Goal: Information Seeking & Learning: Check status

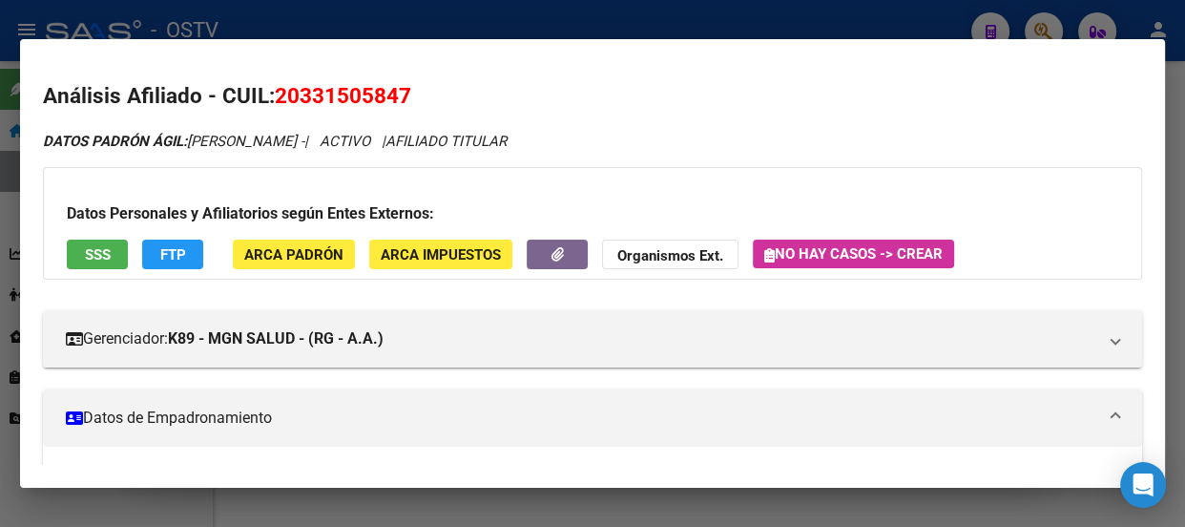
scroll to position [520, 0]
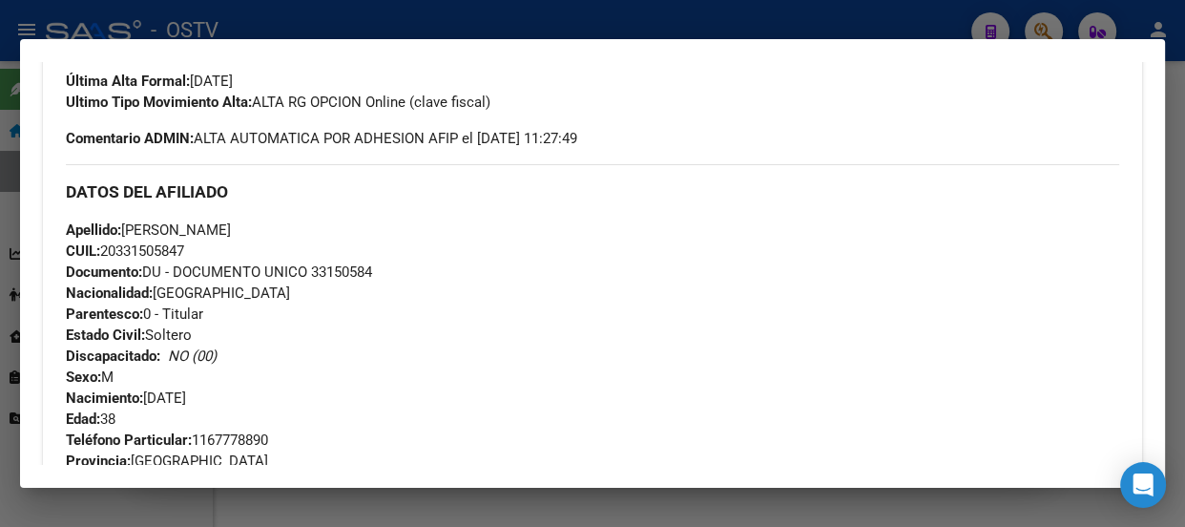
click at [354, 12] on div at bounding box center [592, 263] width 1185 height 527
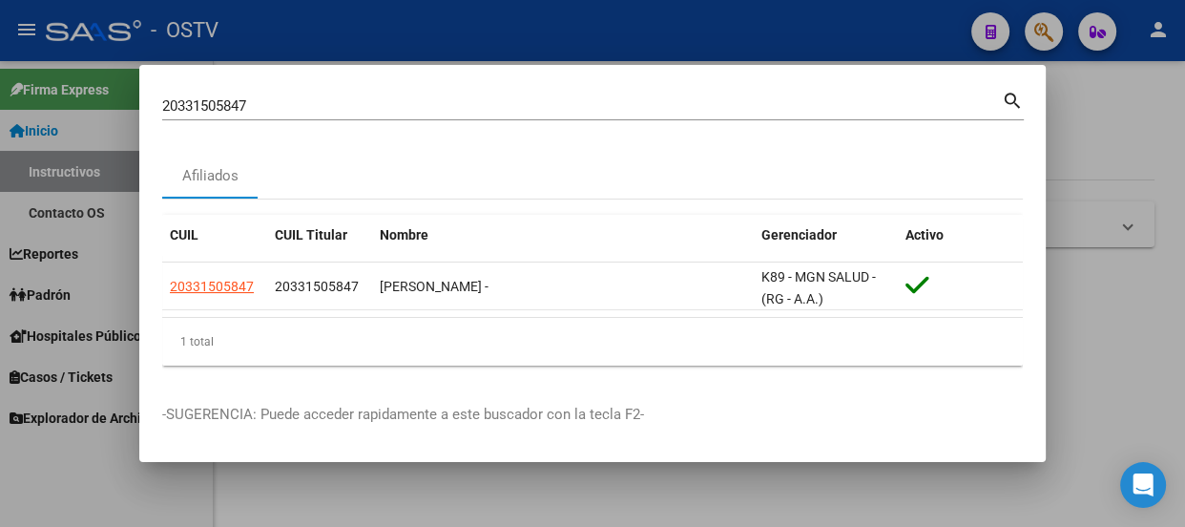
drag, startPoint x: 398, startPoint y: 93, endPoint x: 403, endPoint y: 107, distance: 15.1
click at [403, 107] on div "20331505847 Buscar (apellido, dni, cuil, nro traspaso, cuit, obra social)" at bounding box center [582, 106] width 840 height 29
click at [403, 107] on input "20331505847" at bounding box center [582, 105] width 840 height 17
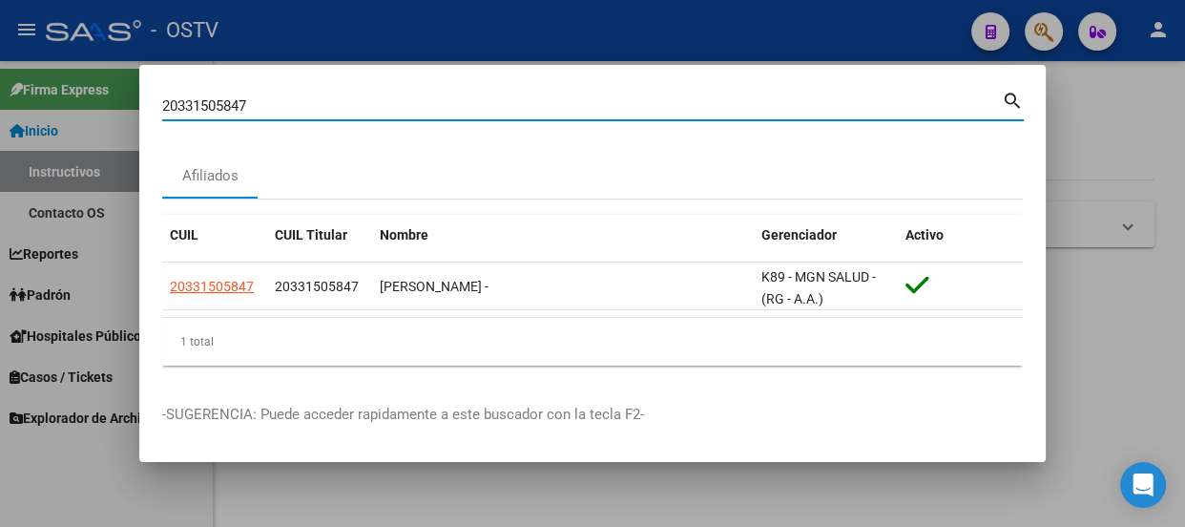
click at [403, 107] on input "20331505847" at bounding box center [582, 105] width 840 height 17
paste input "3377051149"
type input "23377051149"
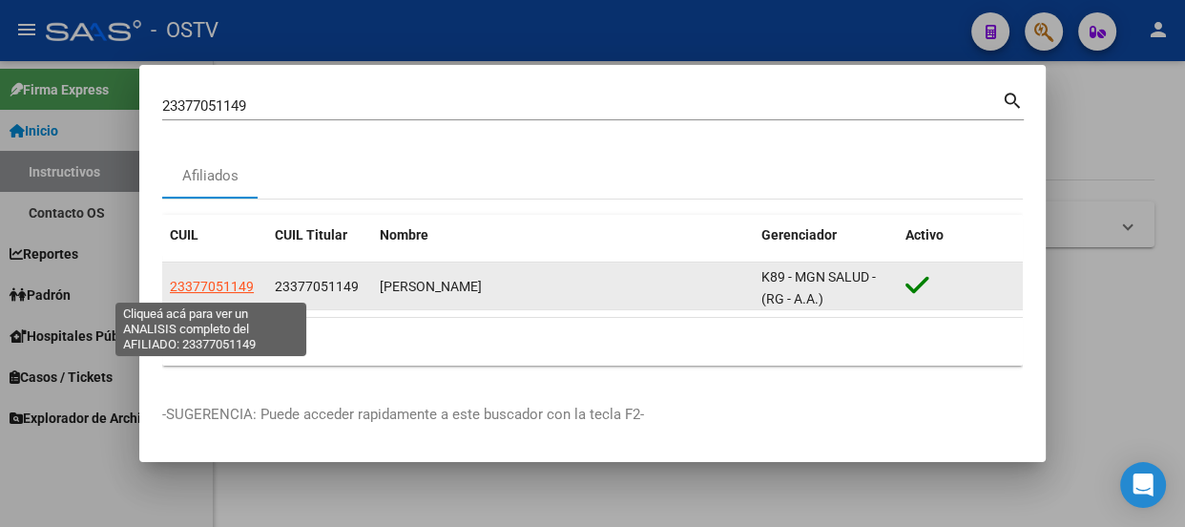
click at [228, 281] on span "23377051149" at bounding box center [212, 286] width 84 height 15
type textarea "23377051149"
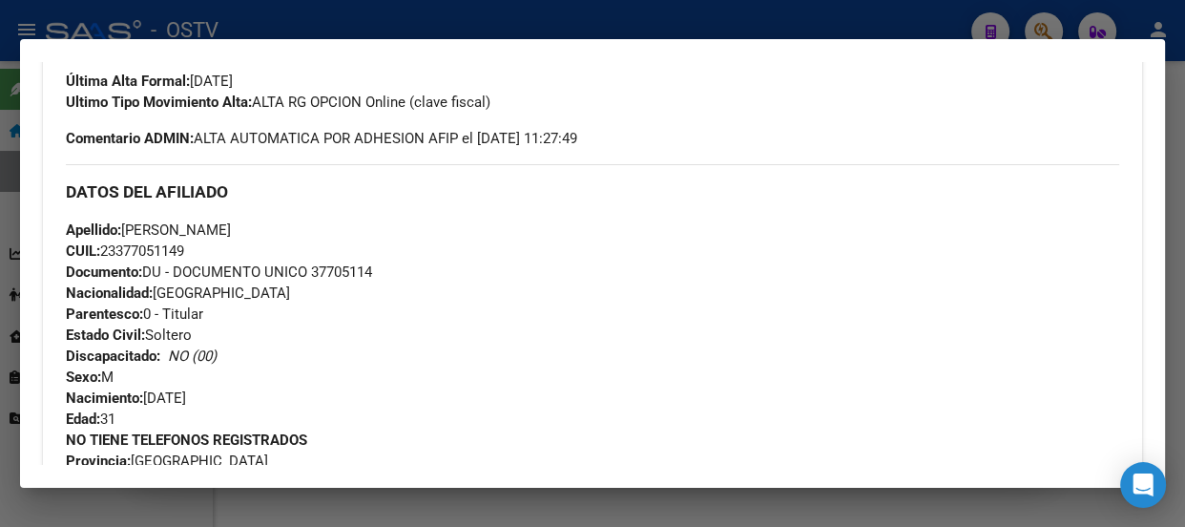
click at [364, 273] on span "Documento: DU - DOCUMENTO UNICO 37705114" at bounding box center [219, 271] width 306 height 17
drag, startPoint x: 364, startPoint y: 273, endPoint x: 377, endPoint y: 279, distance: 14.5
click at [364, 275] on span "Documento: DU - DOCUMENTO UNICO 37705114" at bounding box center [219, 271] width 306 height 17
copy span "37705114"
click at [82, 208] on div "DATOS DEL AFILIADO" at bounding box center [592, 191] width 1053 height 55
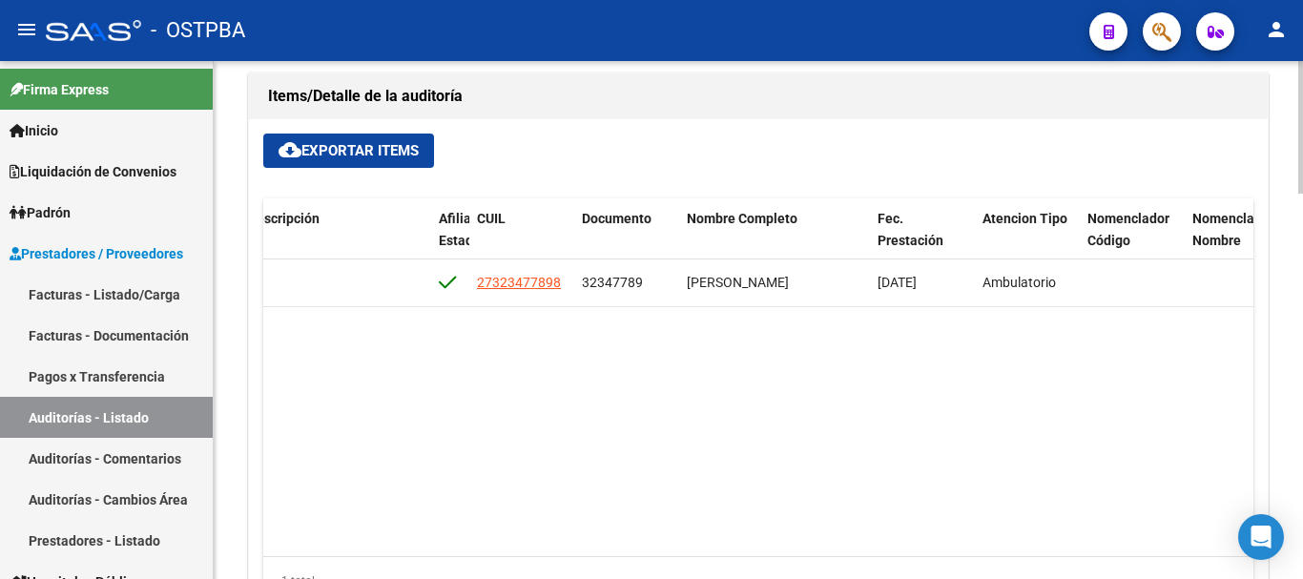
scroll to position [0, 1011]
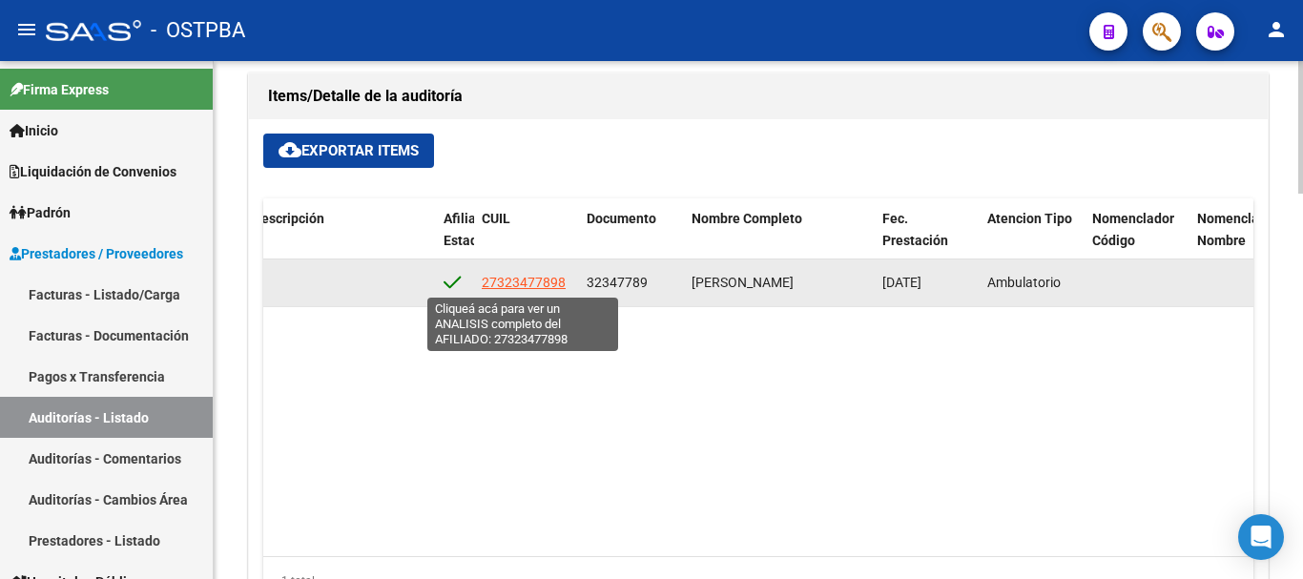
click at [519, 281] on span "27323477898" at bounding box center [524, 282] width 84 height 15
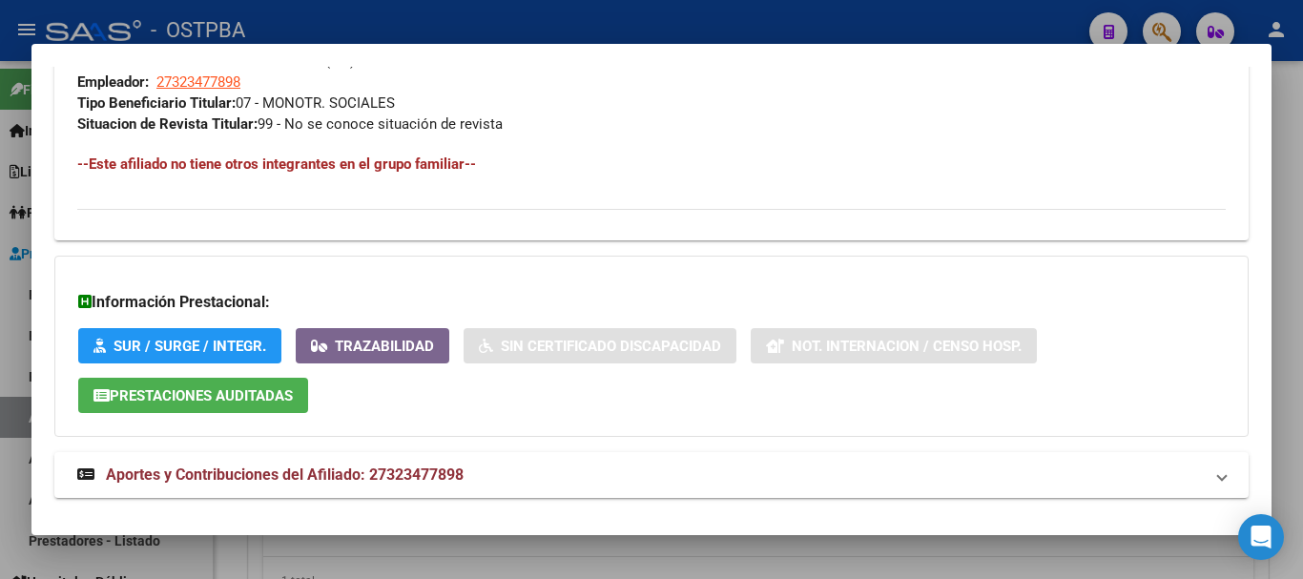
scroll to position [1012, 0]
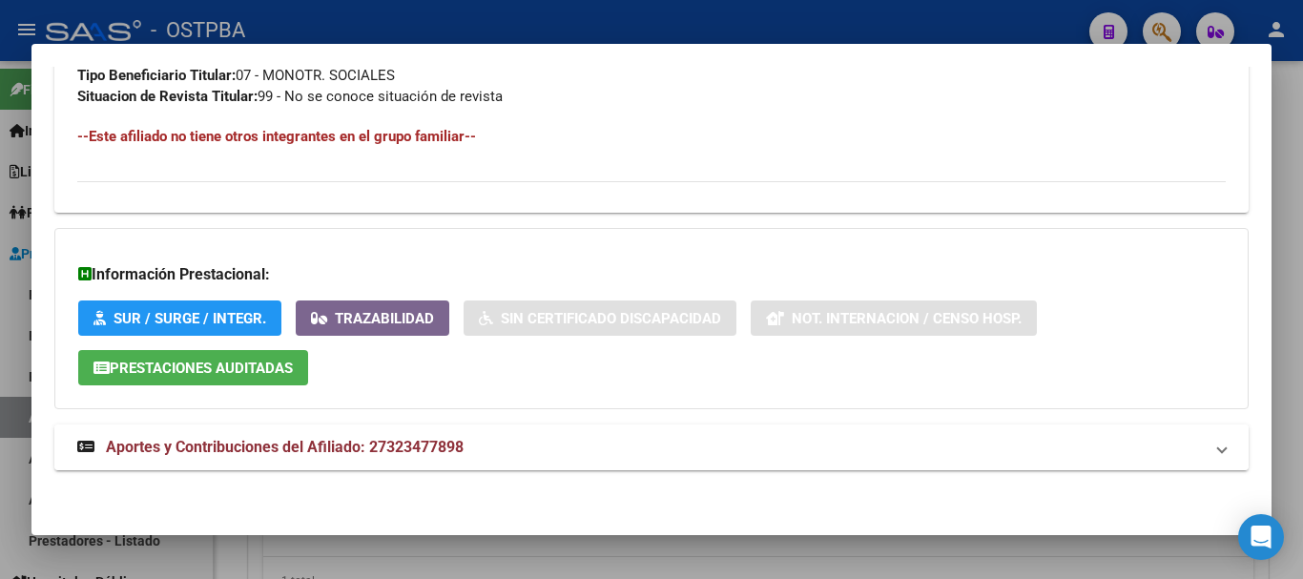
click at [571, 436] on mat-panel-title "Aportes y Contribuciones del Afiliado: 27323477898" at bounding box center [640, 447] width 1126 height 23
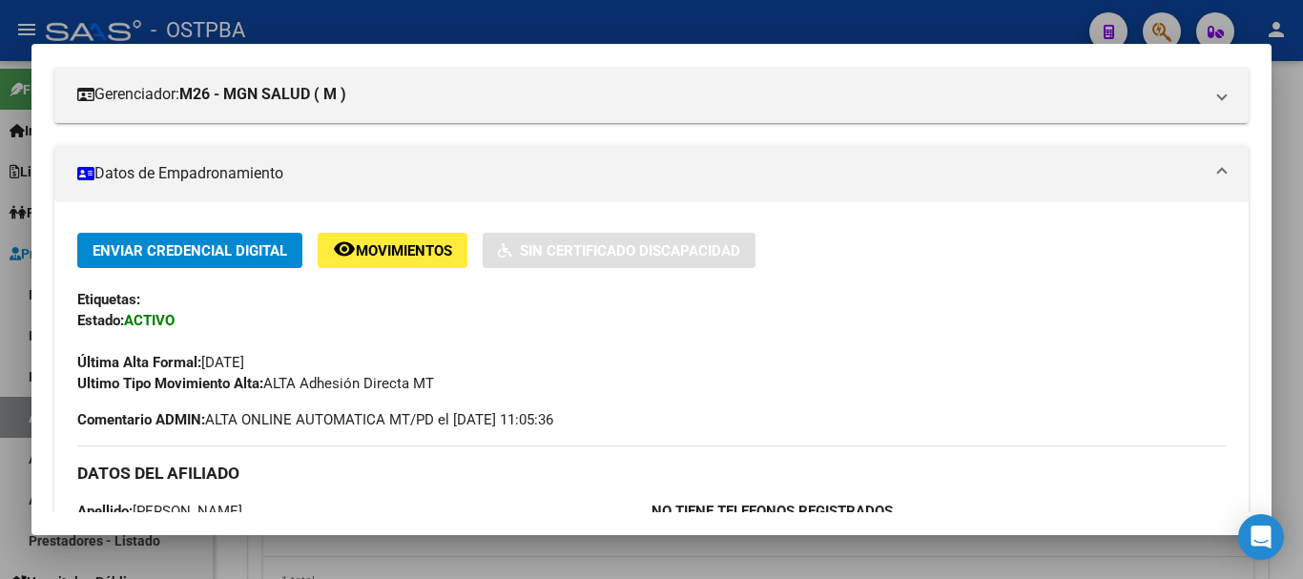
scroll to position [95, 0]
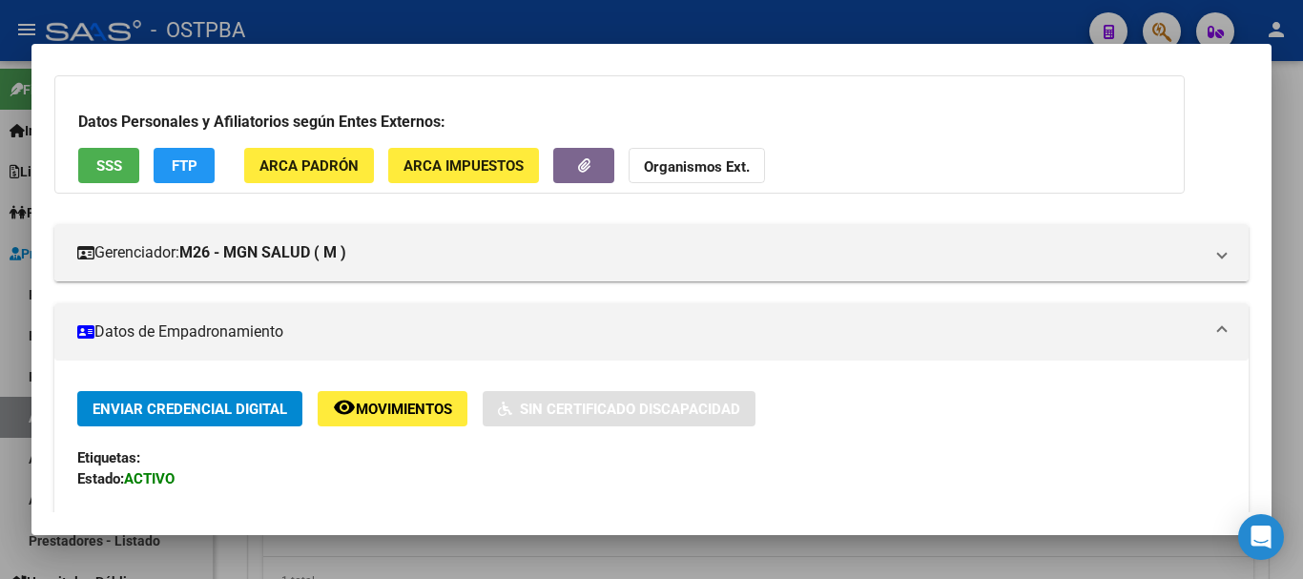
click at [671, 25] on div at bounding box center [651, 289] width 1303 height 579
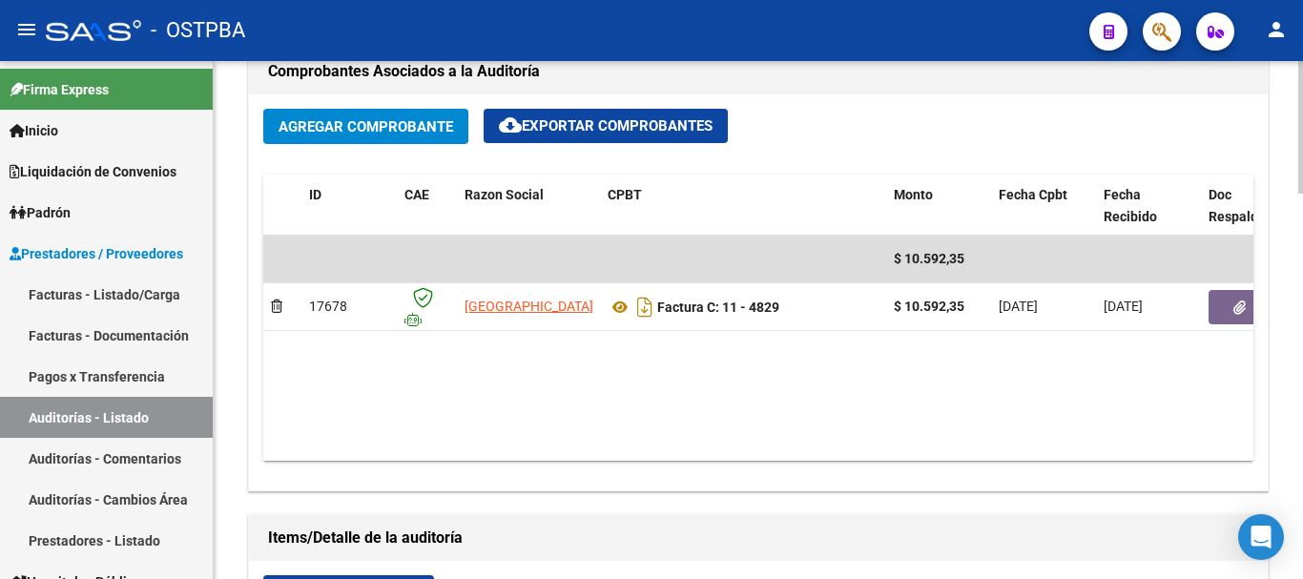
scroll to position [844, 0]
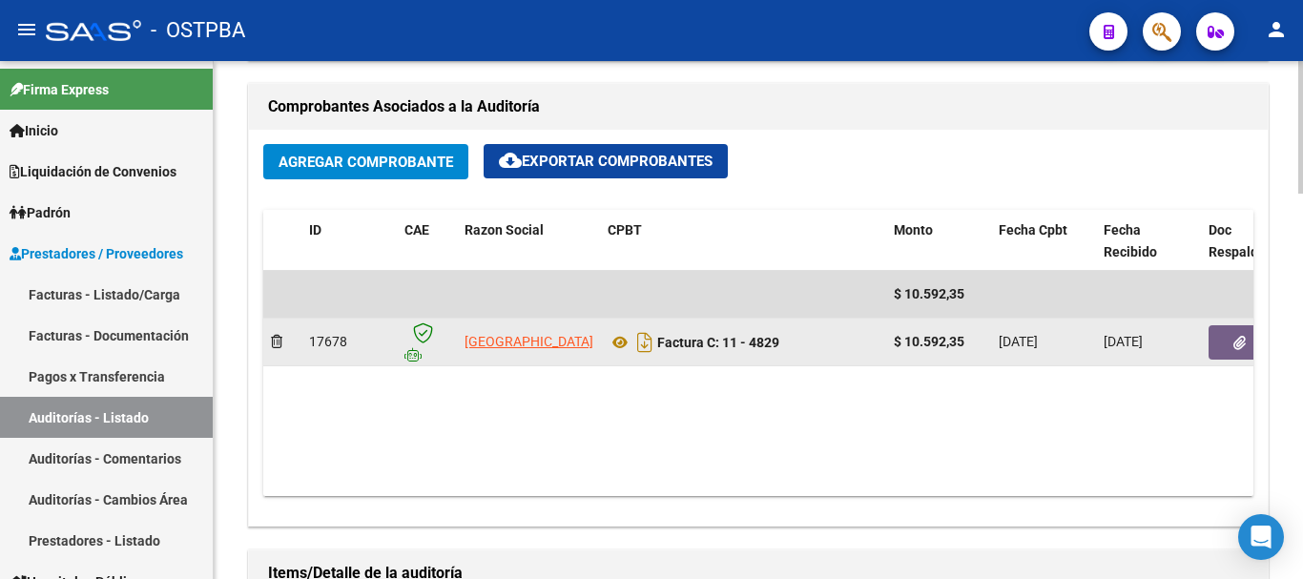
click at [1214, 346] on button "button" at bounding box center [1239, 342] width 61 height 34
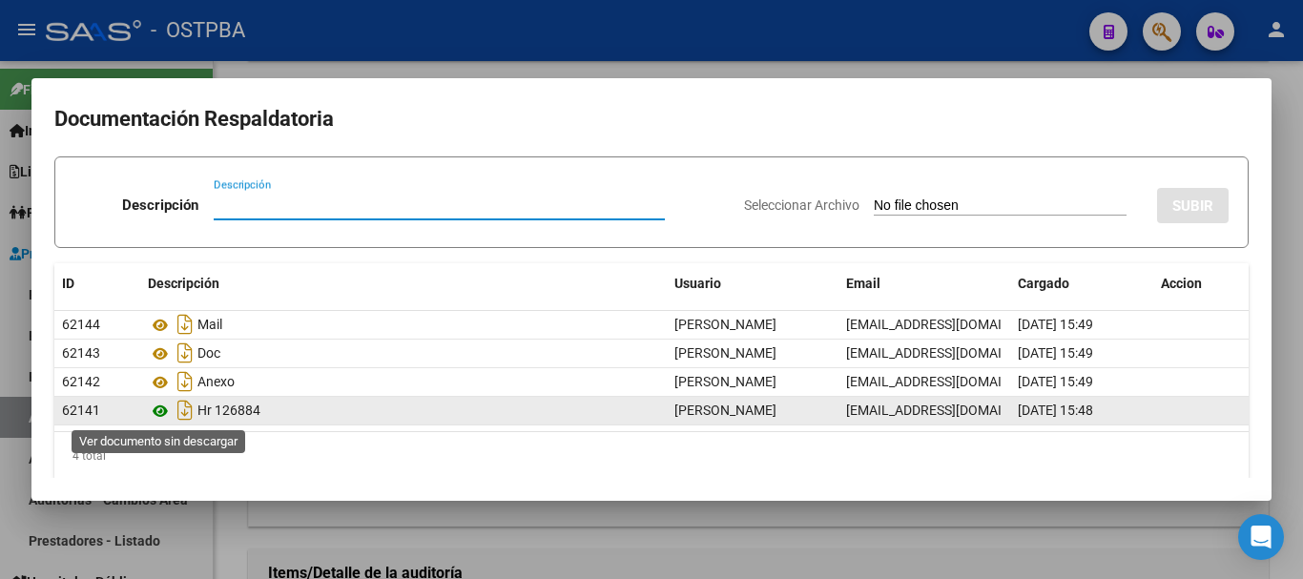
click at [157, 414] on icon at bounding box center [160, 411] width 25 height 23
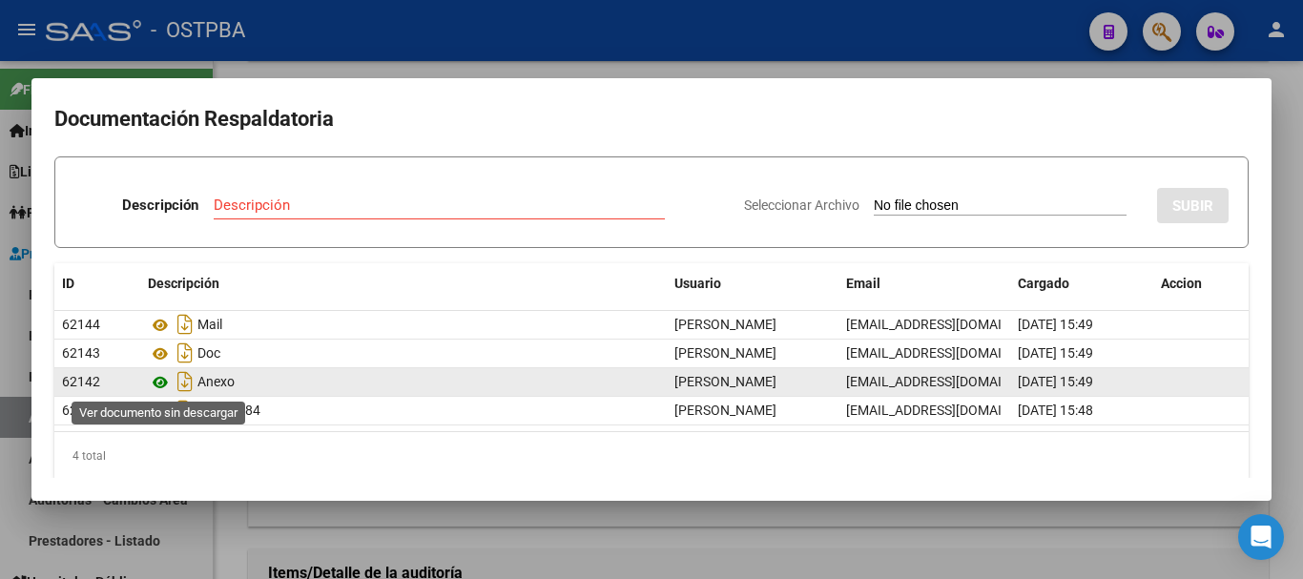
click at [161, 378] on icon at bounding box center [160, 382] width 25 height 23
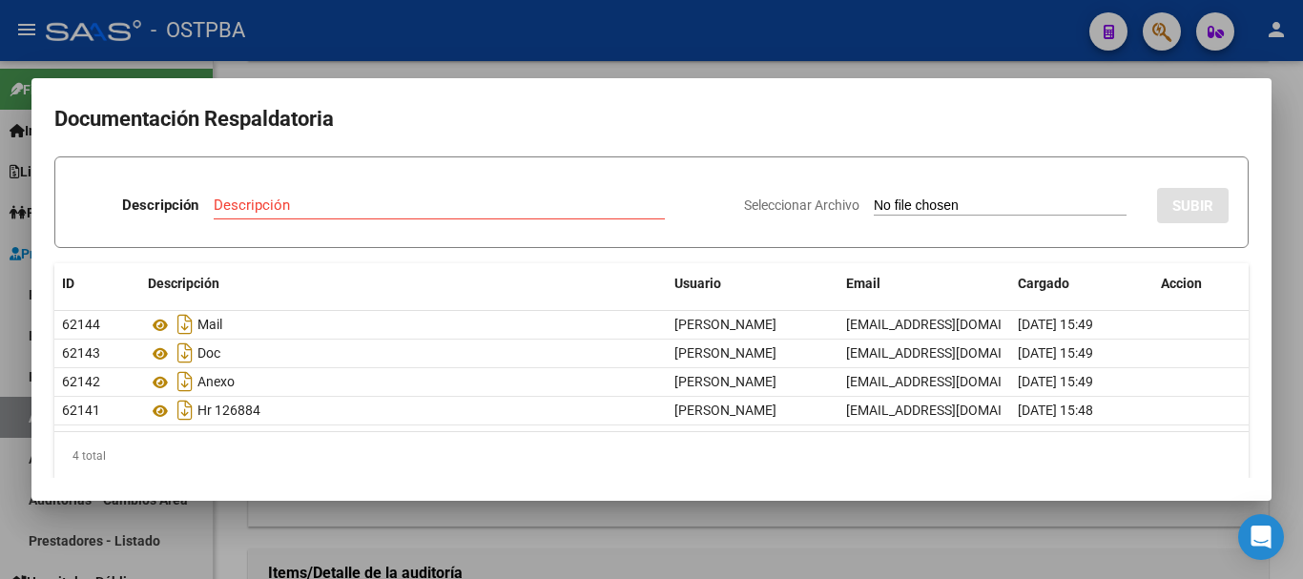
click at [623, 61] on div at bounding box center [651, 289] width 1303 height 579
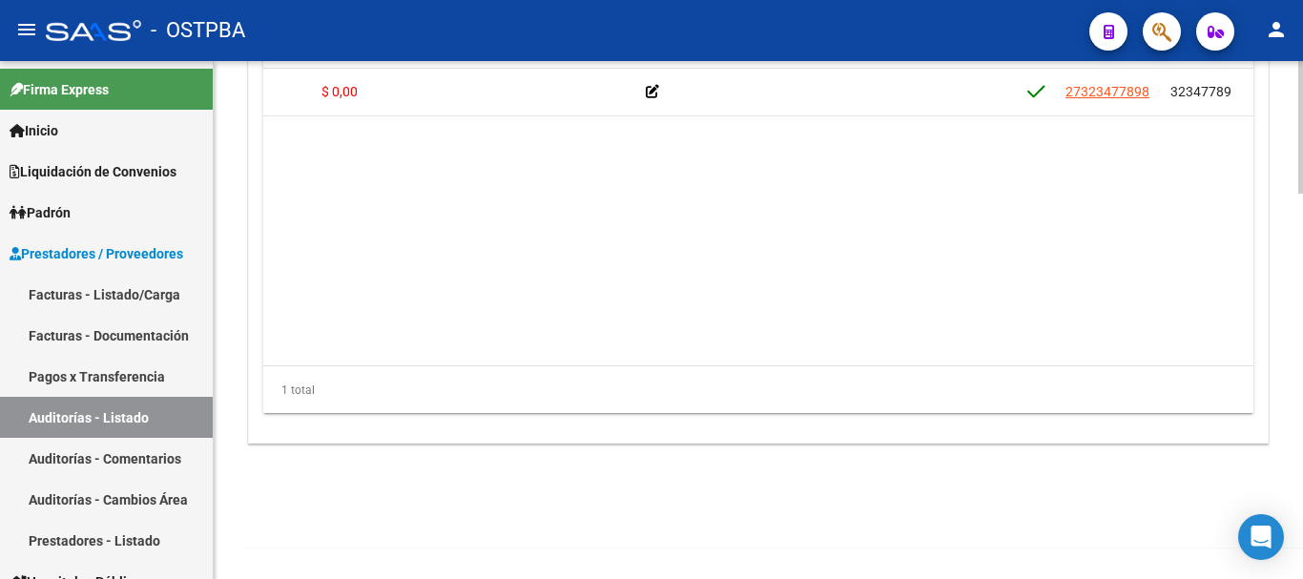
scroll to position [0, 422]
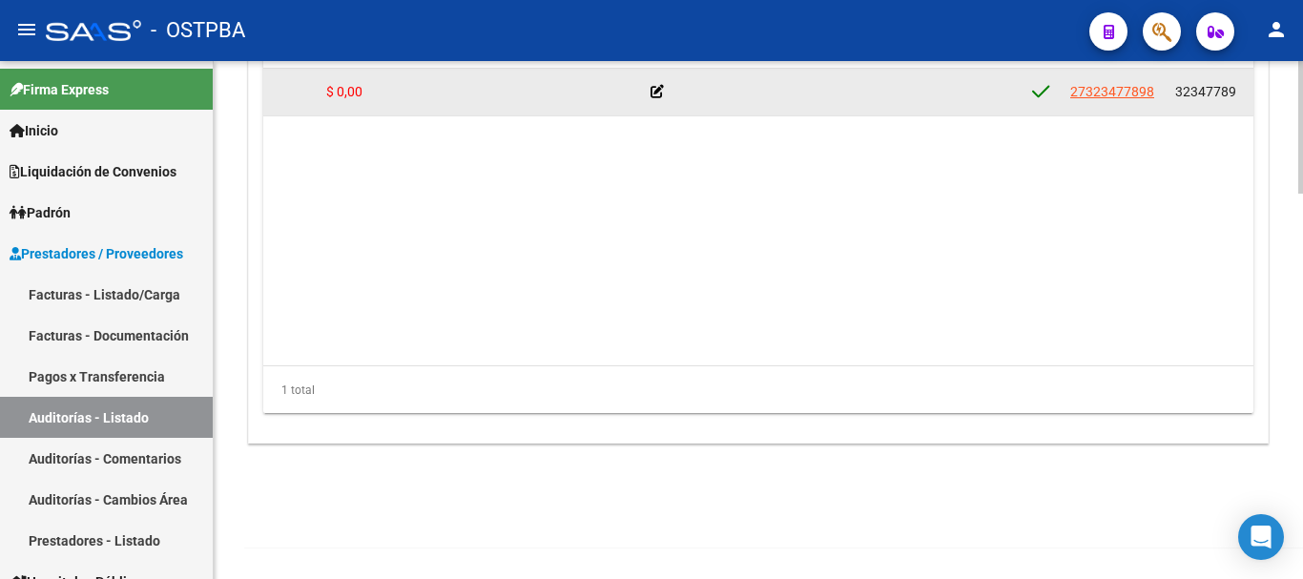
click at [662, 93] on icon at bounding box center [657, 91] width 13 height 13
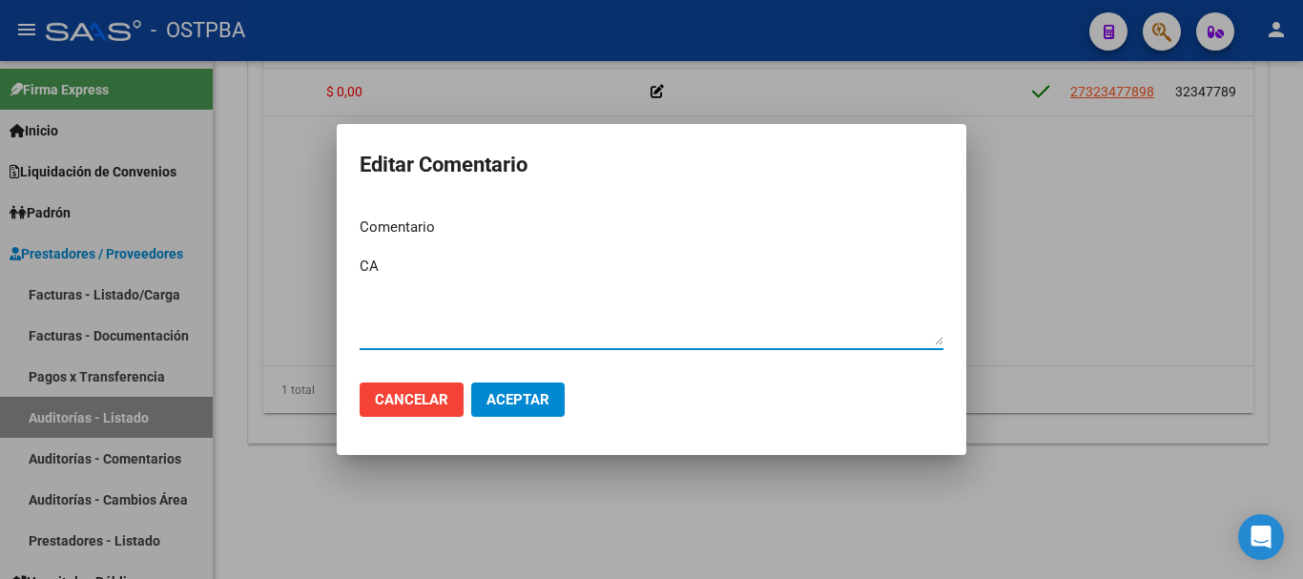
type textarea "C"
type textarea "ACEPTAMOS EL DEBITO"
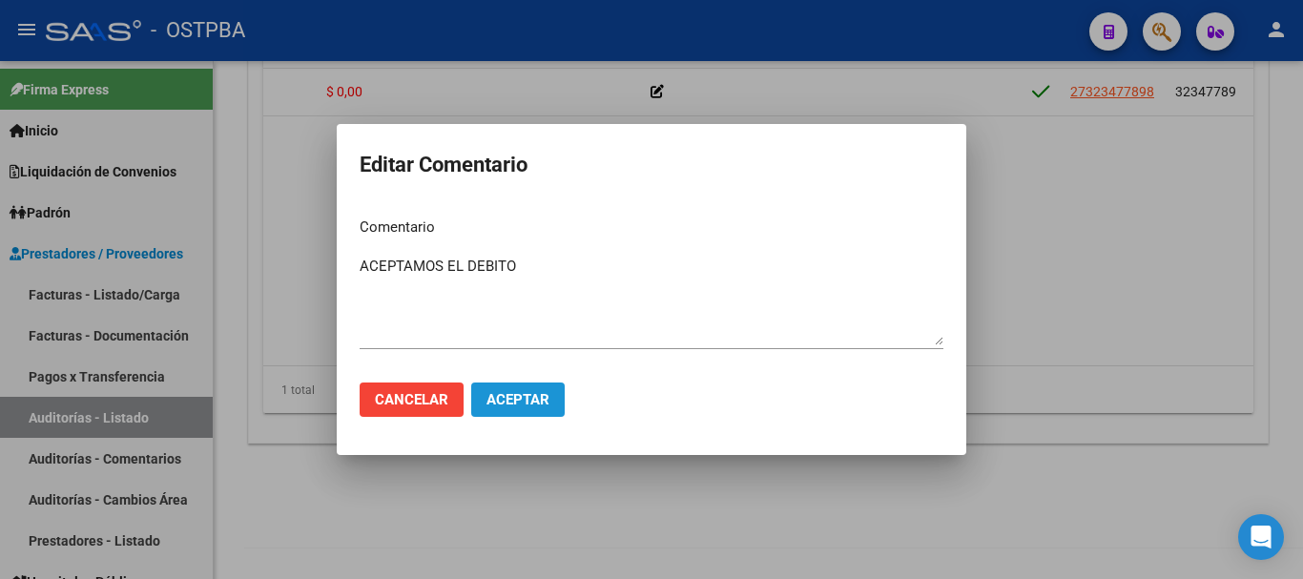
click at [503, 403] on span "Aceptar" at bounding box center [518, 399] width 63 height 17
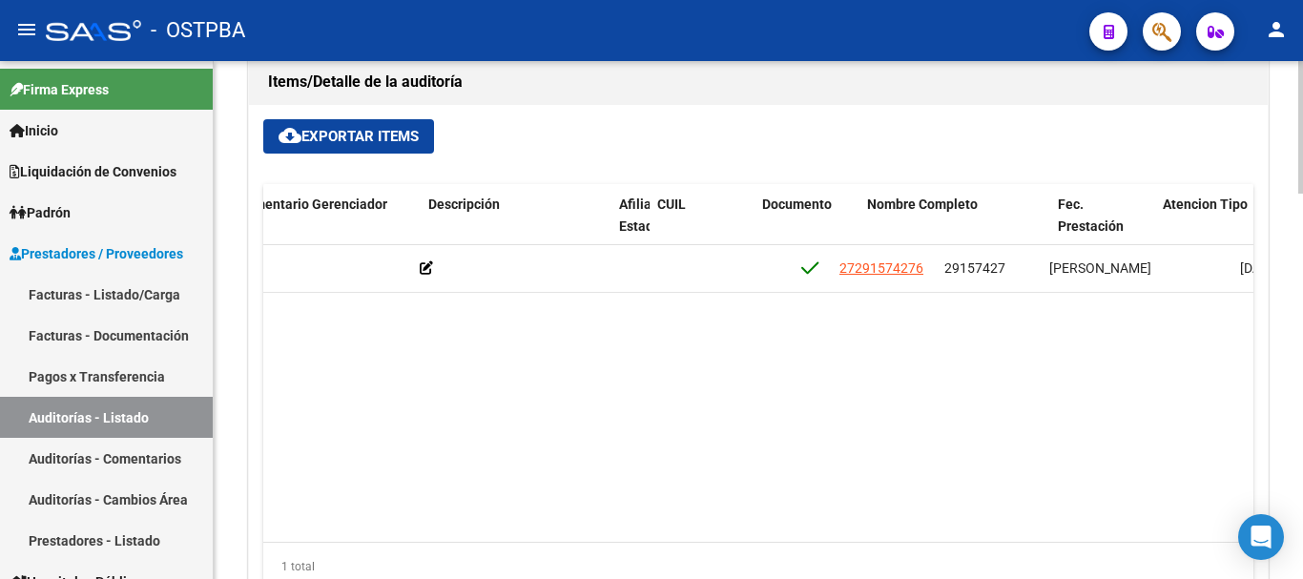
scroll to position [0, 839]
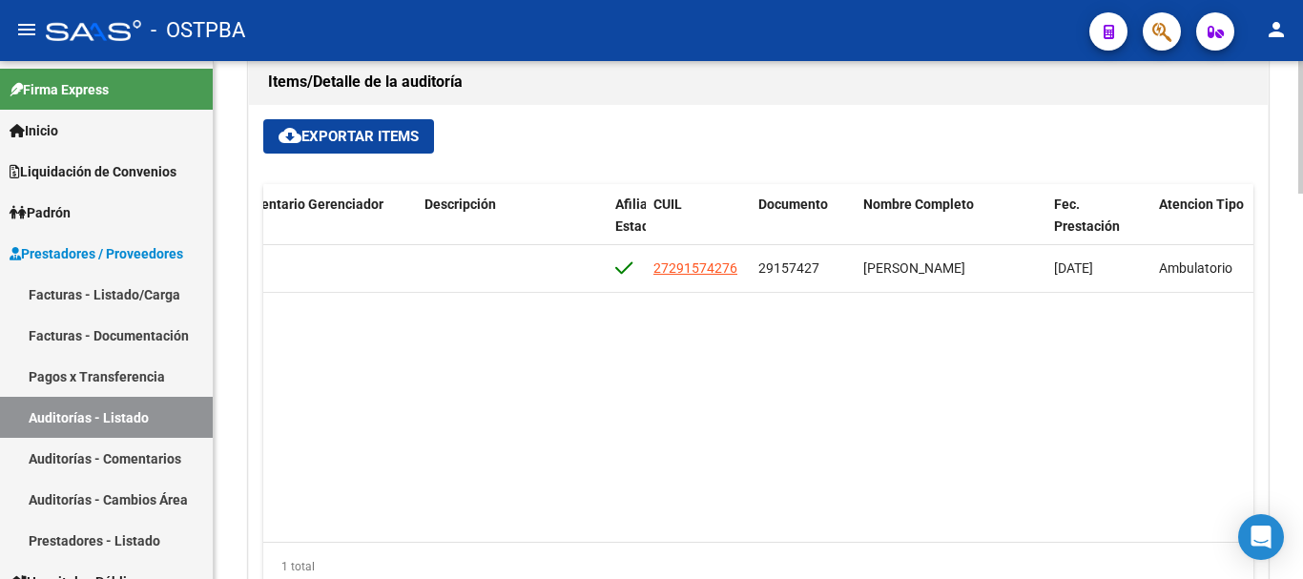
drag, startPoint x: 863, startPoint y: 504, endPoint x: 1111, endPoint y: 478, distance: 249.4
click at [1115, 472] on datatable-body "54944 M26 - MGN SALUD ( M ) $ 120.434,00 $ 120.434,00 $ 0,00 27291574276 291574…" at bounding box center [758, 393] width 990 height 297
click at [703, 548] on div "1 total" at bounding box center [758, 567] width 990 height 48
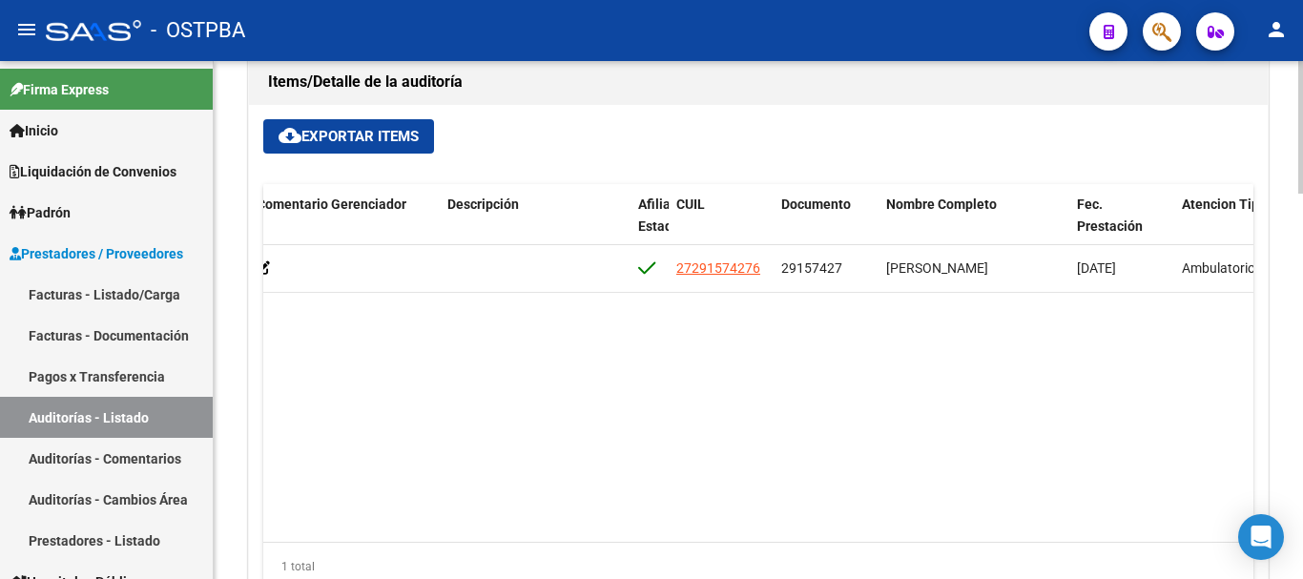
drag, startPoint x: 636, startPoint y: 545, endPoint x: 452, endPoint y: 532, distance: 183.7
click at [452, 534] on div "Id Gerenciador Monto Item Monto Aprobado Debitado Tot. Comentario Comentario Ge…" at bounding box center [758, 387] width 990 height 406
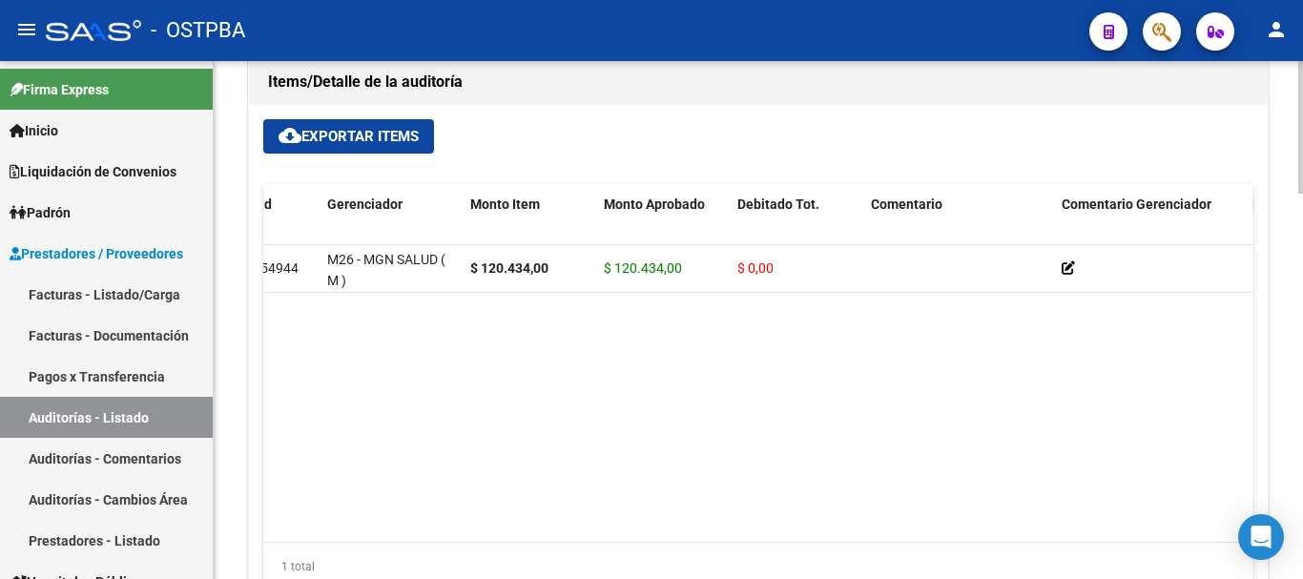
scroll to position [0, 877]
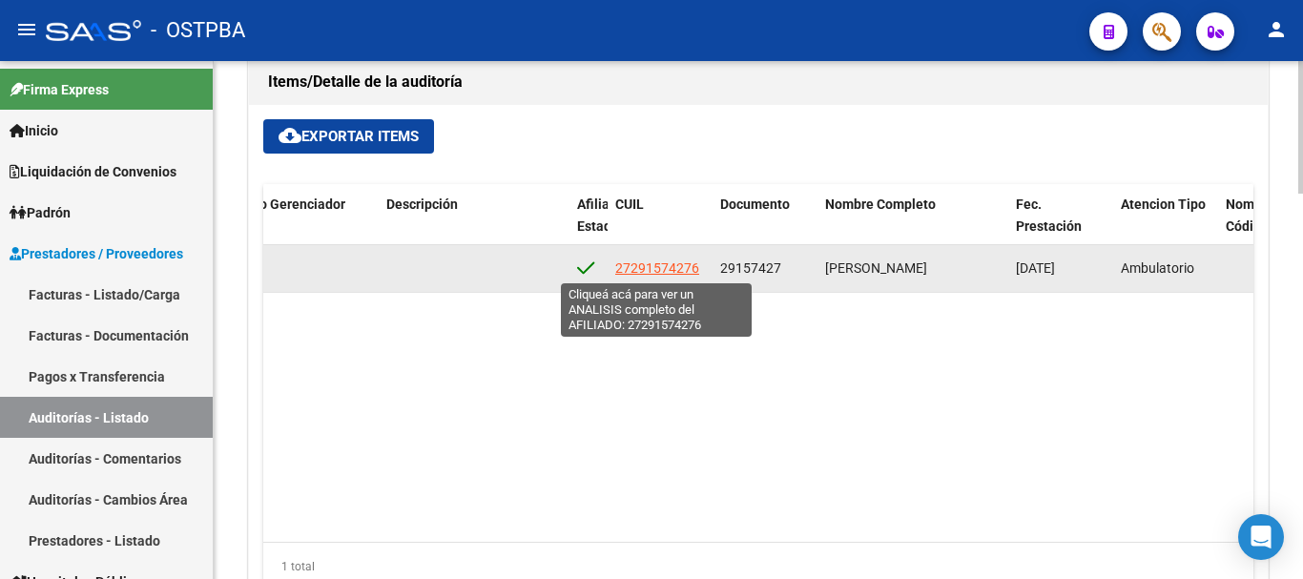
click at [678, 267] on span "27291574276" at bounding box center [657, 268] width 84 height 15
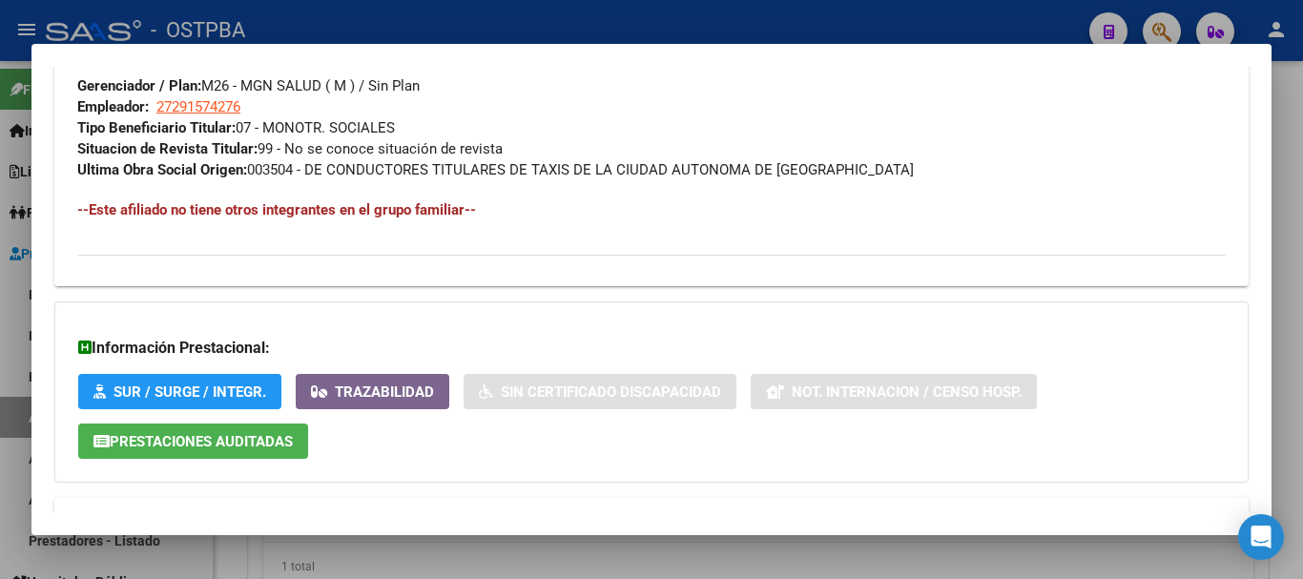
scroll to position [1054, 0]
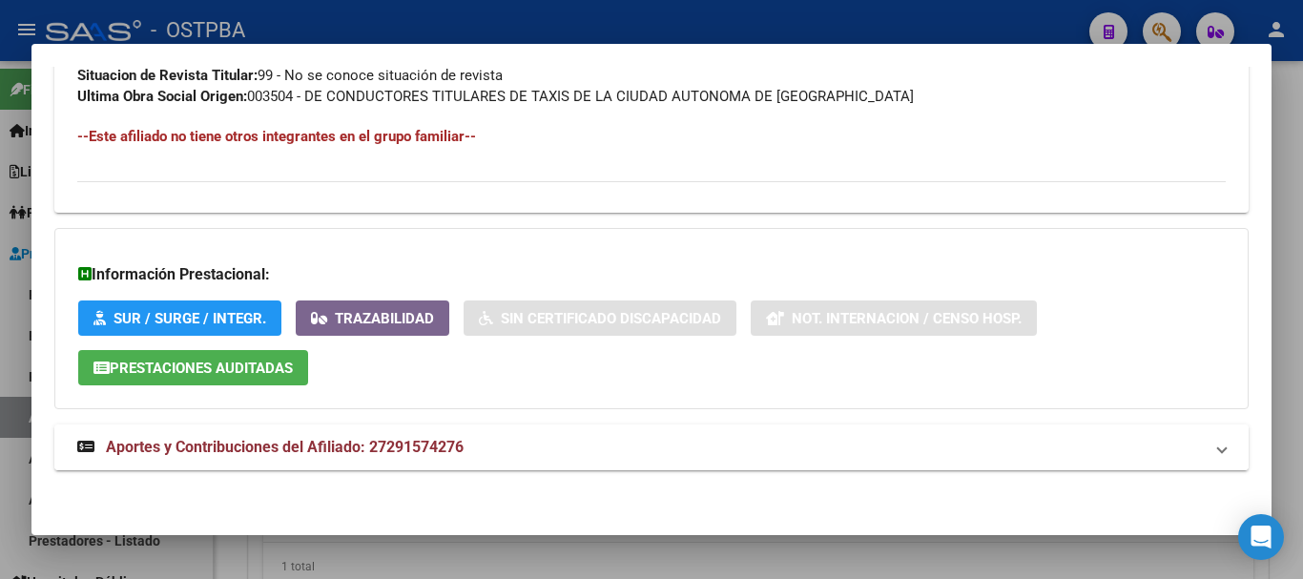
click at [529, 448] on mat-panel-title "Aportes y Contribuciones del Afiliado: 27291574276" at bounding box center [640, 447] width 1126 height 23
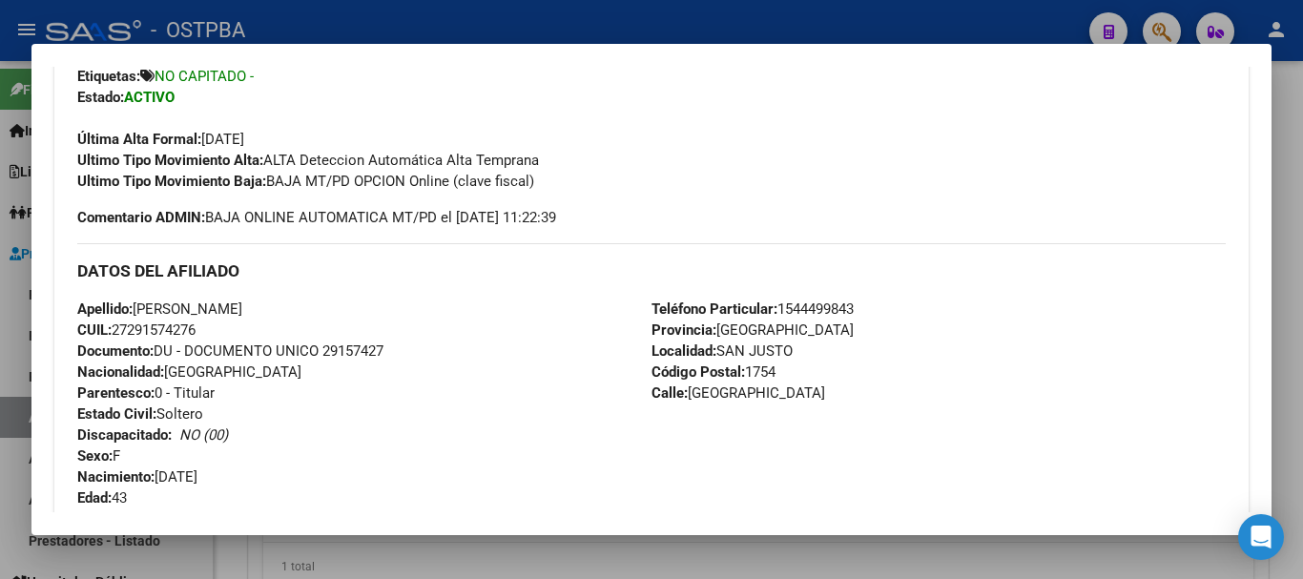
scroll to position [0, 0]
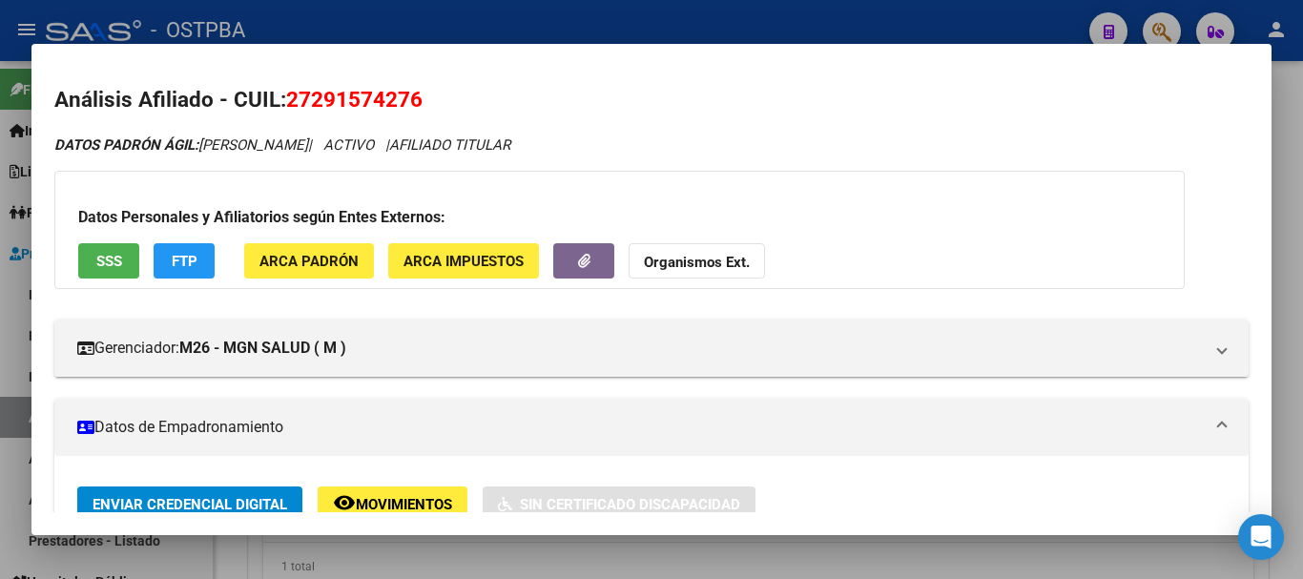
click at [566, 21] on div at bounding box center [651, 289] width 1303 height 579
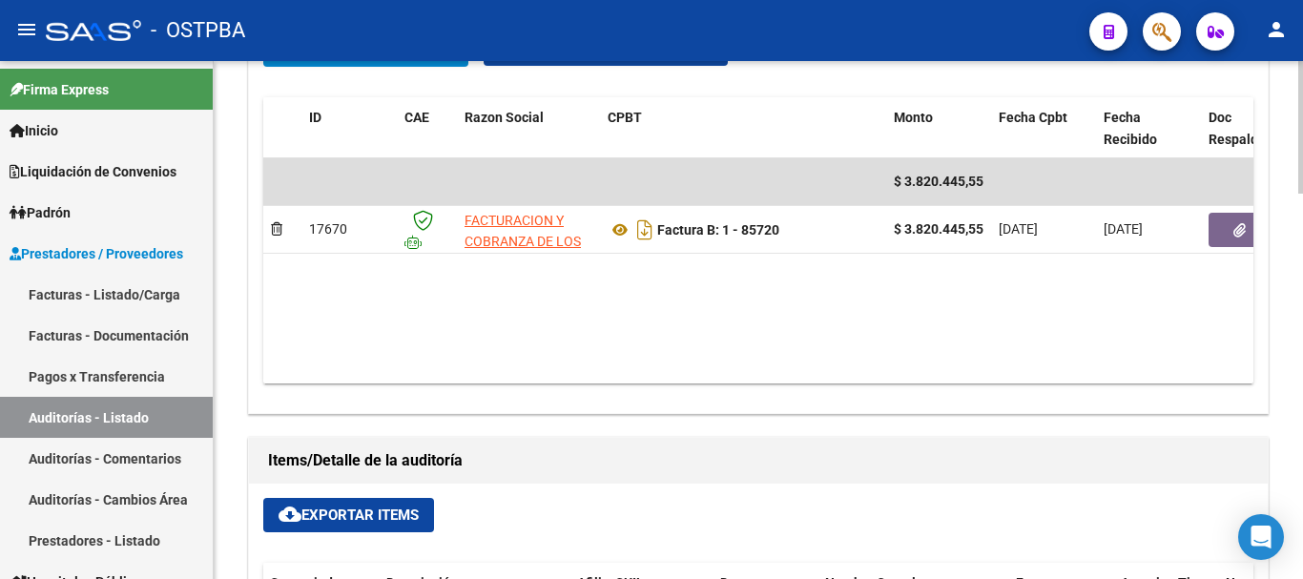
scroll to position [954, 0]
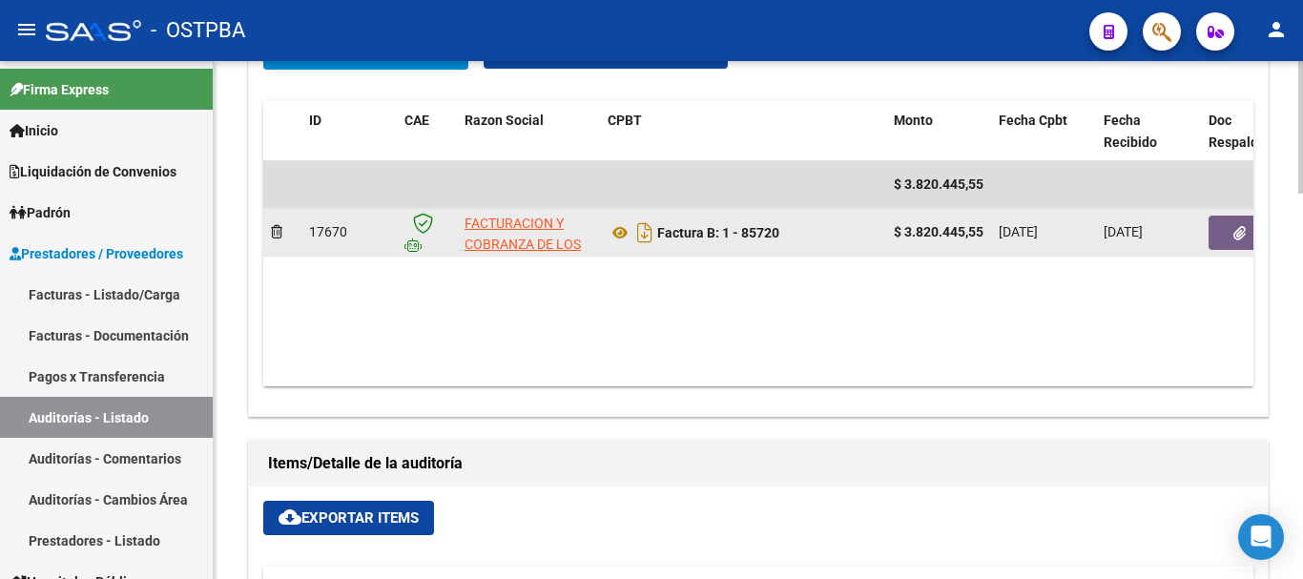
click at [1240, 234] on icon "button" at bounding box center [1240, 233] width 12 height 14
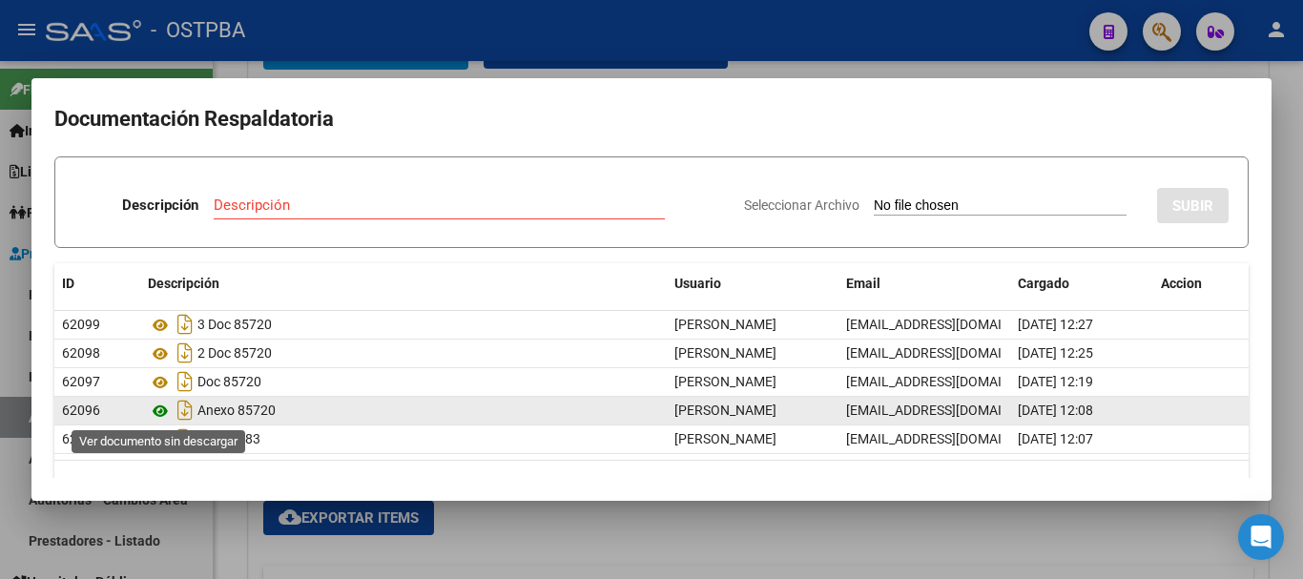
click at [159, 409] on icon at bounding box center [160, 411] width 25 height 23
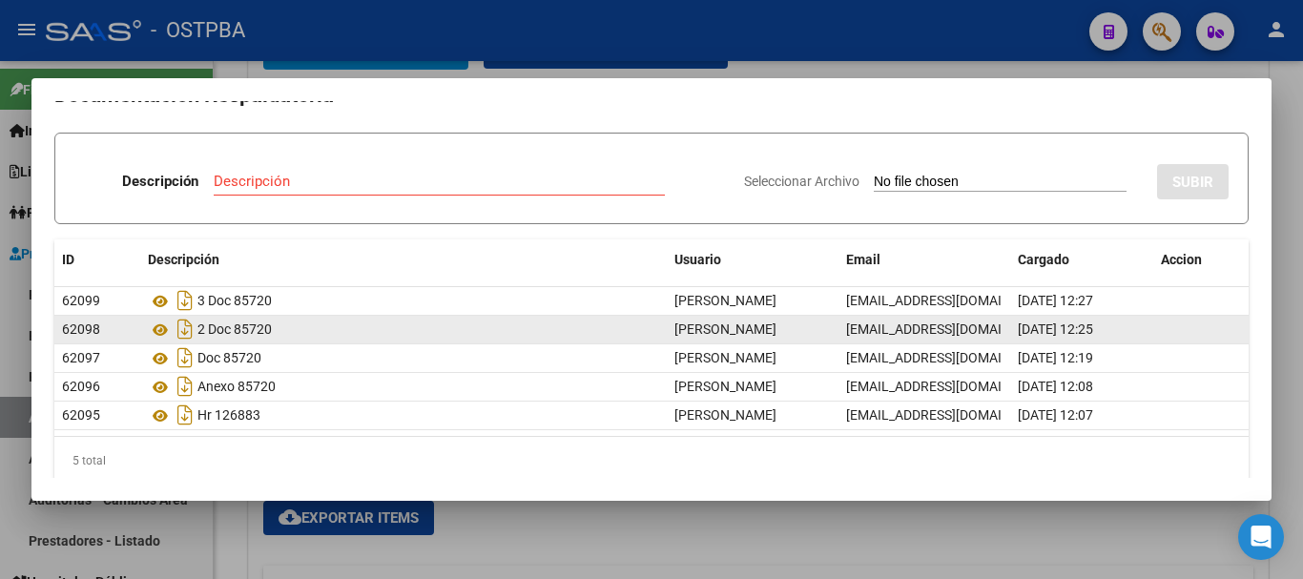
scroll to position [46, 0]
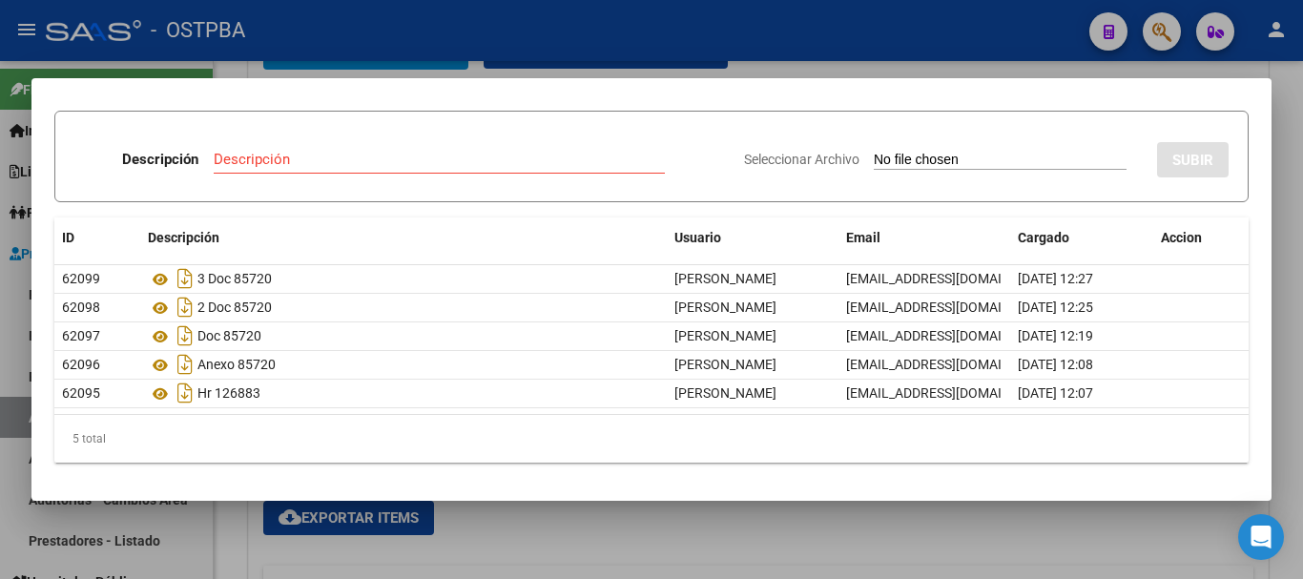
click at [552, 532] on div at bounding box center [651, 289] width 1303 height 579
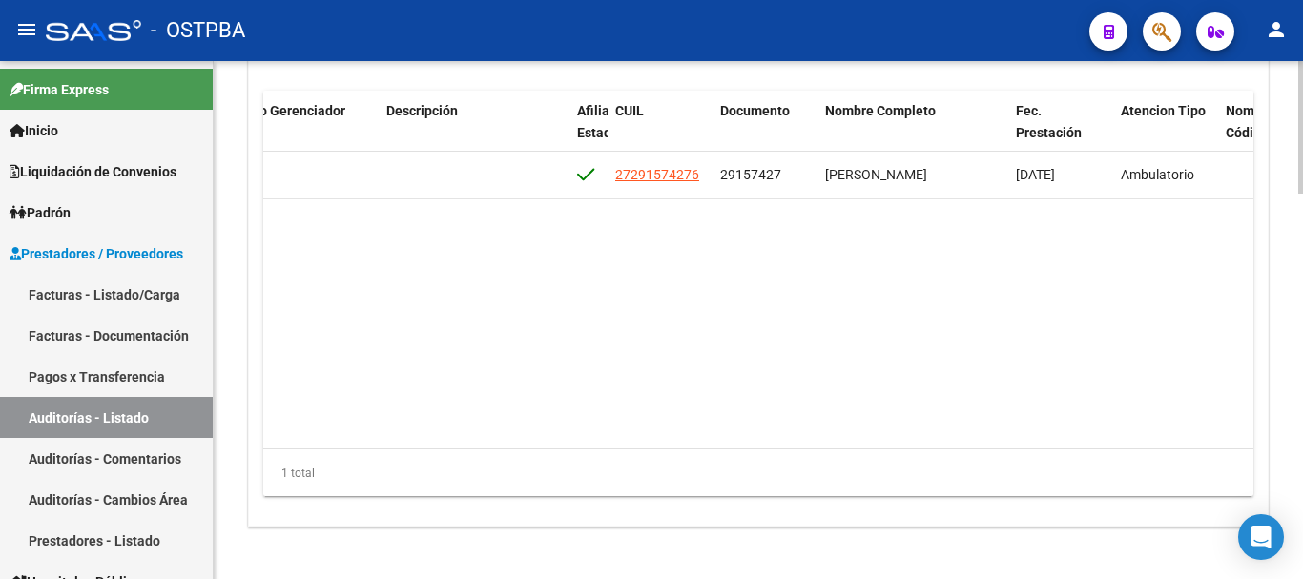
scroll to position [1431, 0]
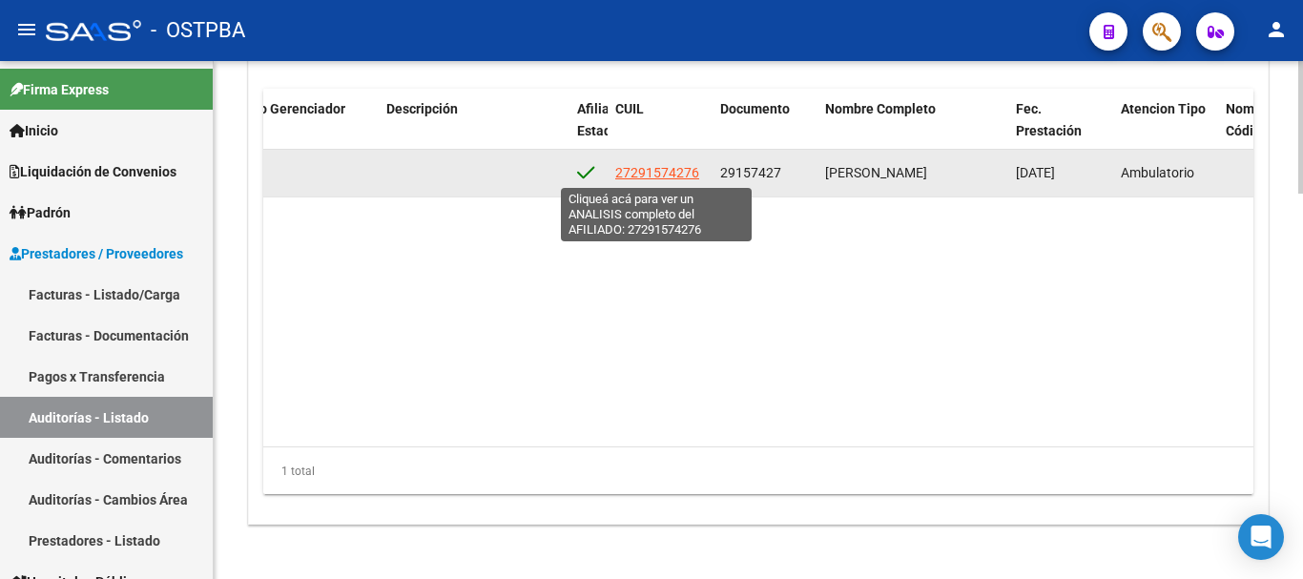
click at [666, 169] on span "27291574276" at bounding box center [657, 172] width 84 height 15
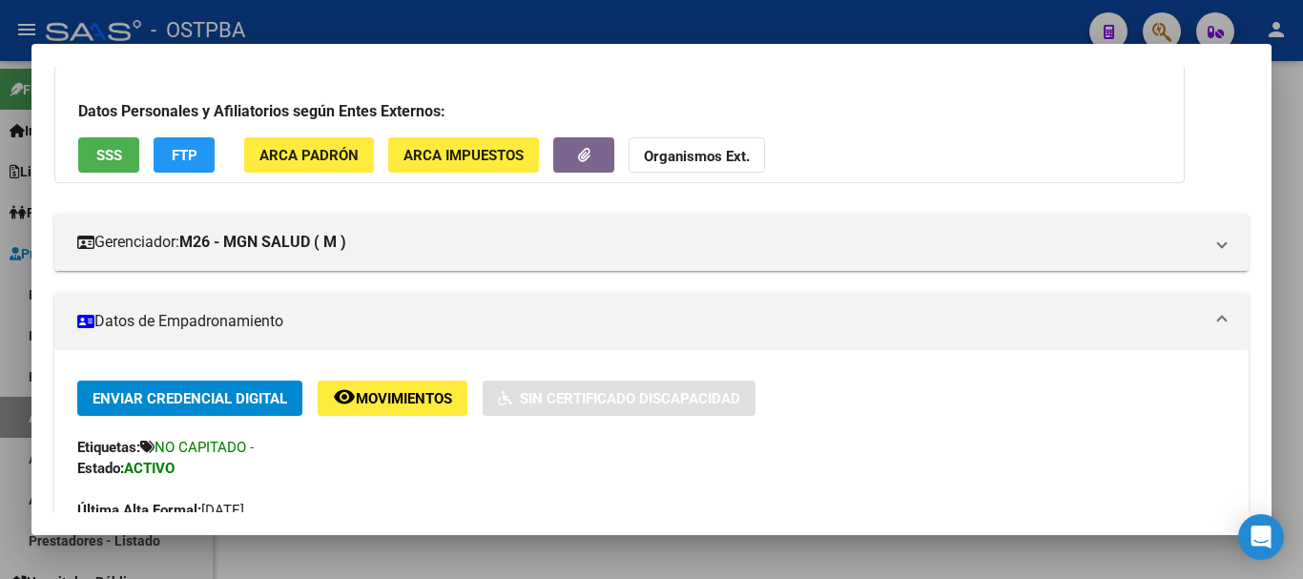
scroll to position [573, 0]
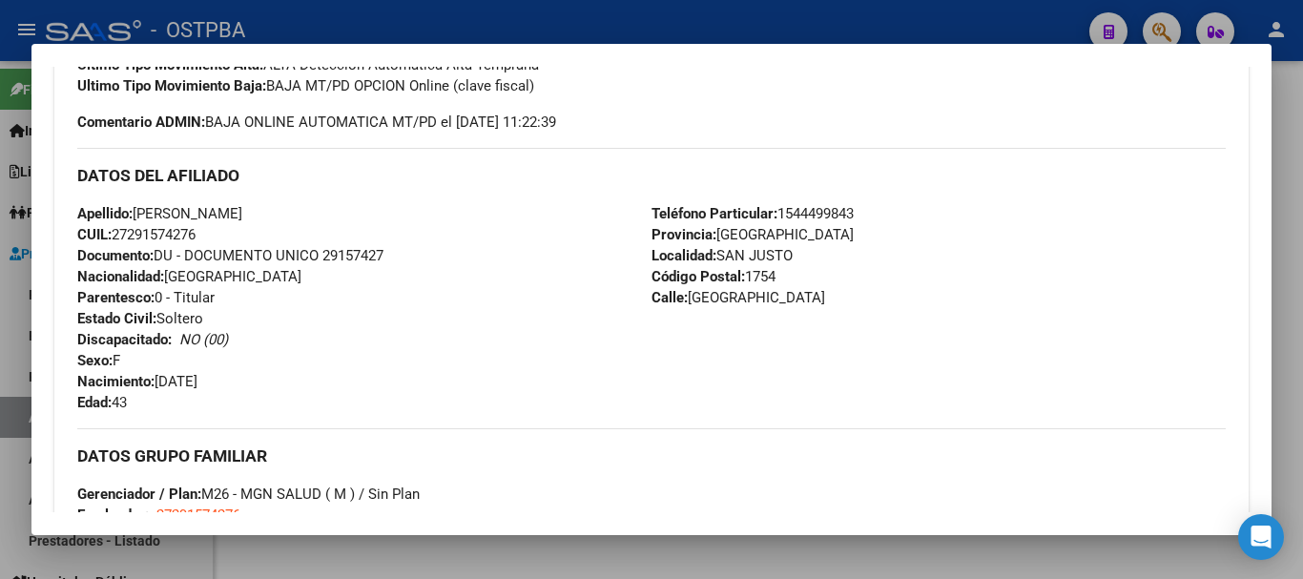
click at [615, 16] on div at bounding box center [651, 289] width 1303 height 579
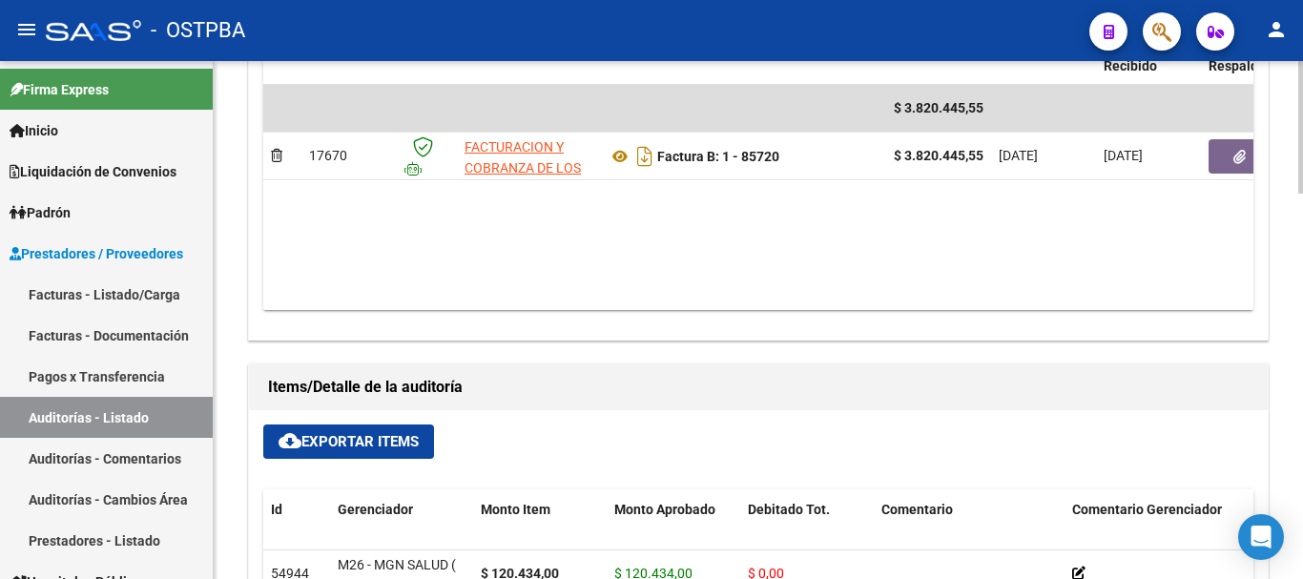
scroll to position [940, 0]
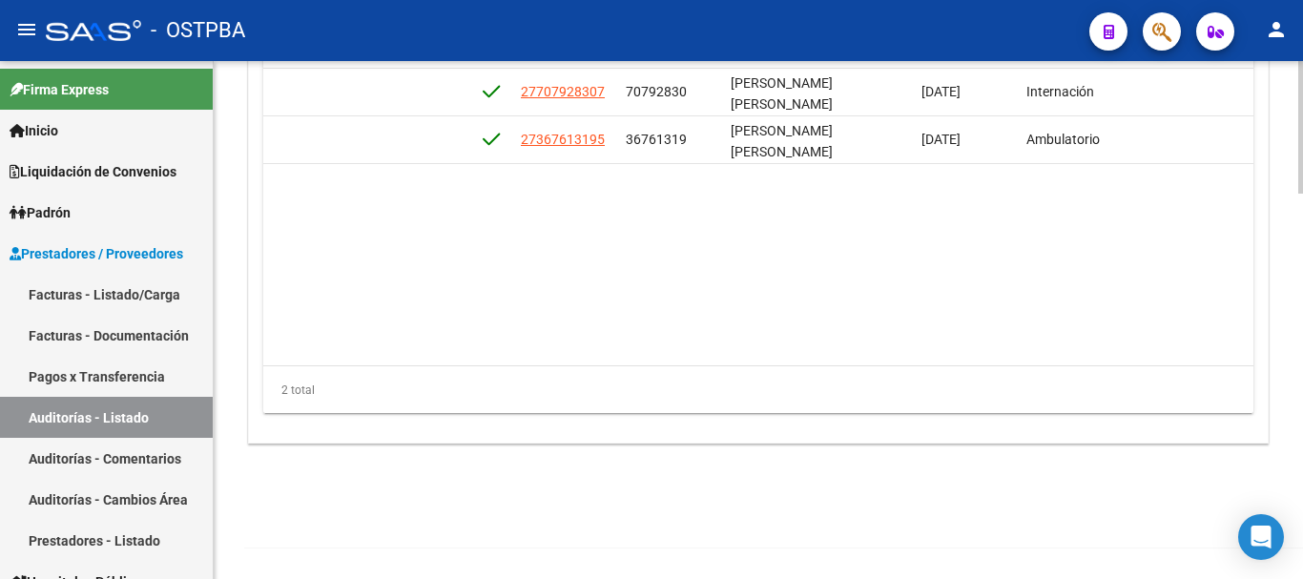
scroll to position [0, 974]
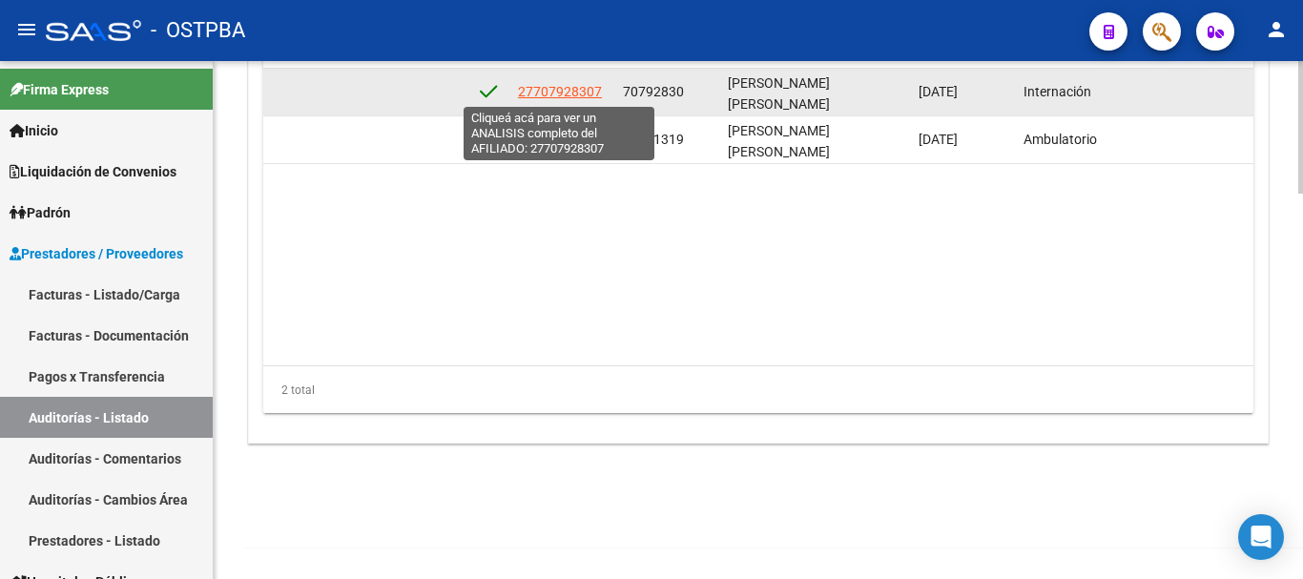
click at [552, 96] on span "27707928307" at bounding box center [560, 91] width 84 height 15
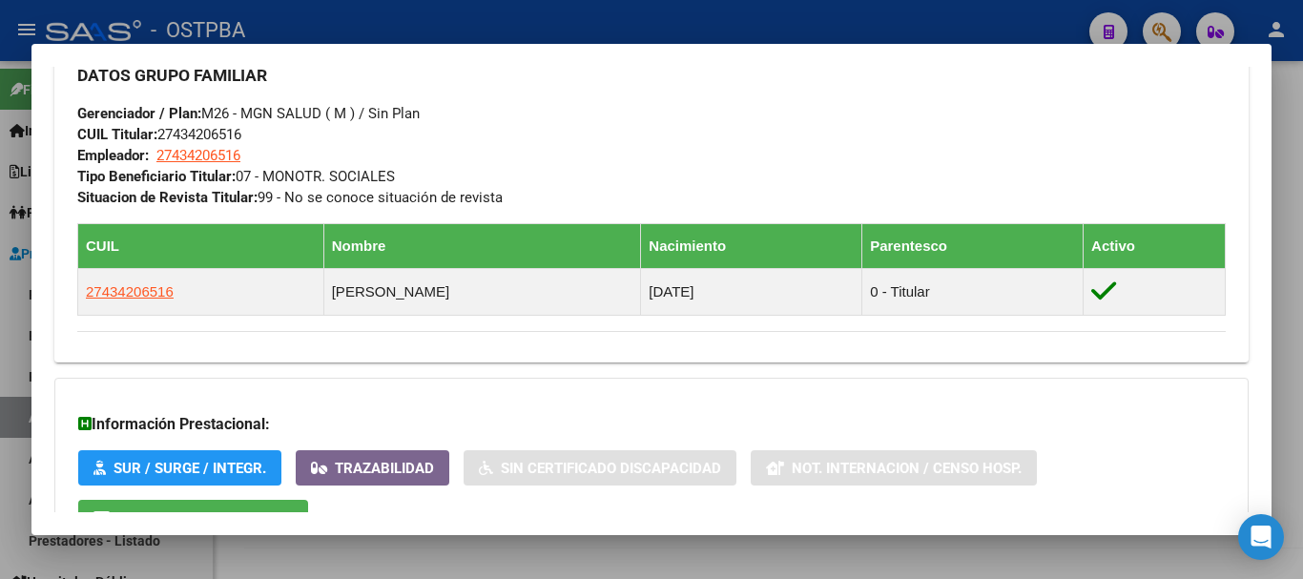
scroll to position [1092, 0]
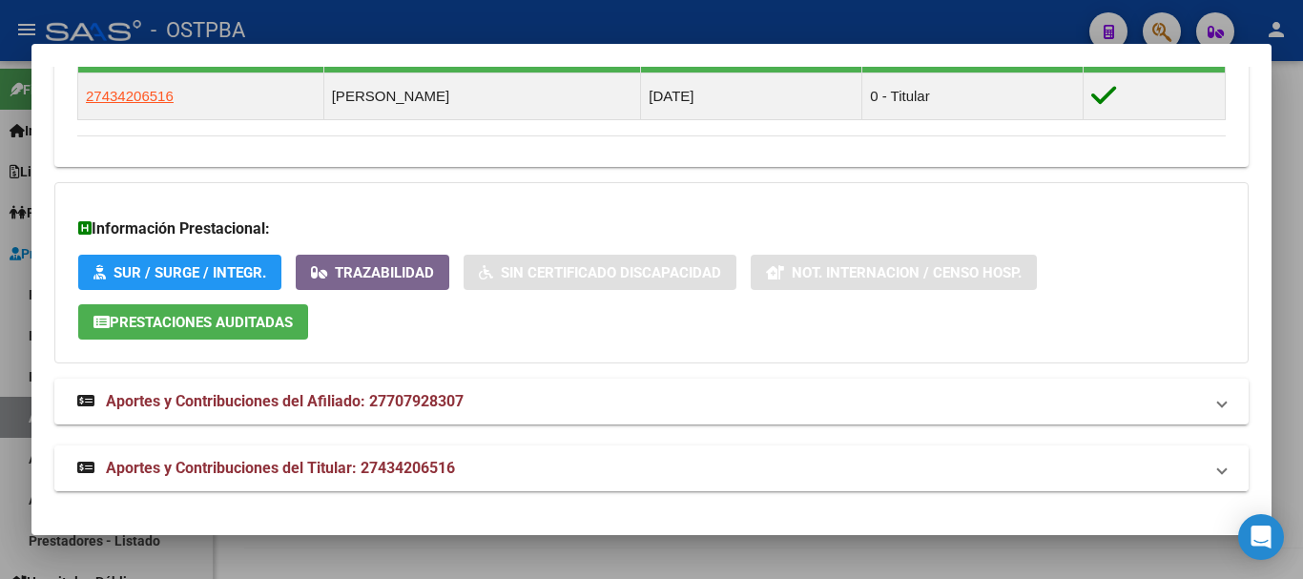
click at [418, 470] on span "Aportes y Contribuciones del Titular: 27434206516" at bounding box center [280, 468] width 349 height 18
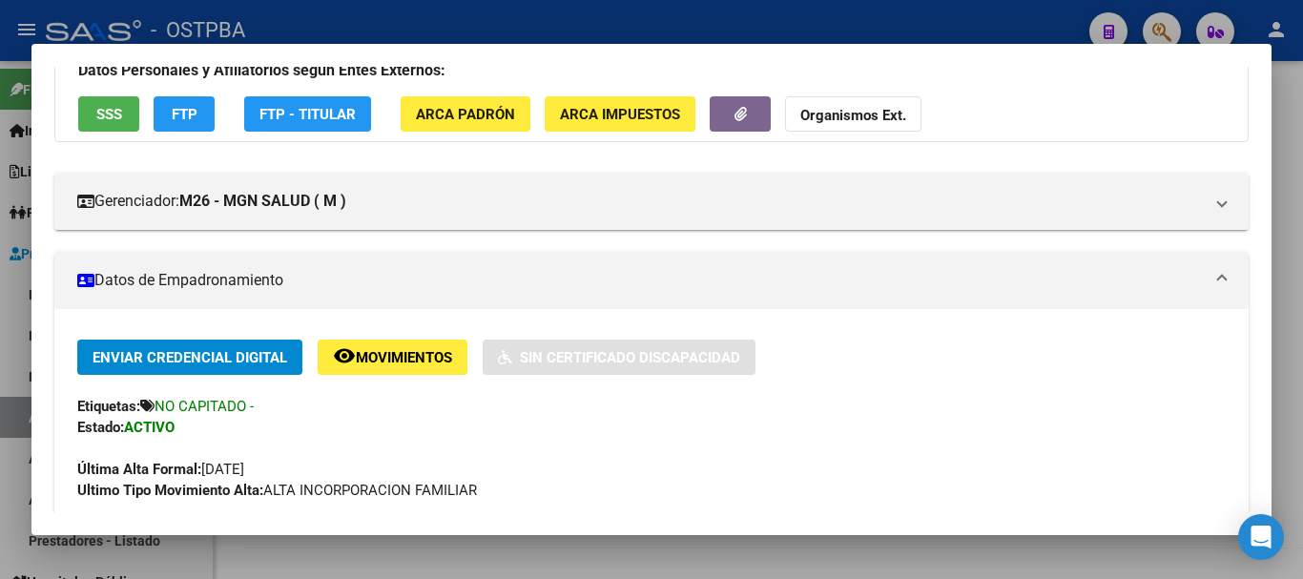
scroll to position [0, 0]
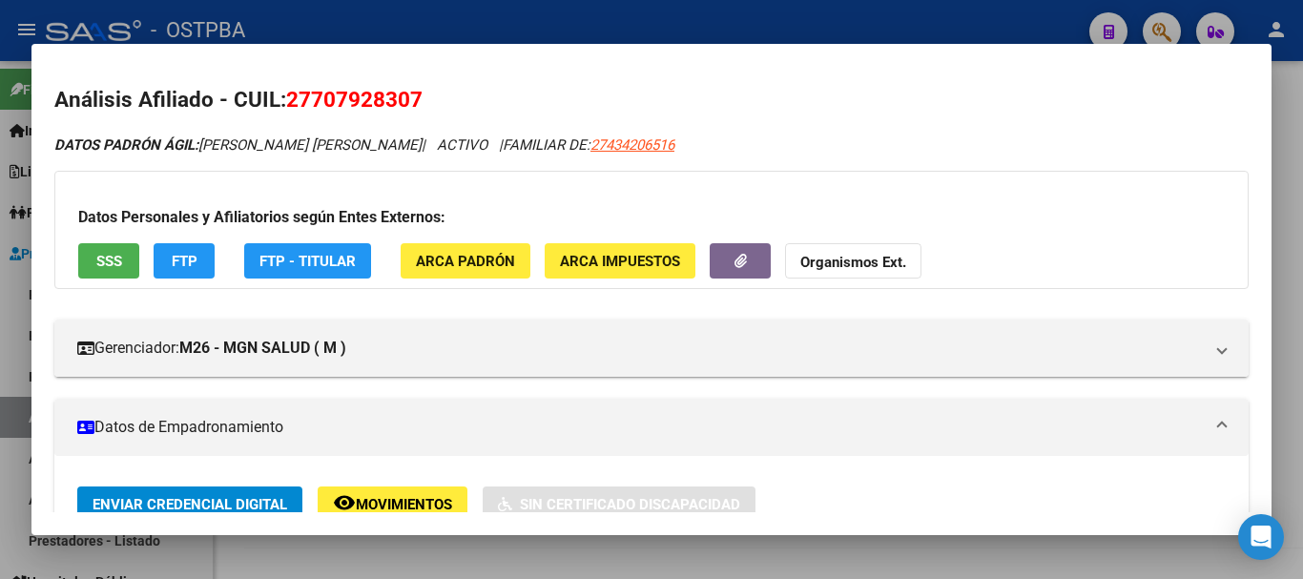
click at [504, 12] on div at bounding box center [651, 289] width 1303 height 579
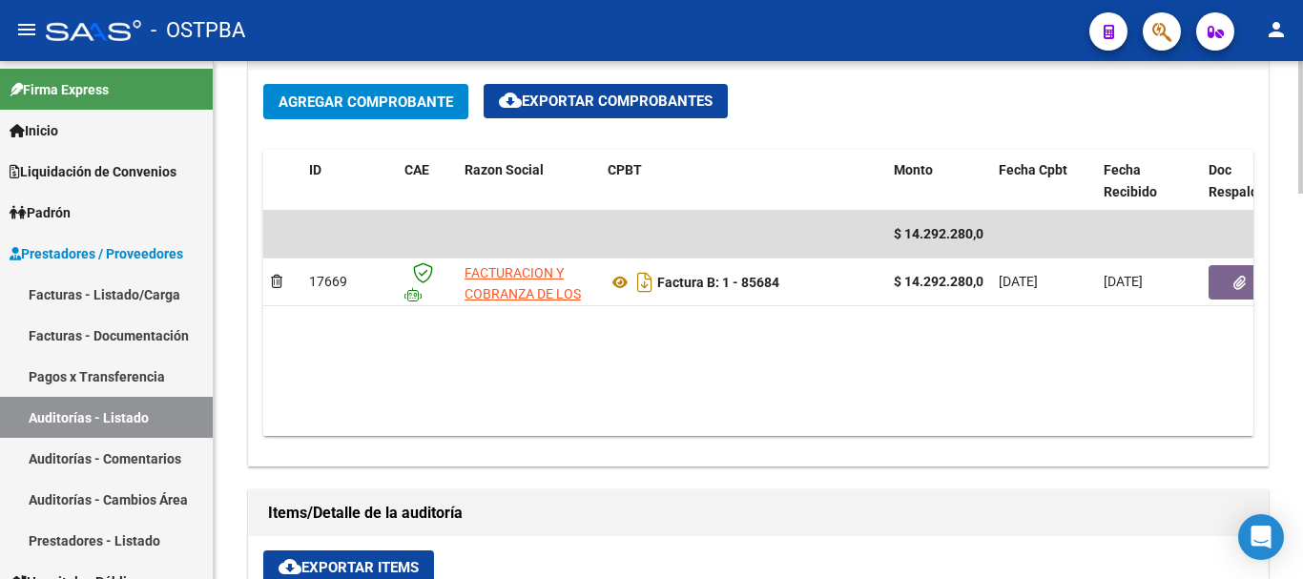
scroll to position [844, 0]
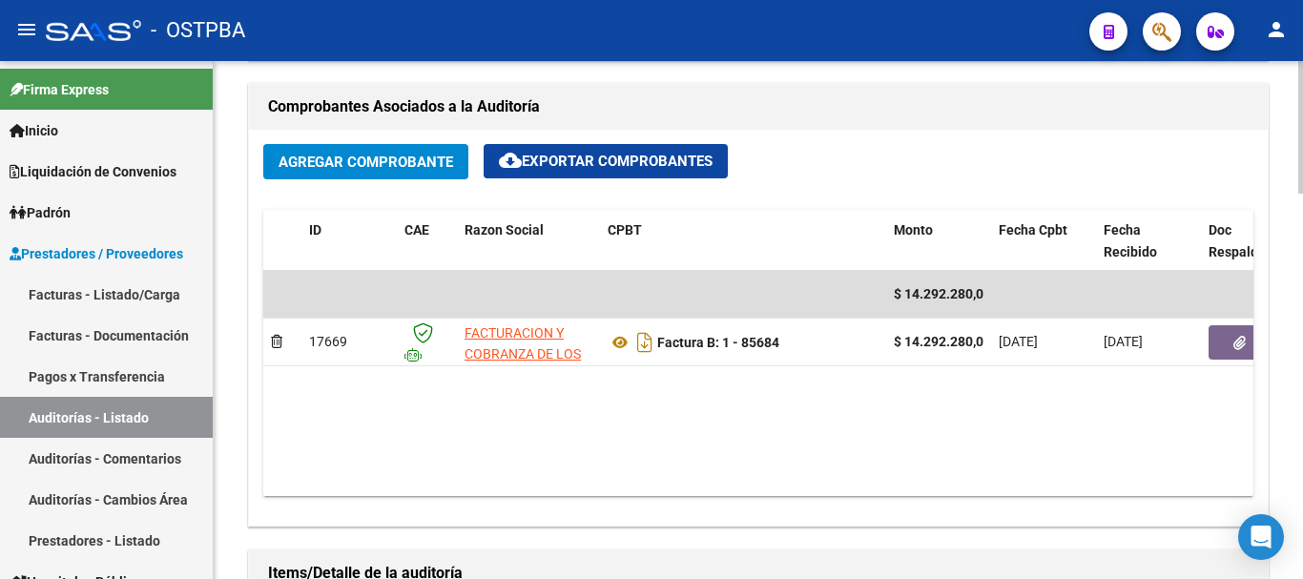
click at [1256, 344] on div "Agregar Comprobante cloud_download Exportar Comprobantes ID CAE Razon Social CP…" at bounding box center [758, 328] width 1019 height 396
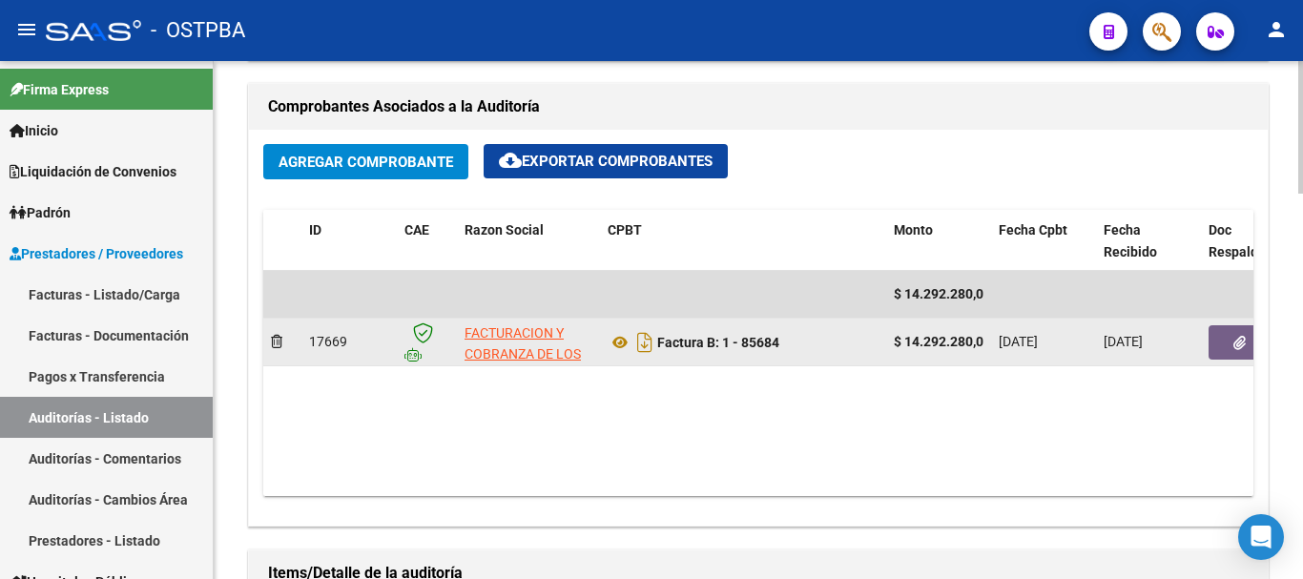
click at [1227, 344] on button "button" at bounding box center [1239, 342] width 61 height 34
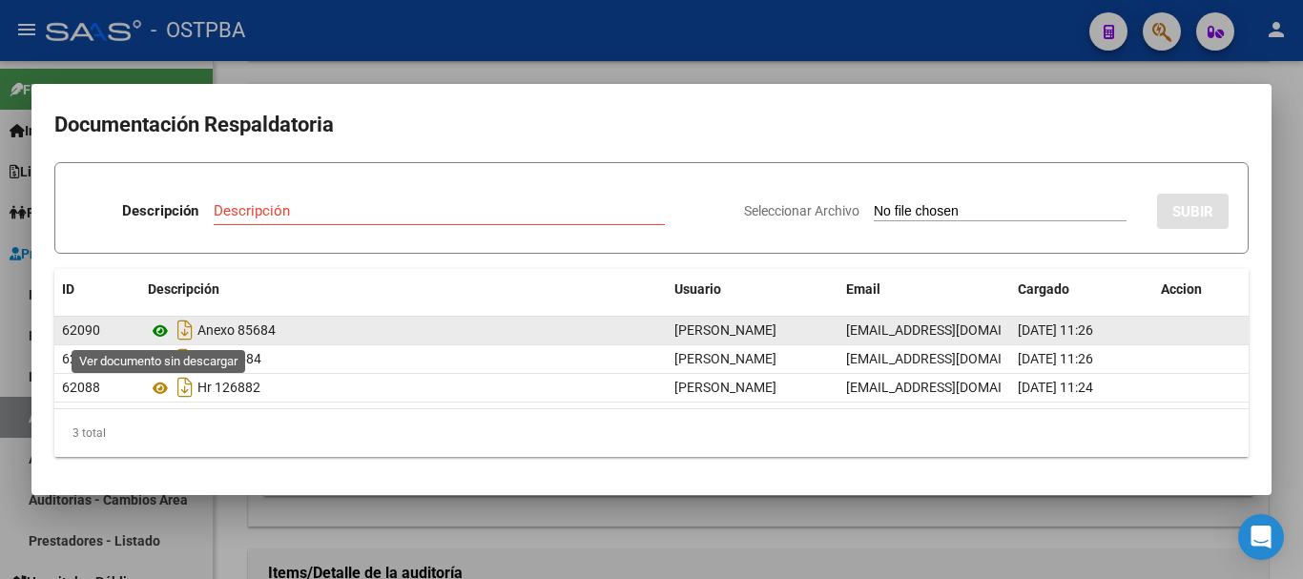
click at [160, 331] on icon at bounding box center [160, 331] width 25 height 23
click at [159, 330] on icon at bounding box center [160, 331] width 25 height 23
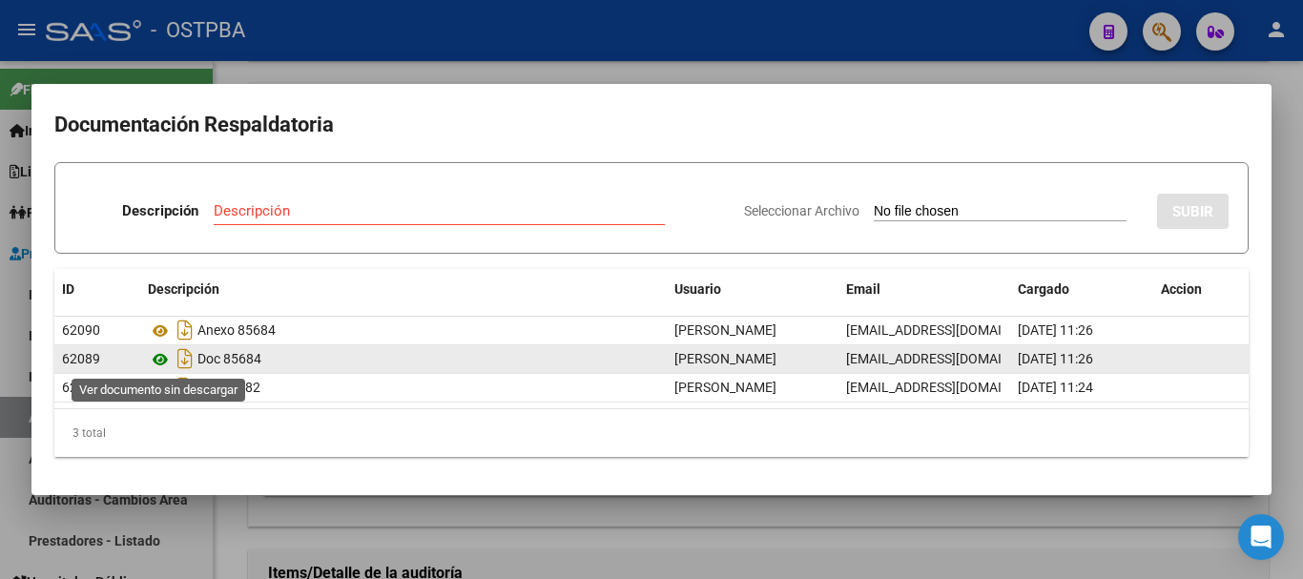
click at [162, 357] on icon at bounding box center [160, 359] width 25 height 23
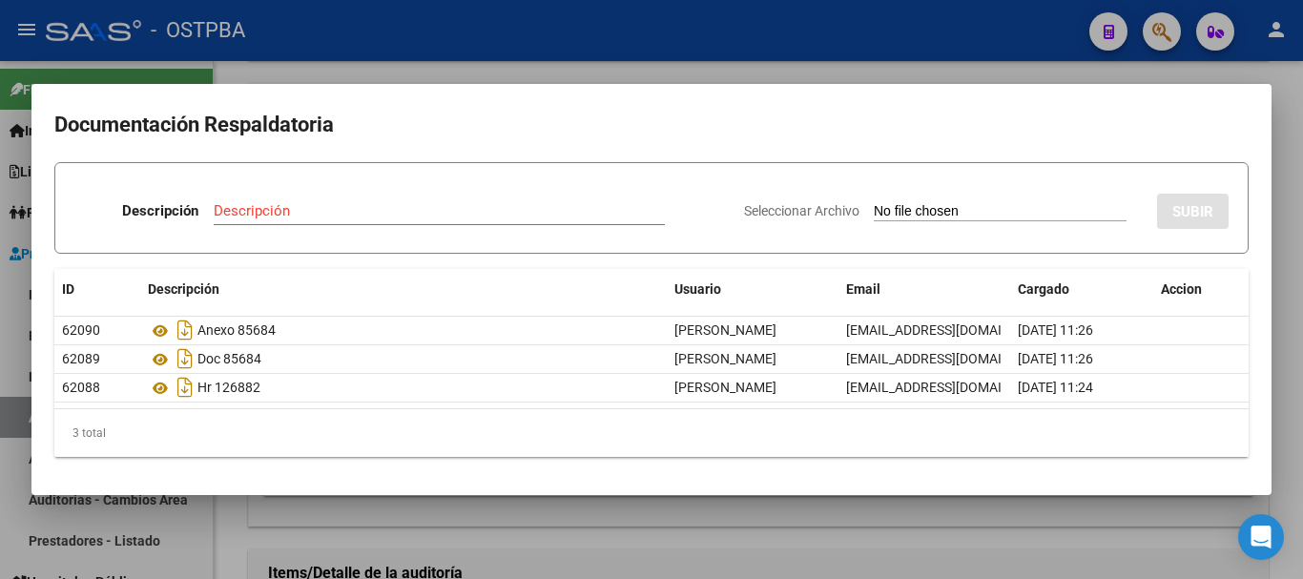
click at [543, 60] on div at bounding box center [651, 289] width 1303 height 579
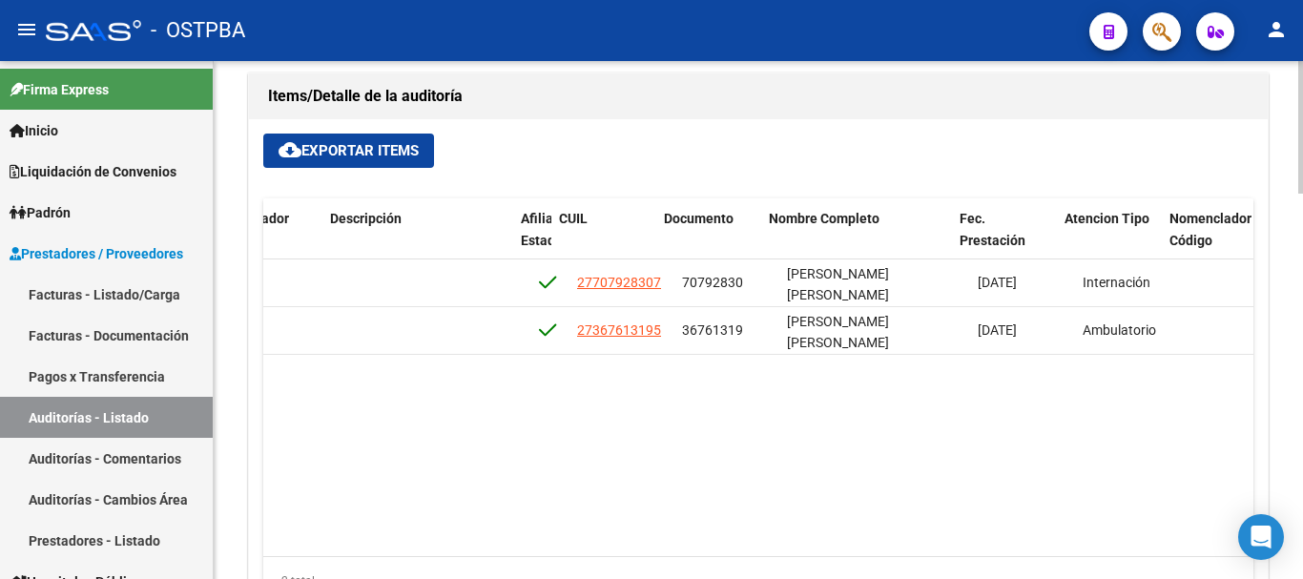
scroll to position [0, 956]
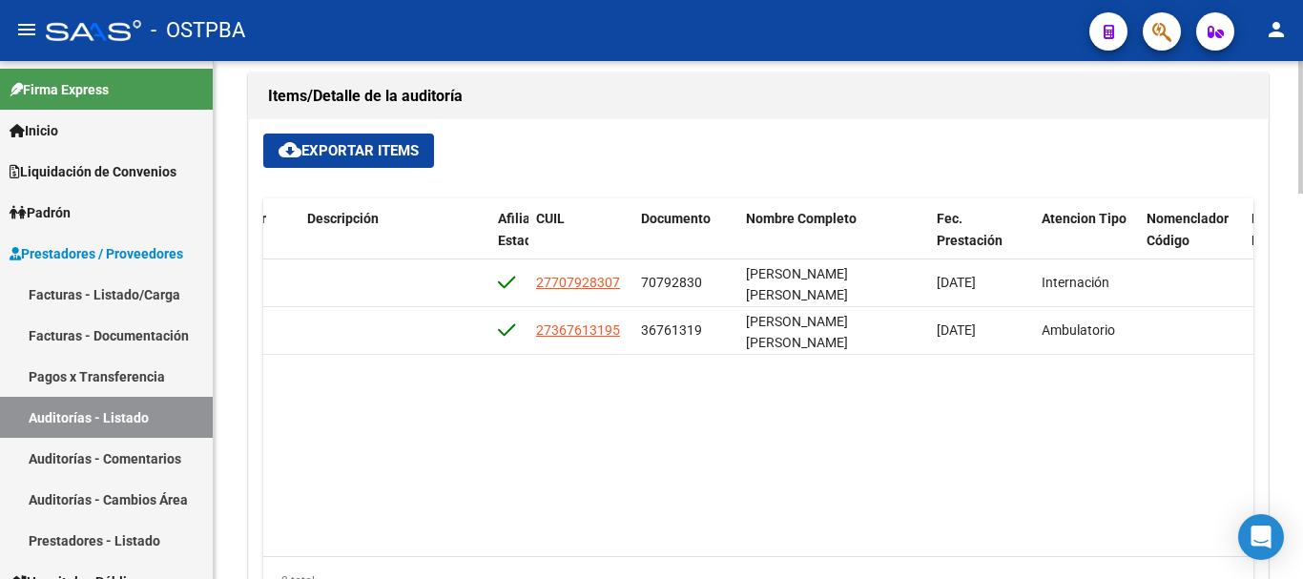
click at [926, 514] on datatable-body "54938 M26 - MGN SALUD ( M ) $ 13.364.229,00 $ 13.364.229,00 $ 0,00 27707928307 …" at bounding box center [758, 408] width 990 height 297
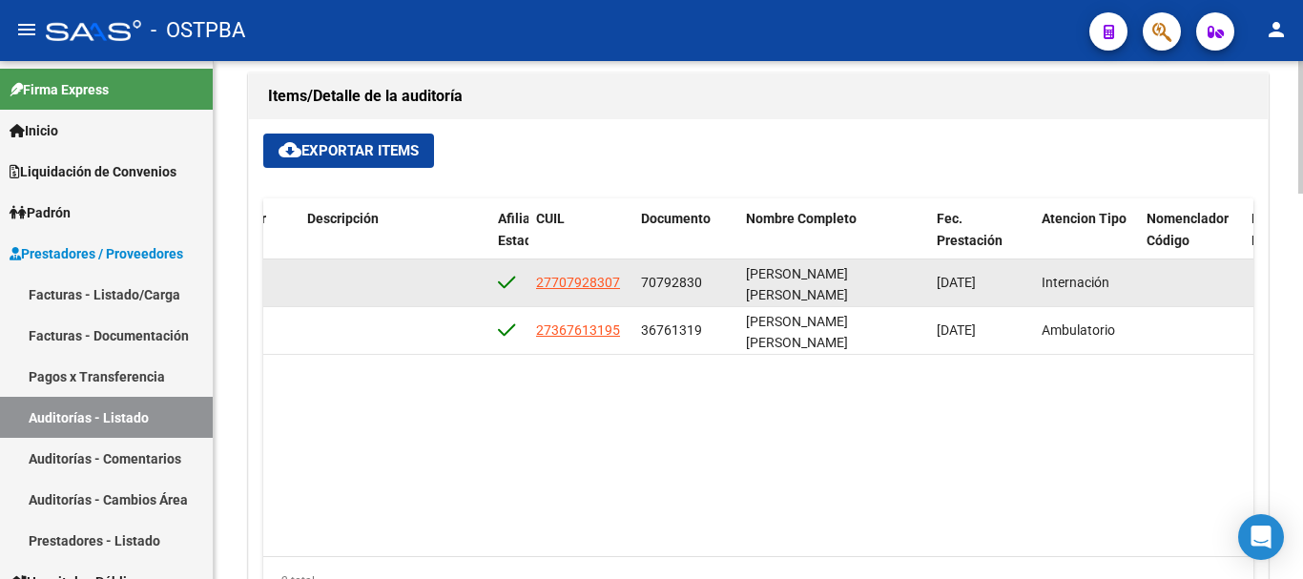
click at [670, 279] on span "70792830" at bounding box center [671, 282] width 61 height 15
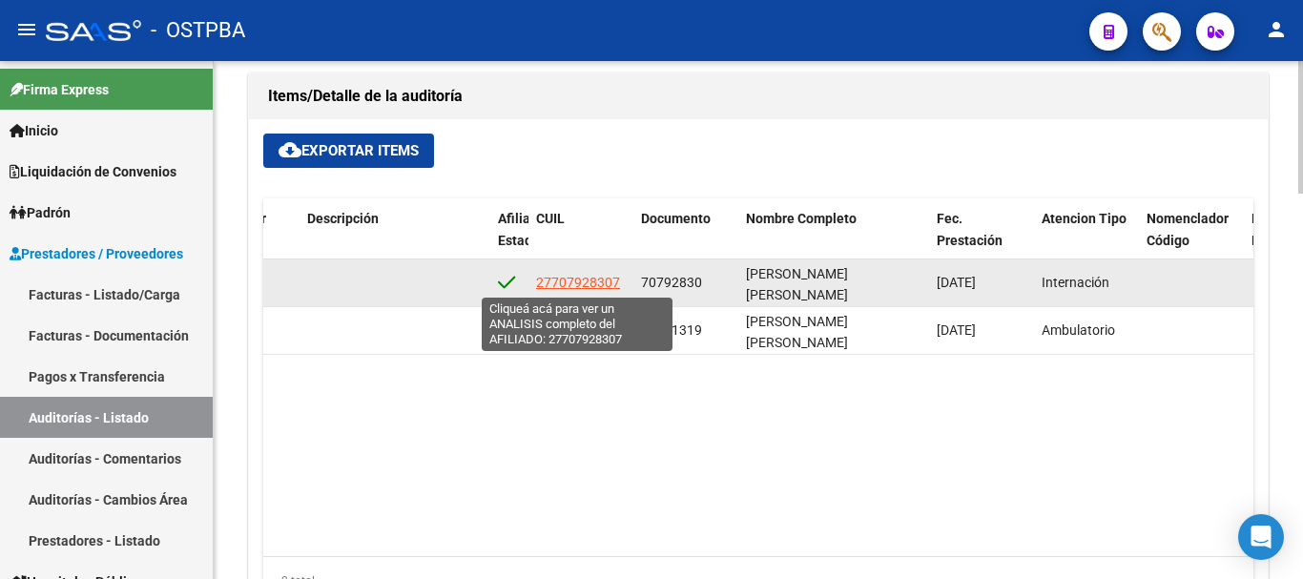
click at [587, 283] on span "27707928307" at bounding box center [578, 282] width 84 height 15
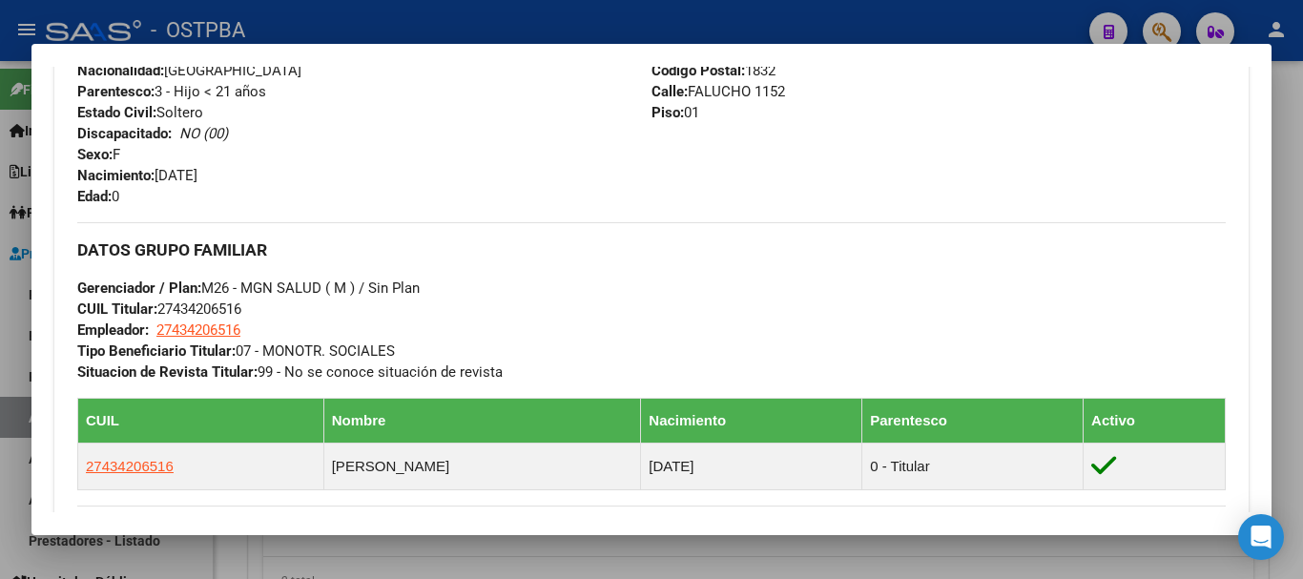
scroll to position [711, 0]
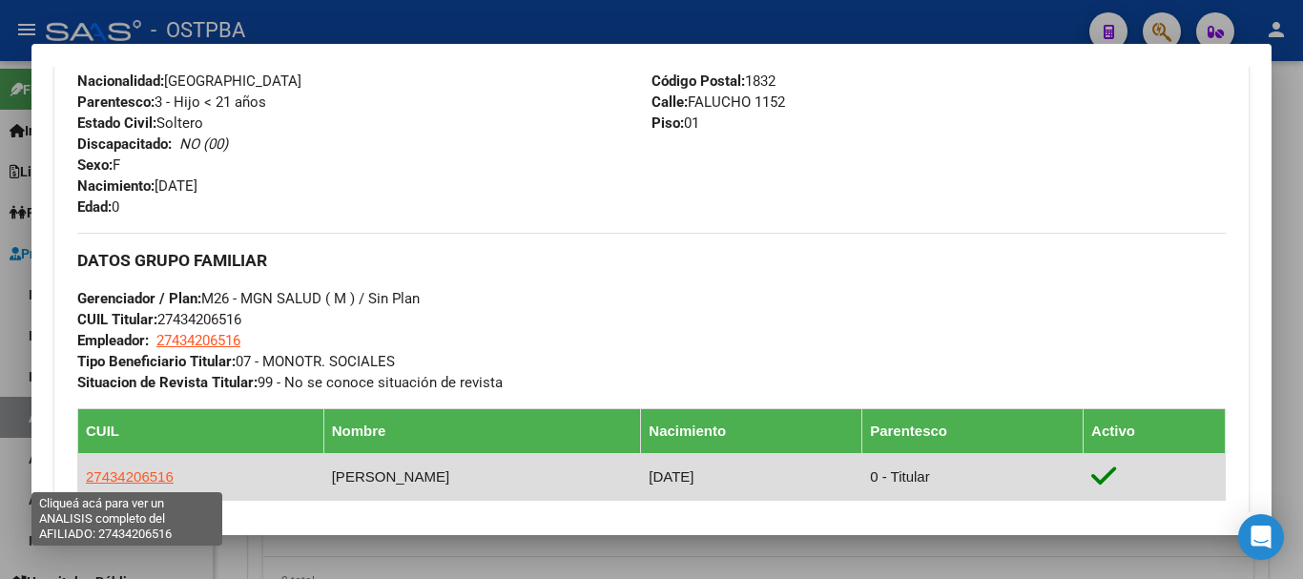
click at [131, 477] on span "27434206516" at bounding box center [130, 477] width 88 height 16
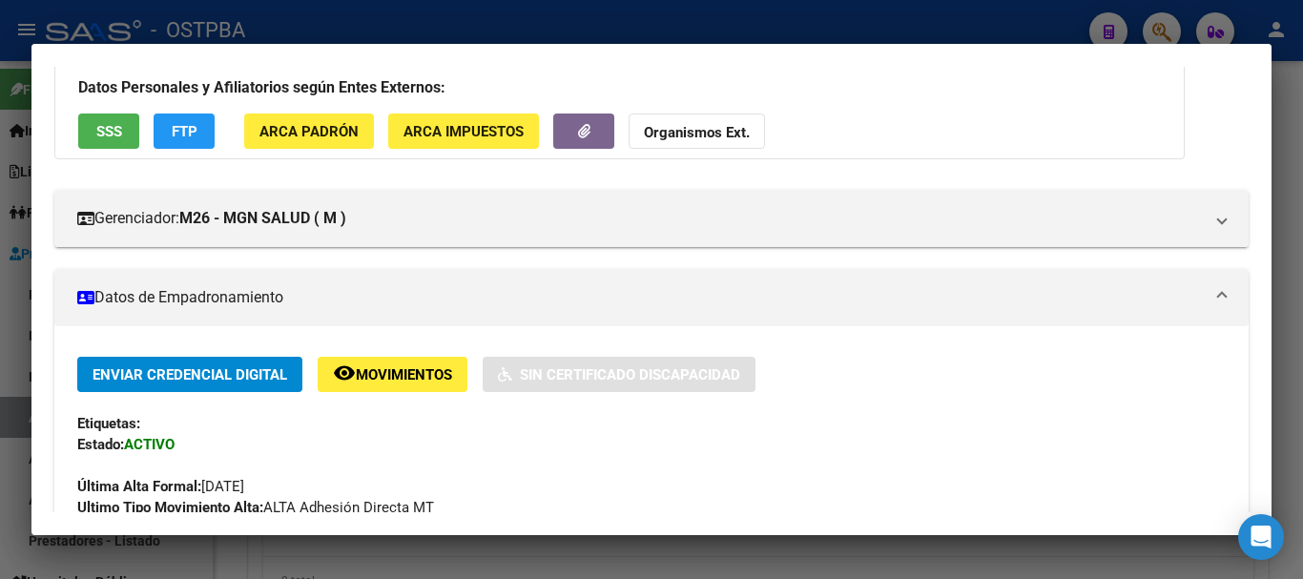
scroll to position [763, 0]
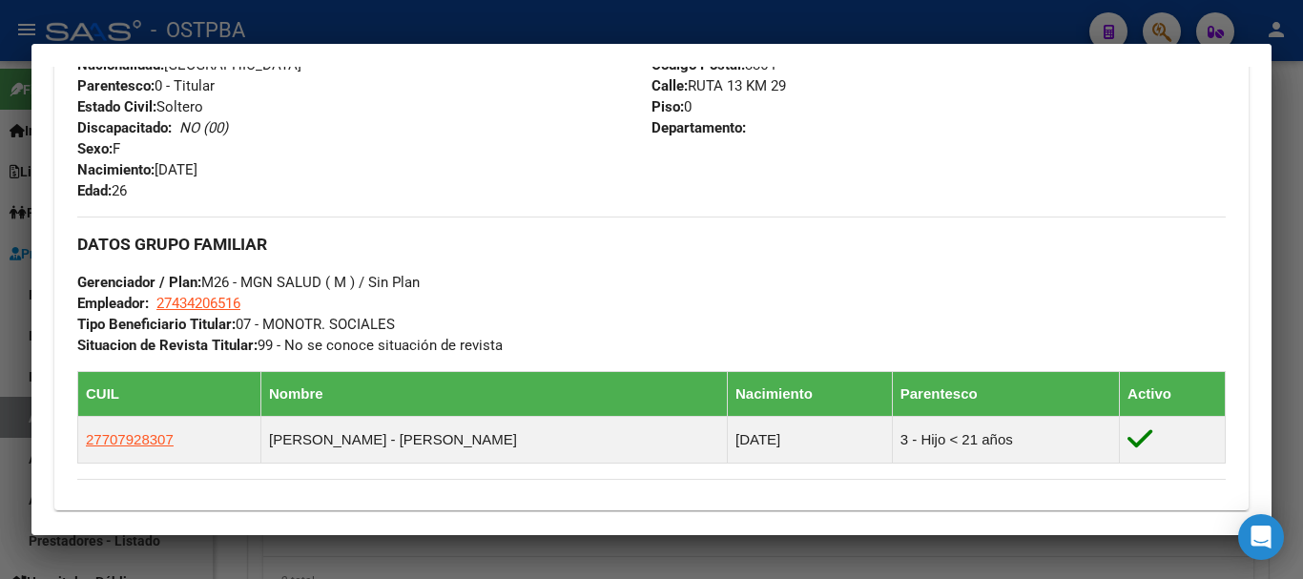
click at [498, 27] on div at bounding box center [651, 289] width 1303 height 579
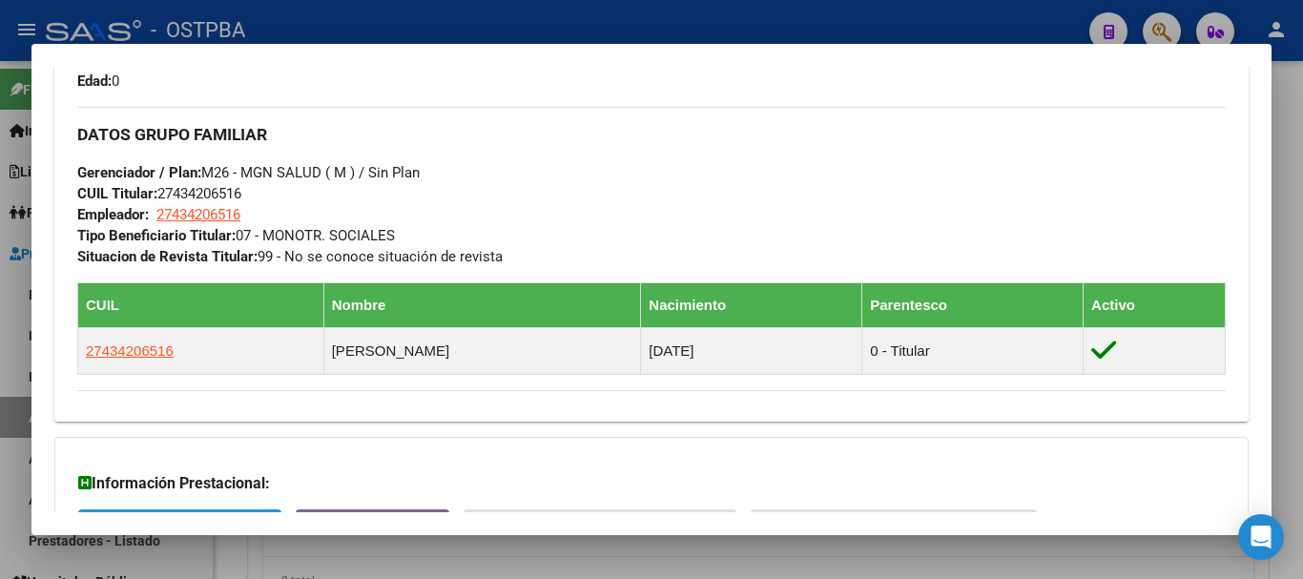
scroll to position [1092, 0]
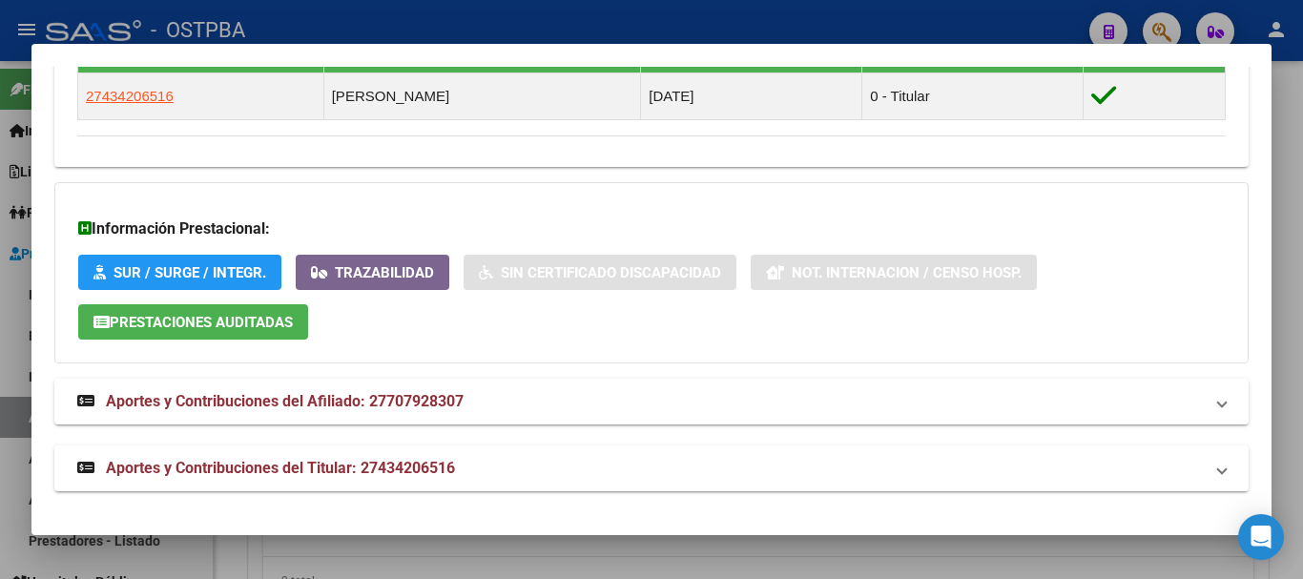
click at [598, 10] on div at bounding box center [651, 289] width 1303 height 579
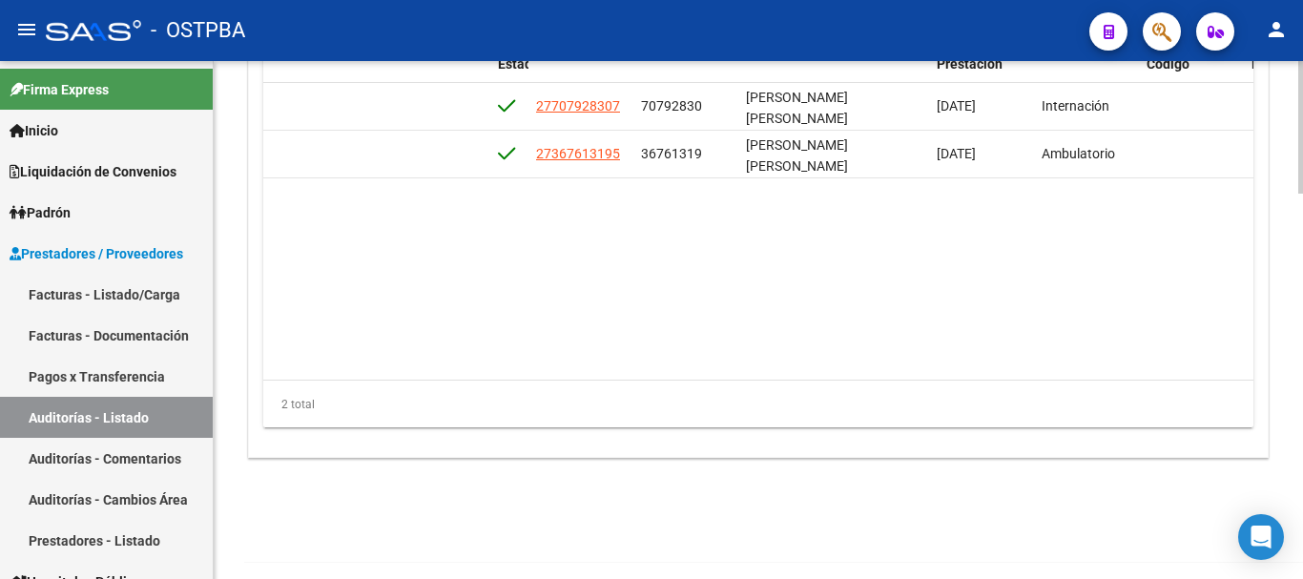
scroll to position [1512, 0]
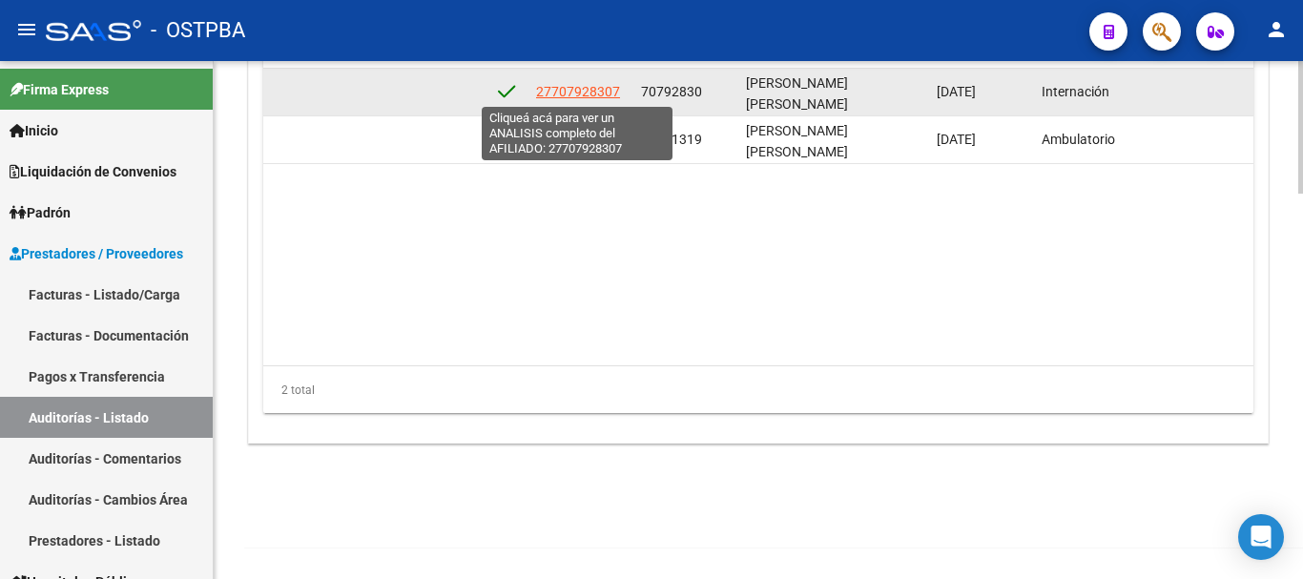
click at [588, 92] on span "27707928307" at bounding box center [578, 91] width 84 height 15
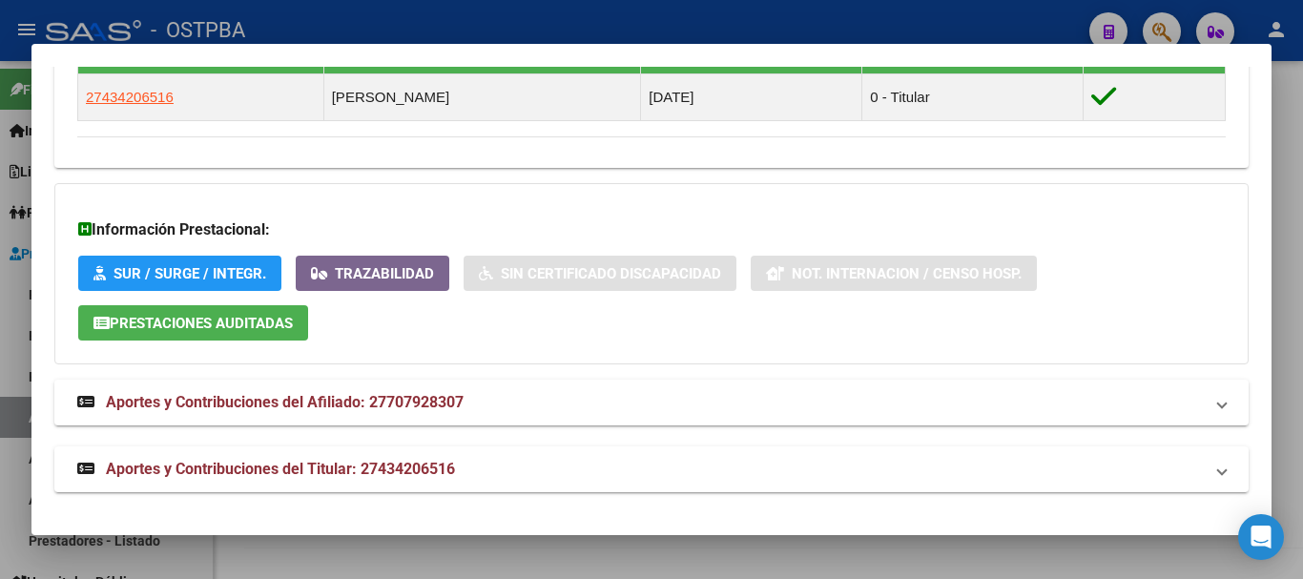
scroll to position [1092, 0]
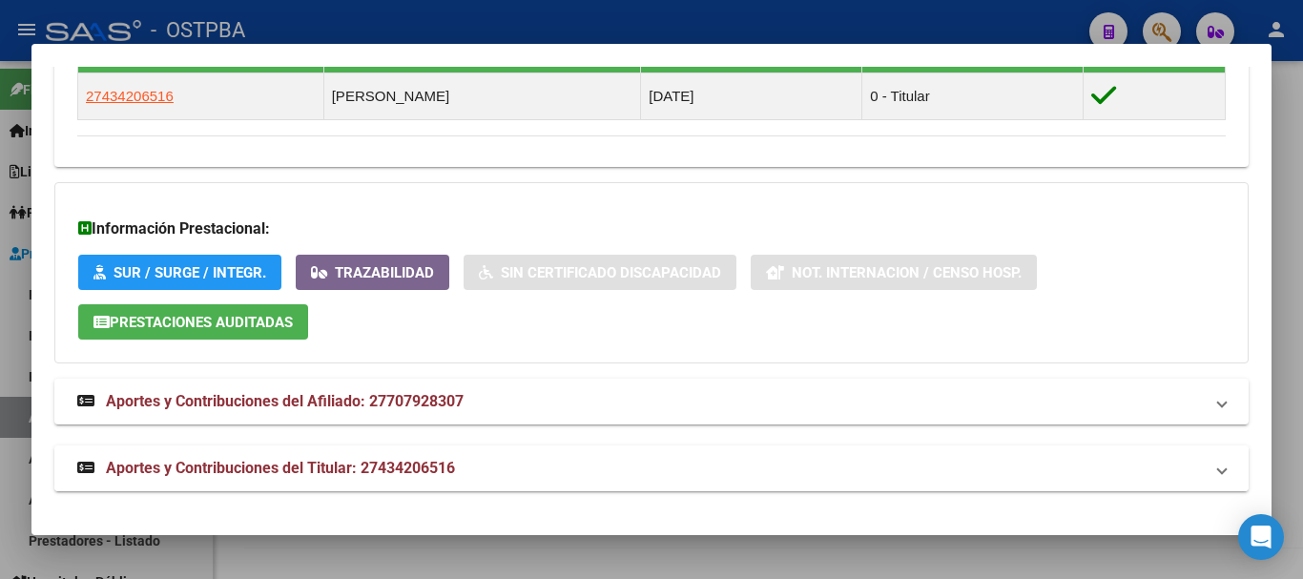
click at [362, 459] on span "Aportes y Contribuciones del Titular: 27434206516" at bounding box center [280, 468] width 349 height 18
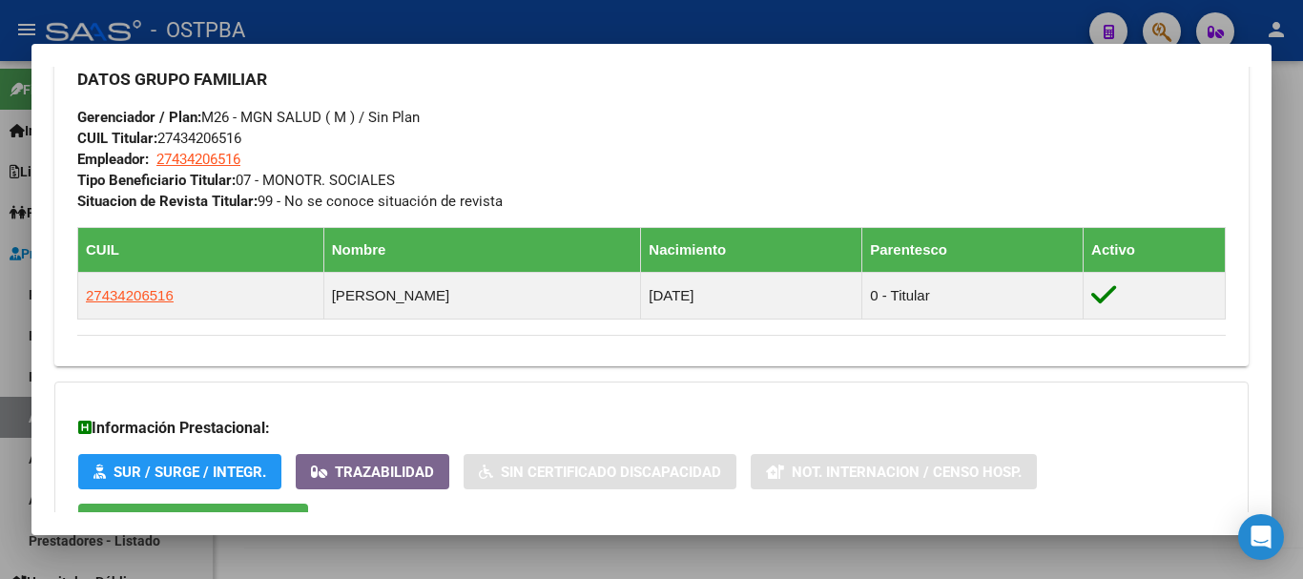
scroll to position [908, 0]
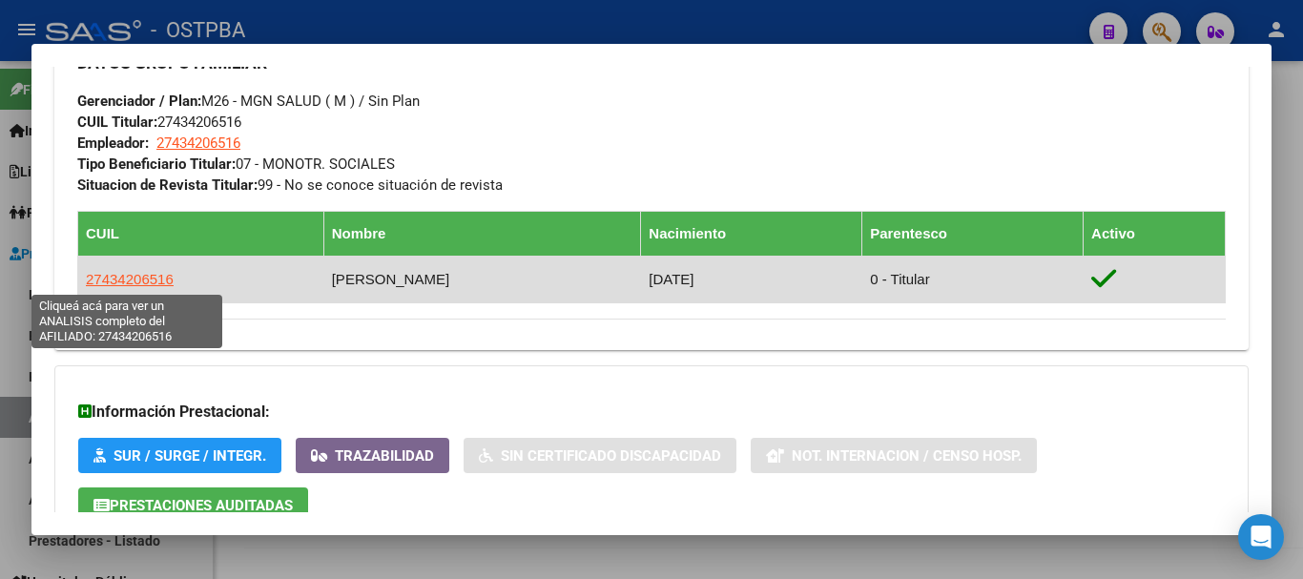
click at [136, 283] on span "27434206516" at bounding box center [130, 279] width 88 height 16
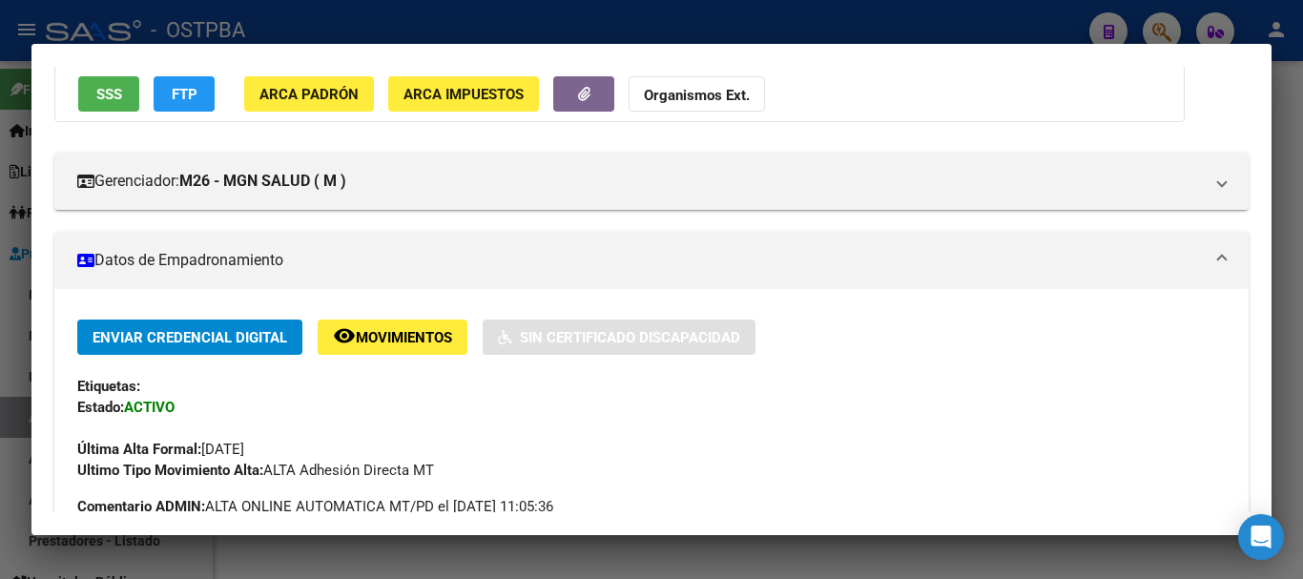
scroll to position [0, 0]
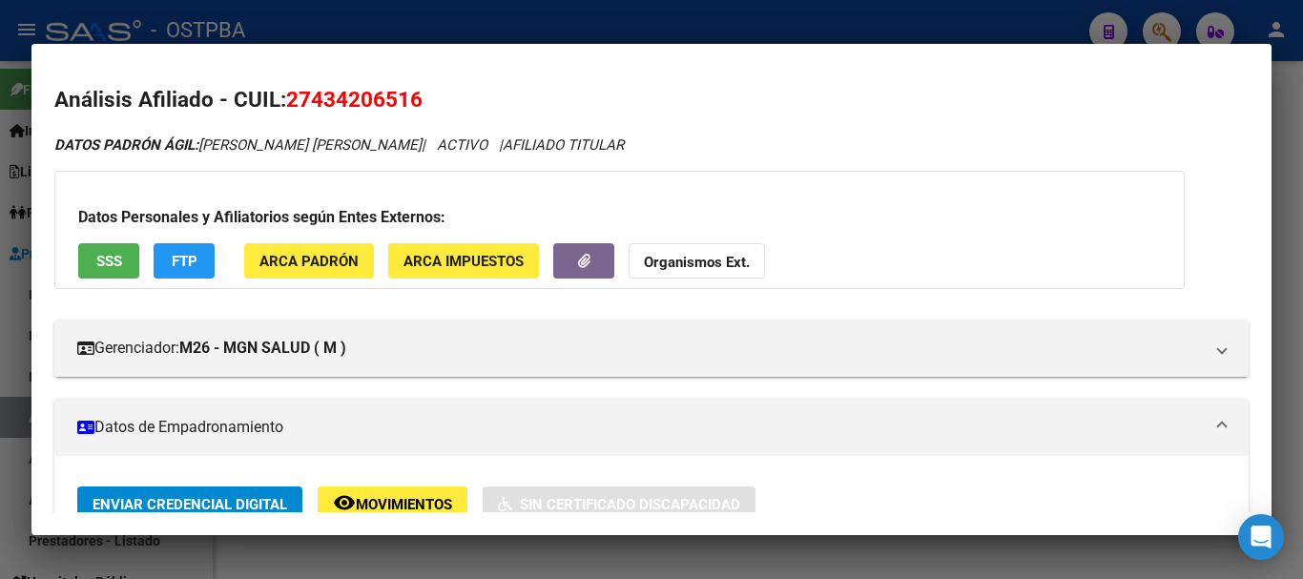
click at [406, 22] on div at bounding box center [651, 289] width 1303 height 579
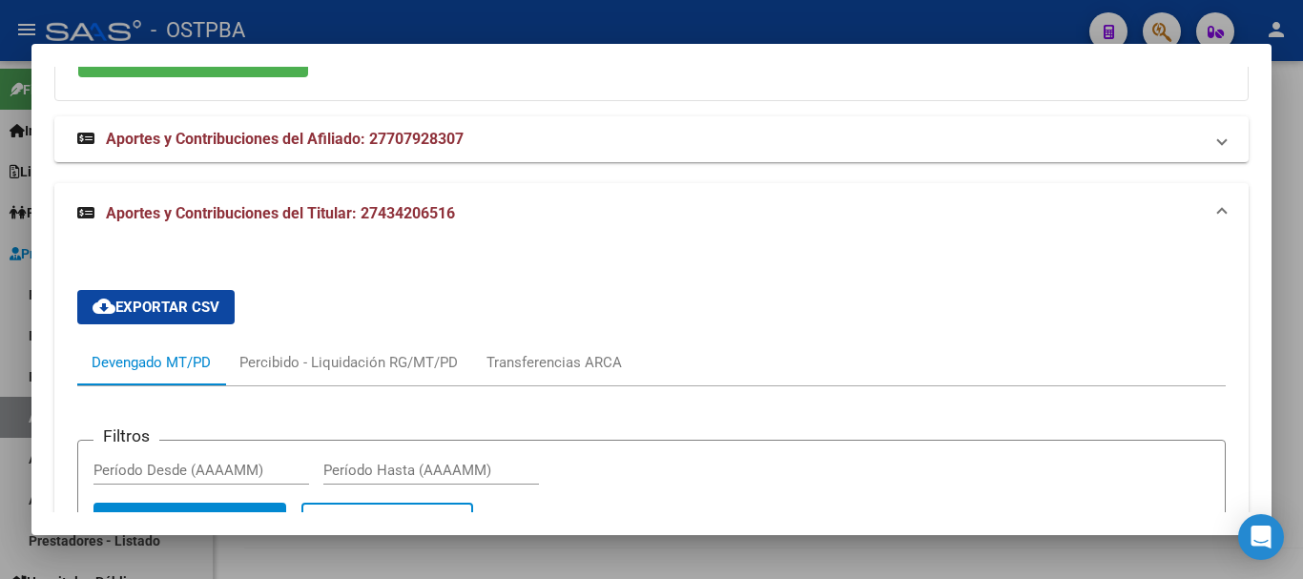
scroll to position [1386, 0]
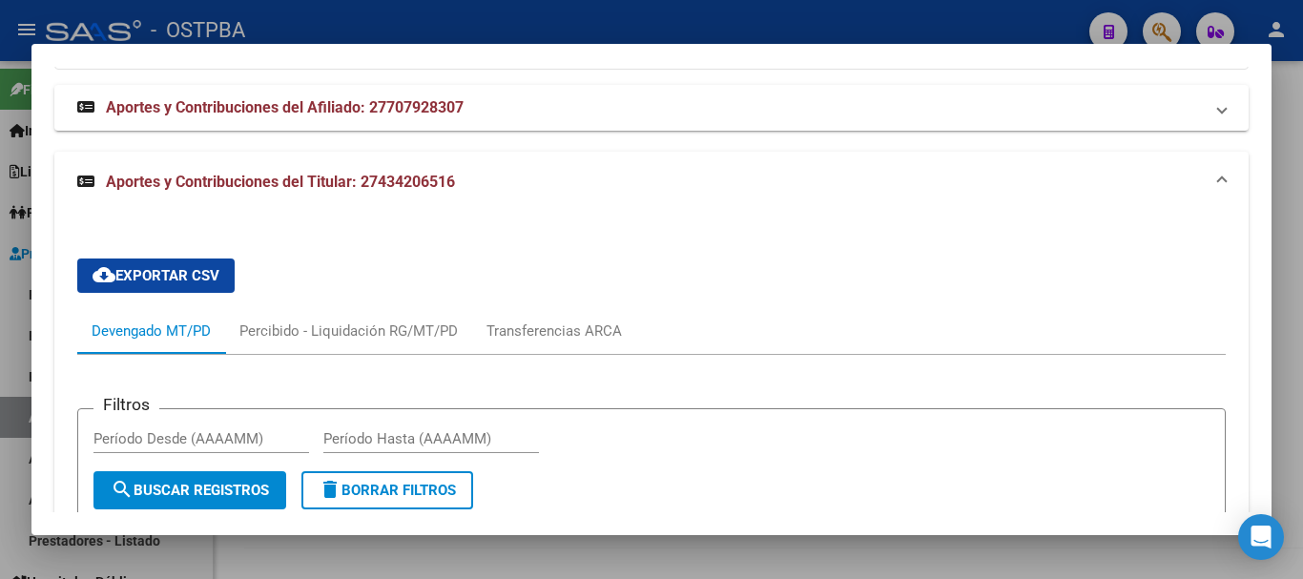
click at [535, 19] on div at bounding box center [651, 289] width 1303 height 579
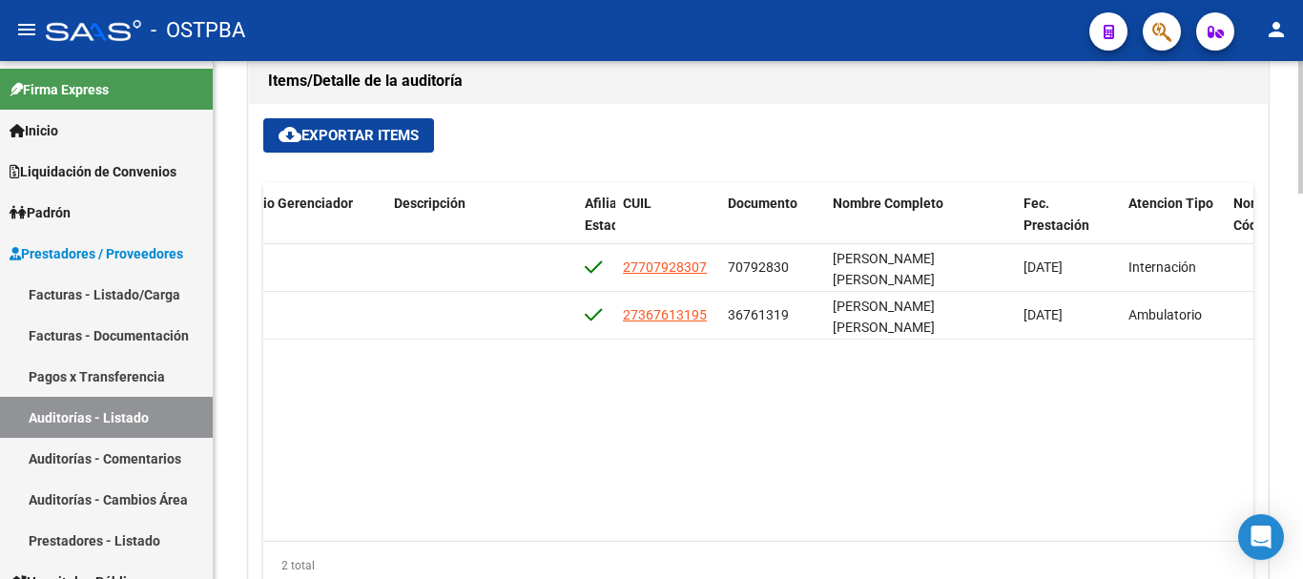
scroll to position [1322, 0]
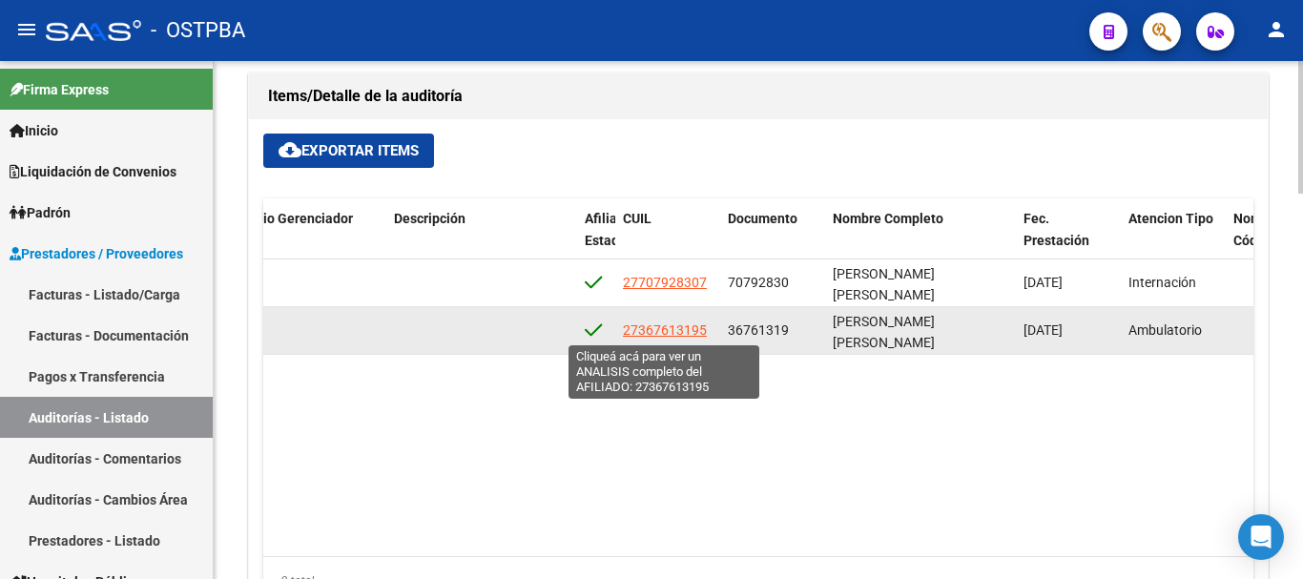
click at [640, 325] on span "27367613195" at bounding box center [665, 330] width 84 height 15
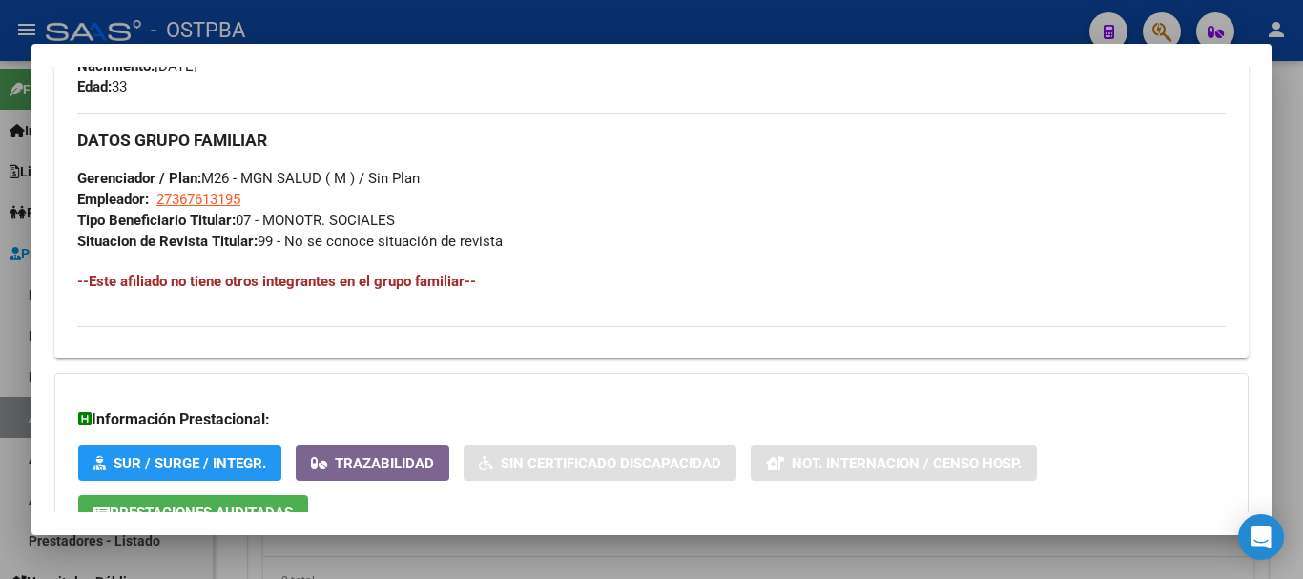
scroll to position [1012, 0]
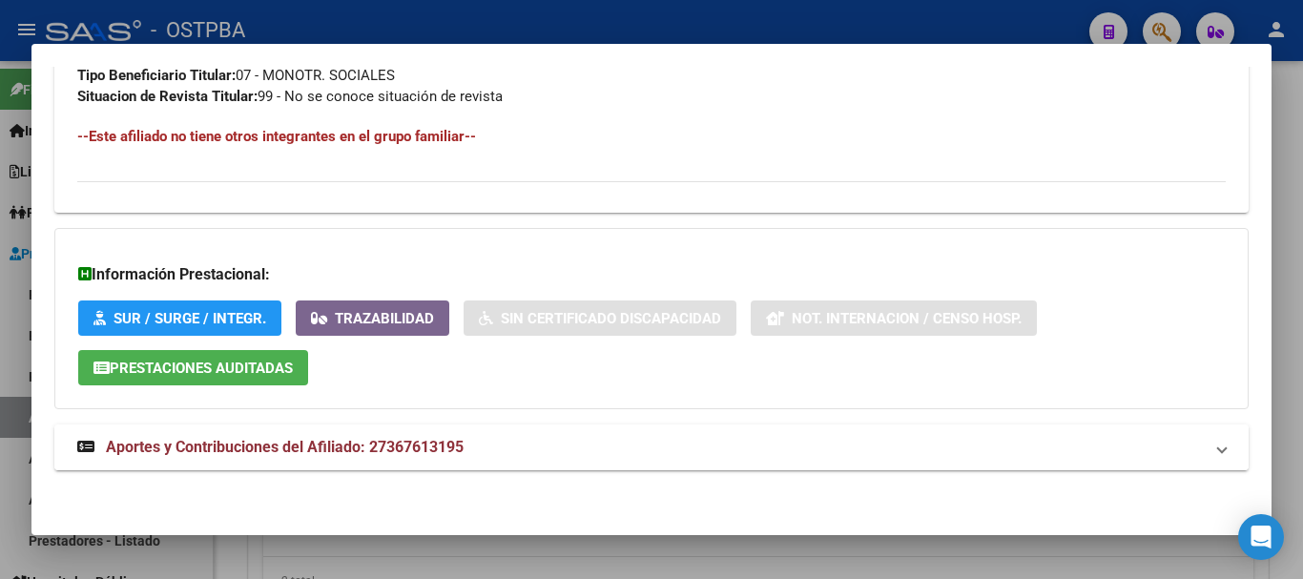
click at [487, 443] on mat-panel-title "Aportes y Contribuciones del Afiliado: 27367613195" at bounding box center [640, 447] width 1126 height 23
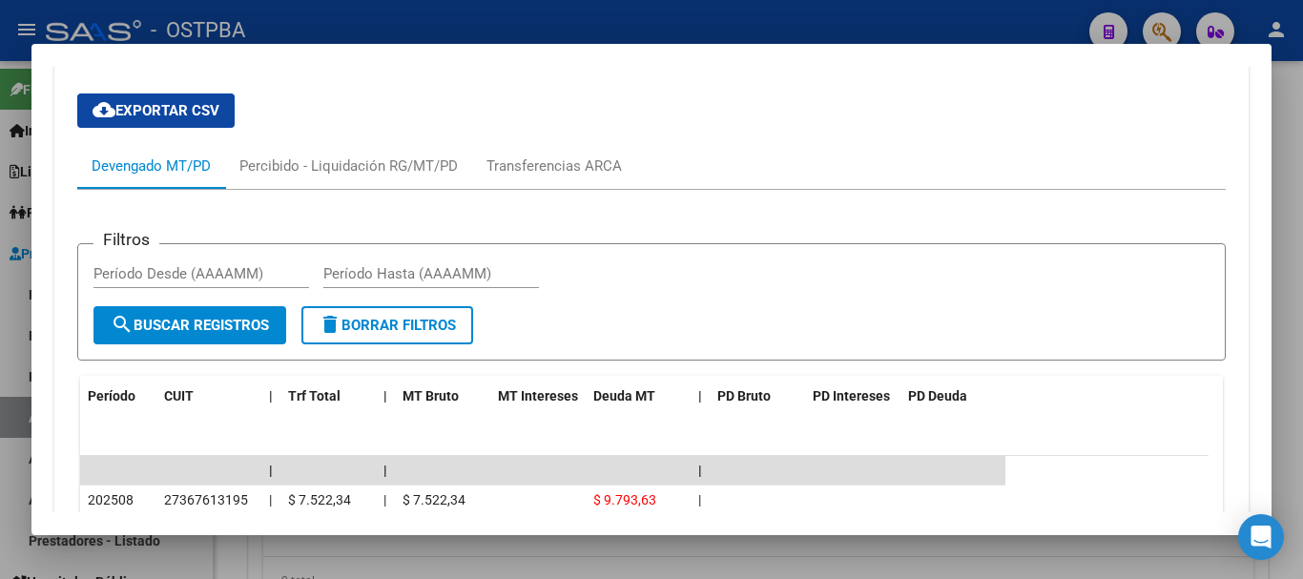
scroll to position [1507, 0]
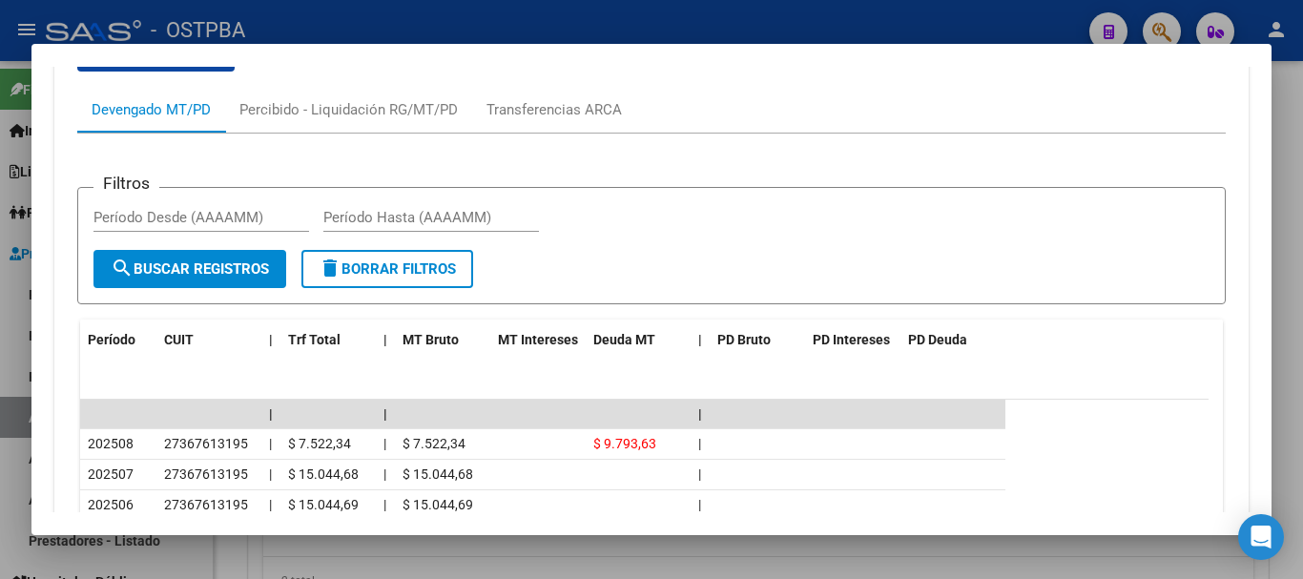
click at [637, 24] on div at bounding box center [651, 289] width 1303 height 579
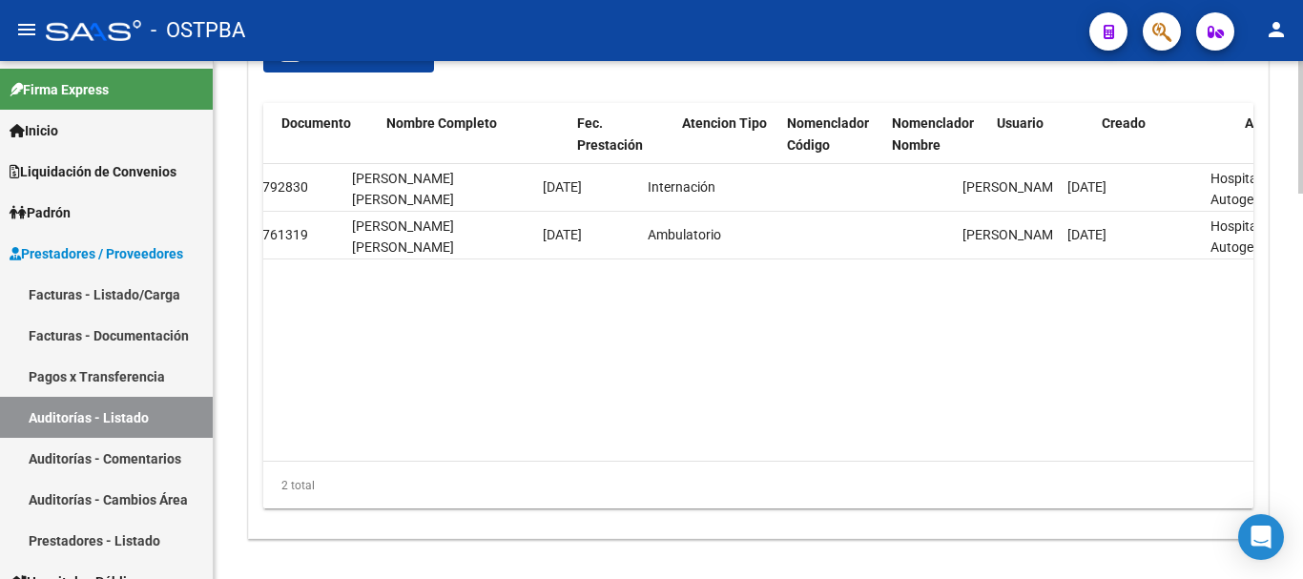
scroll to position [0, 1586]
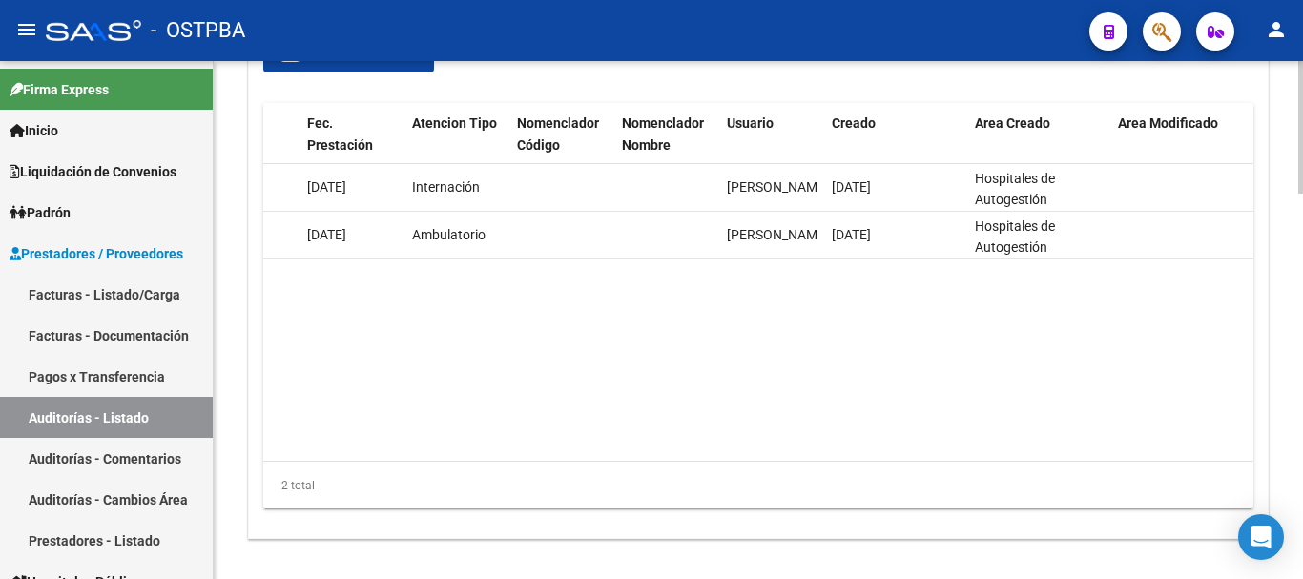
drag, startPoint x: 1242, startPoint y: 431, endPoint x: 677, endPoint y: 452, distance: 566.2
click at [677, 452] on datatable-body "54938 M26 - MGN SALUD ( M ) $ 13.364.229,00 $ 13.364.229,00 $ 0,00 27707928307 …" at bounding box center [758, 312] width 990 height 297
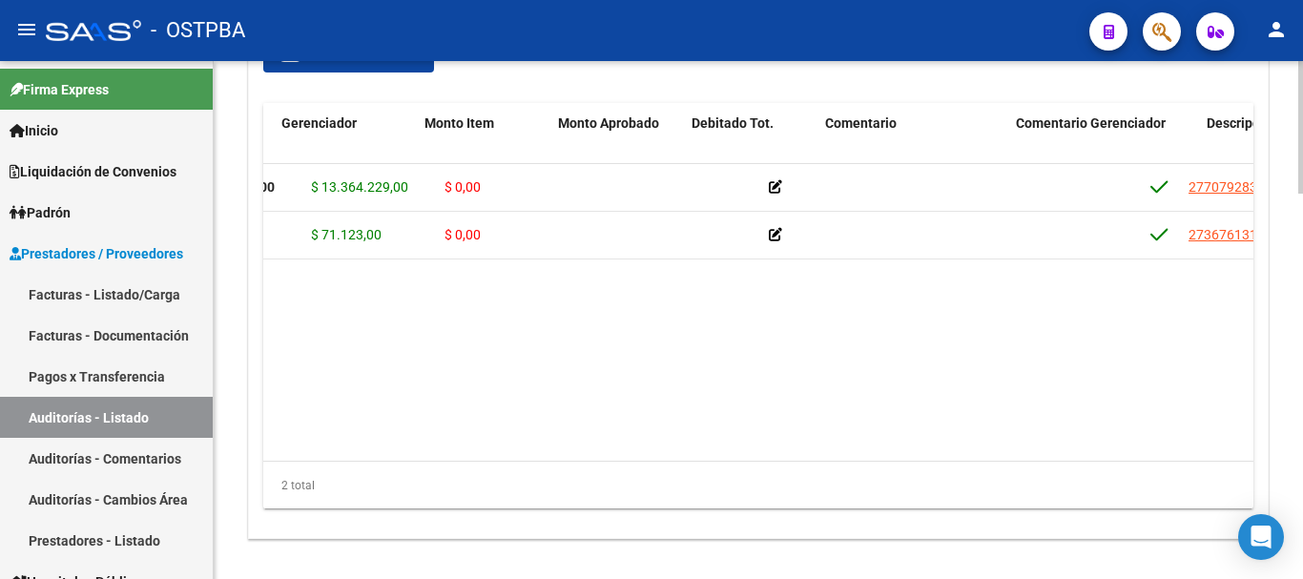
scroll to position [0, 0]
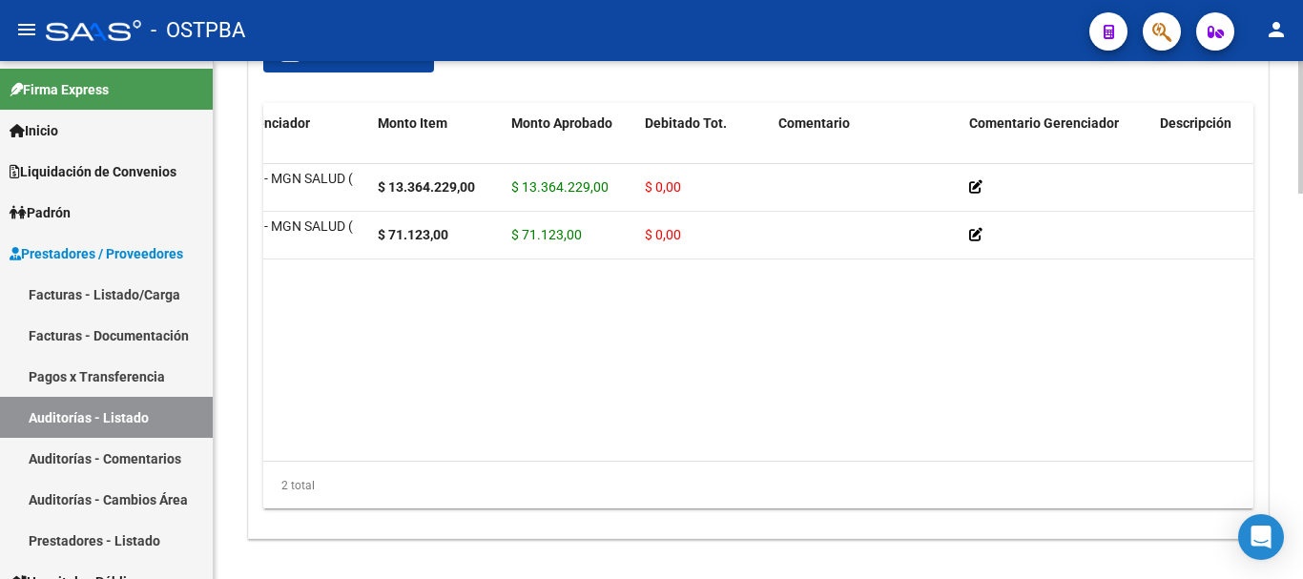
drag, startPoint x: 594, startPoint y: 415, endPoint x: 749, endPoint y: 425, distance: 155.8
click at [806, 416] on datatable-body "54938 M26 - MGN SALUD ( M ) $ 13.364.229,00 $ 13.364.229,00 $ 0,00 27707928307 …" at bounding box center [758, 312] width 990 height 297
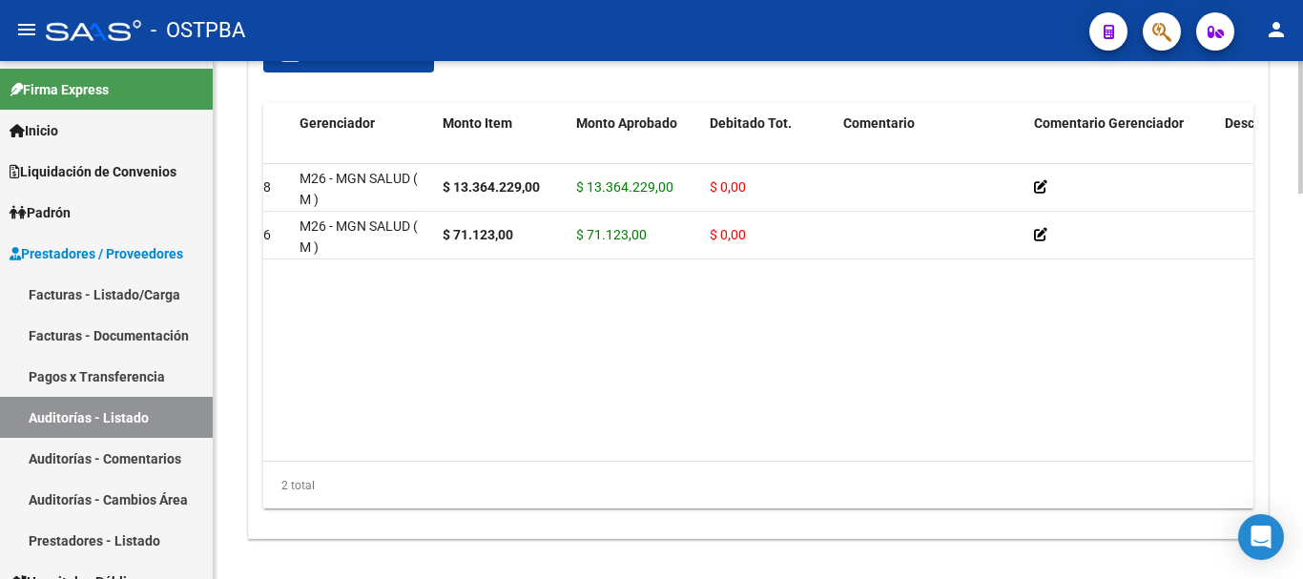
scroll to position [0, 0]
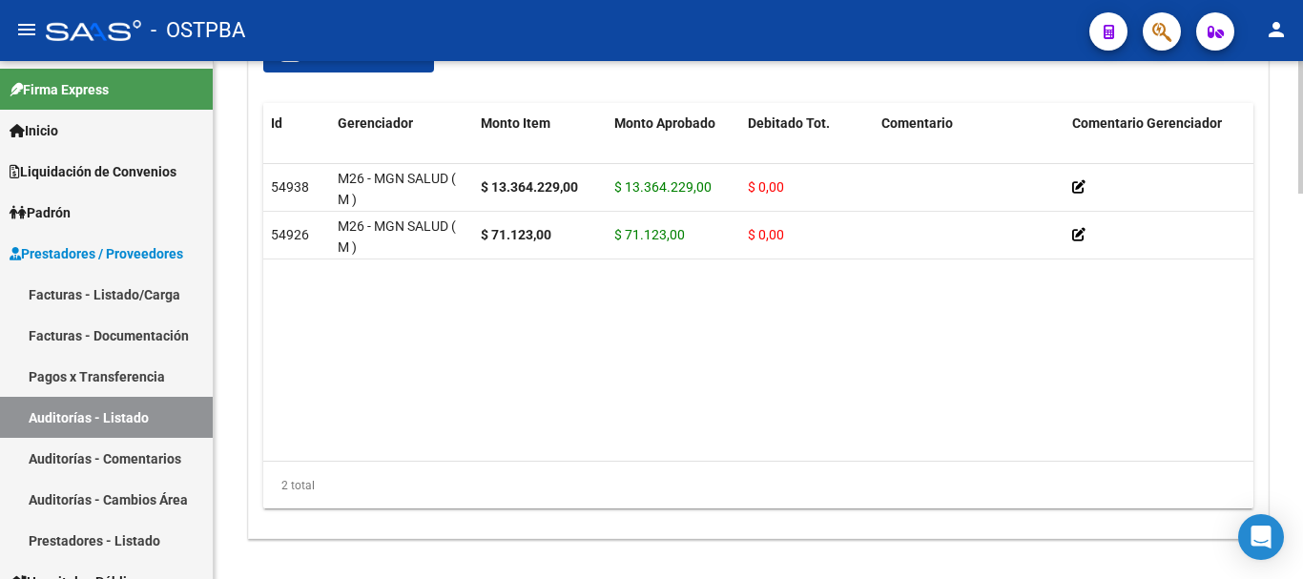
click at [481, 409] on datatable-body "54938 M26 - MGN SALUD ( M ) $ 13.364.229,00 $ 13.364.229,00 $ 0,00 27707928307 …" at bounding box center [758, 312] width 990 height 297
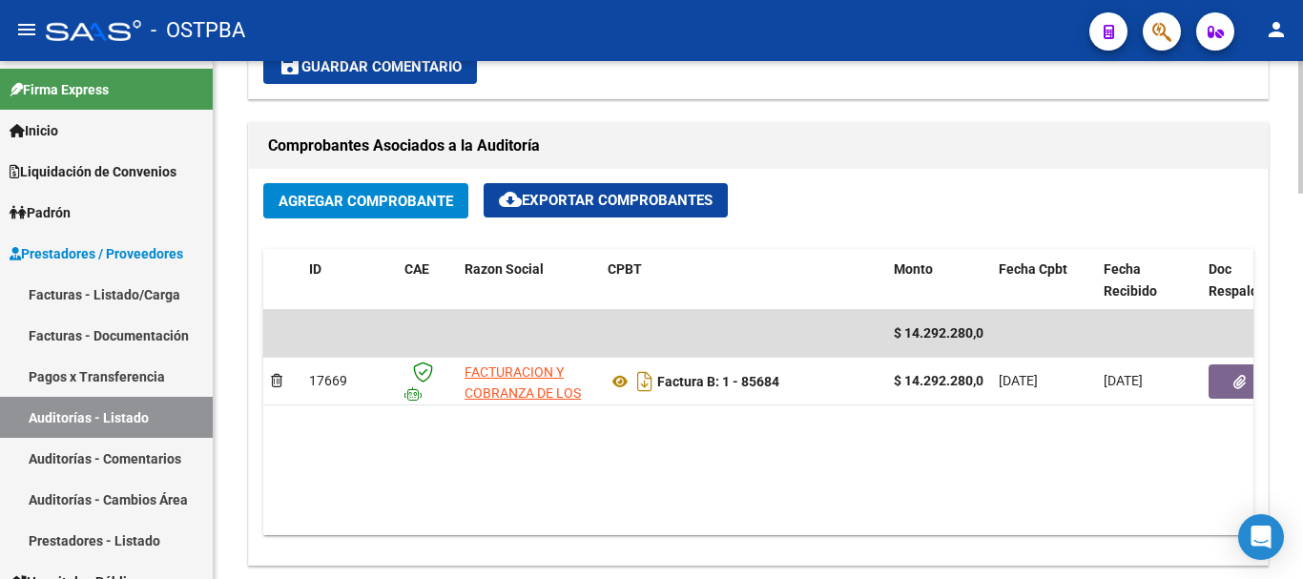
scroll to position [763, 0]
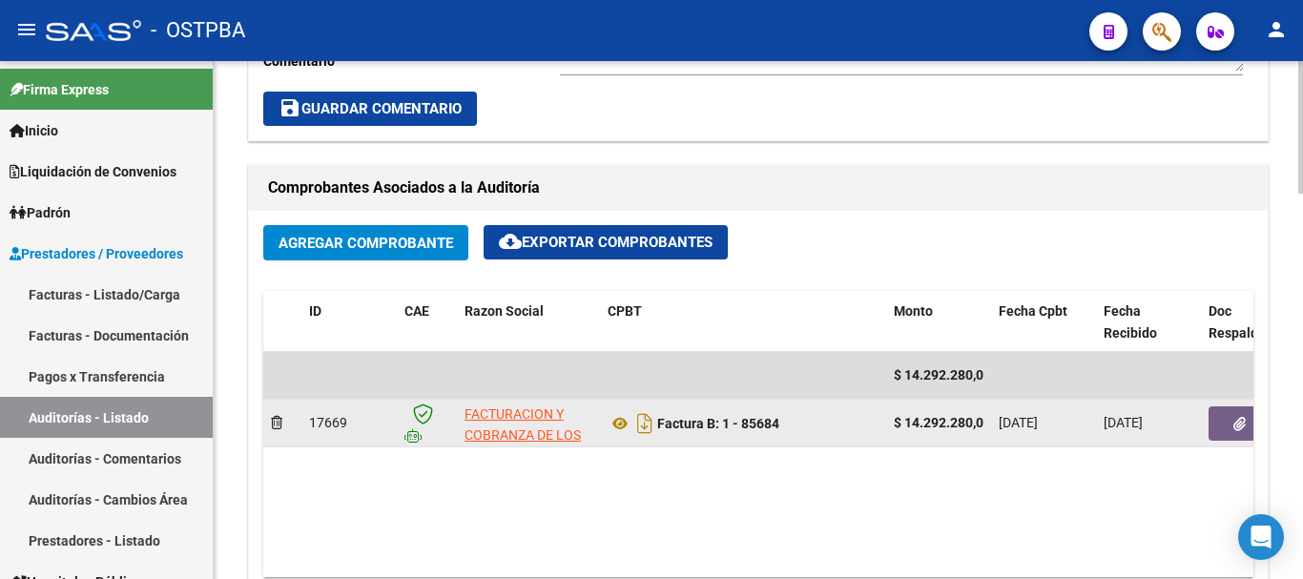
click at [1249, 420] on button "button" at bounding box center [1239, 423] width 61 height 34
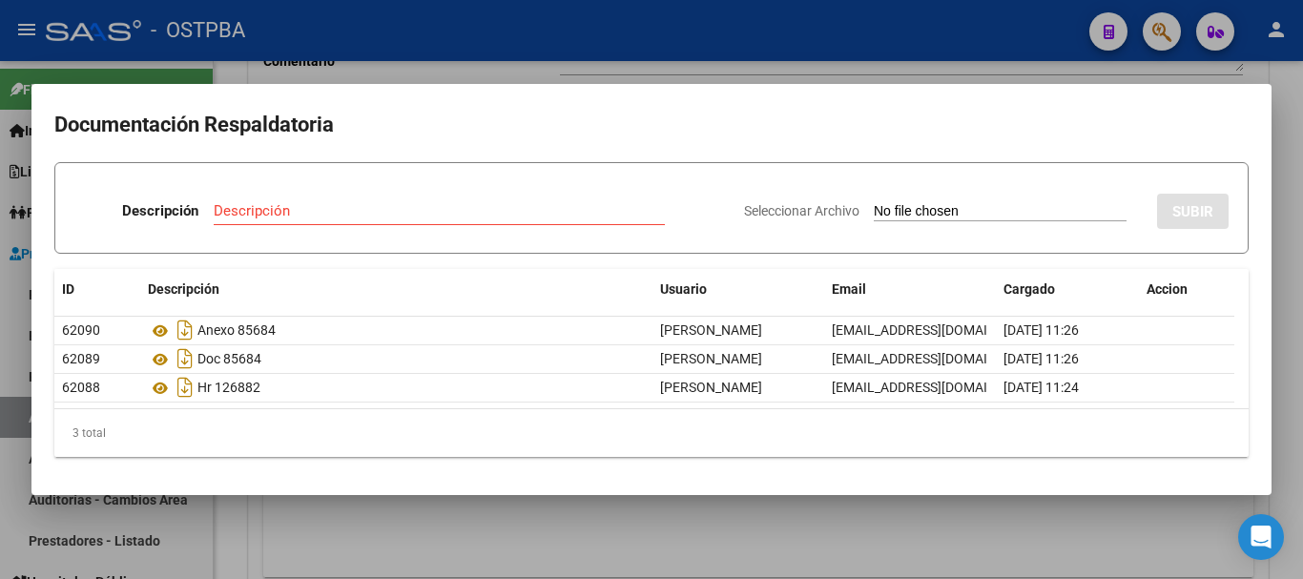
click at [549, 41] on div at bounding box center [651, 289] width 1303 height 579
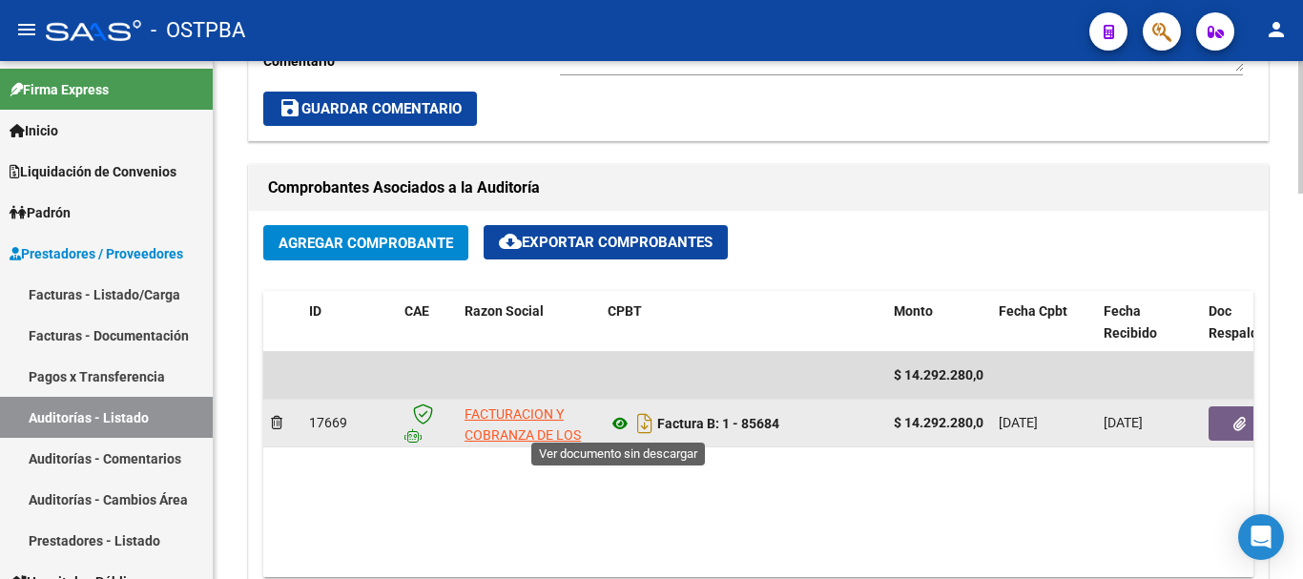
click at [624, 427] on icon at bounding box center [620, 423] width 25 height 23
click at [1230, 428] on button "button" at bounding box center [1239, 423] width 61 height 34
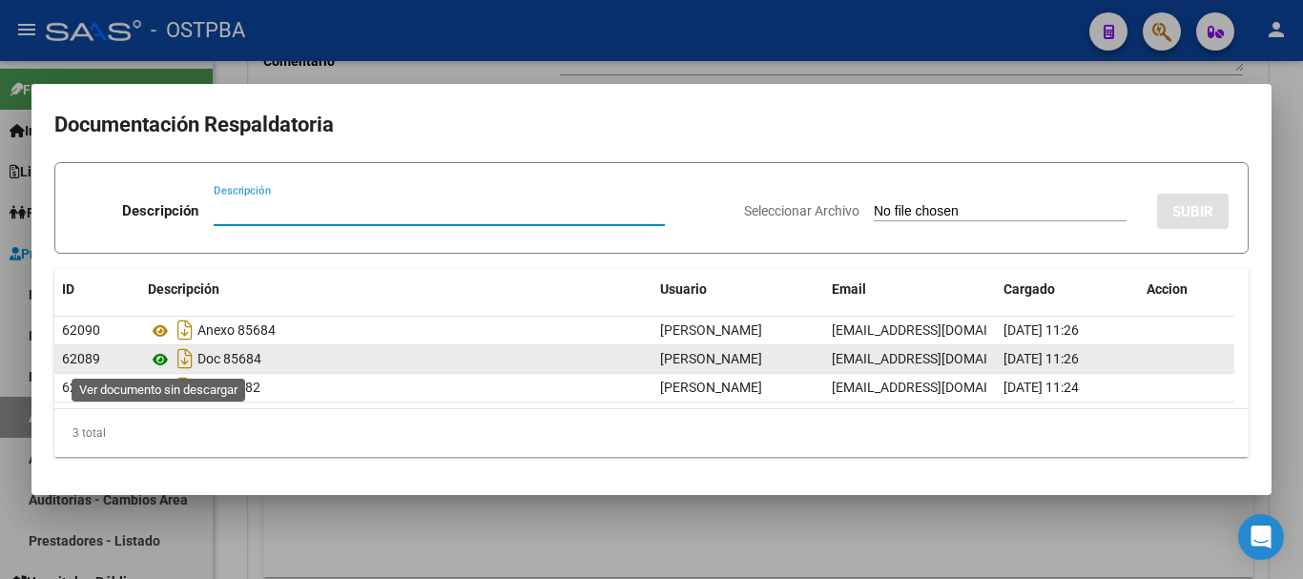
click at [160, 356] on icon at bounding box center [160, 359] width 25 height 23
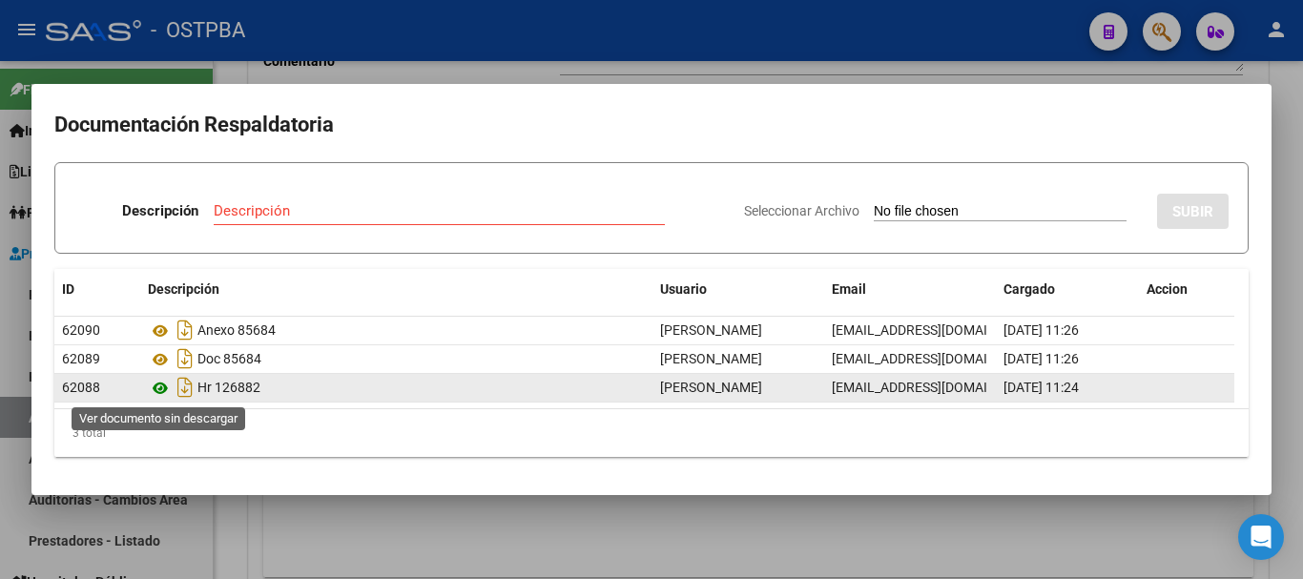
click at [162, 386] on icon at bounding box center [160, 388] width 25 height 23
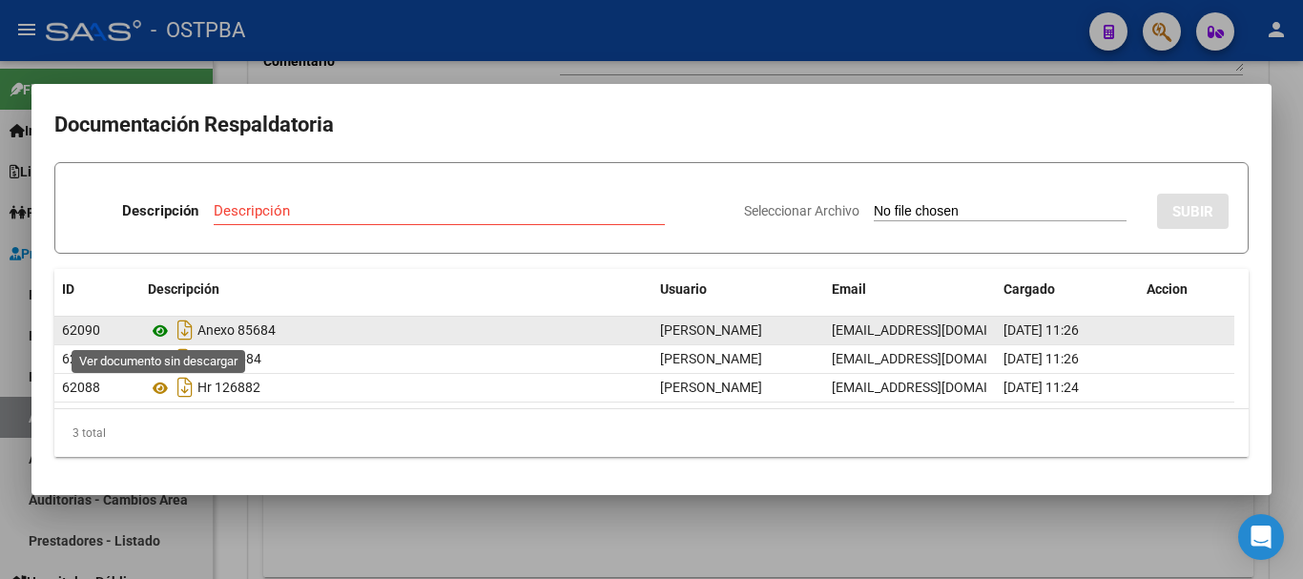
click at [159, 326] on icon at bounding box center [160, 331] width 25 height 23
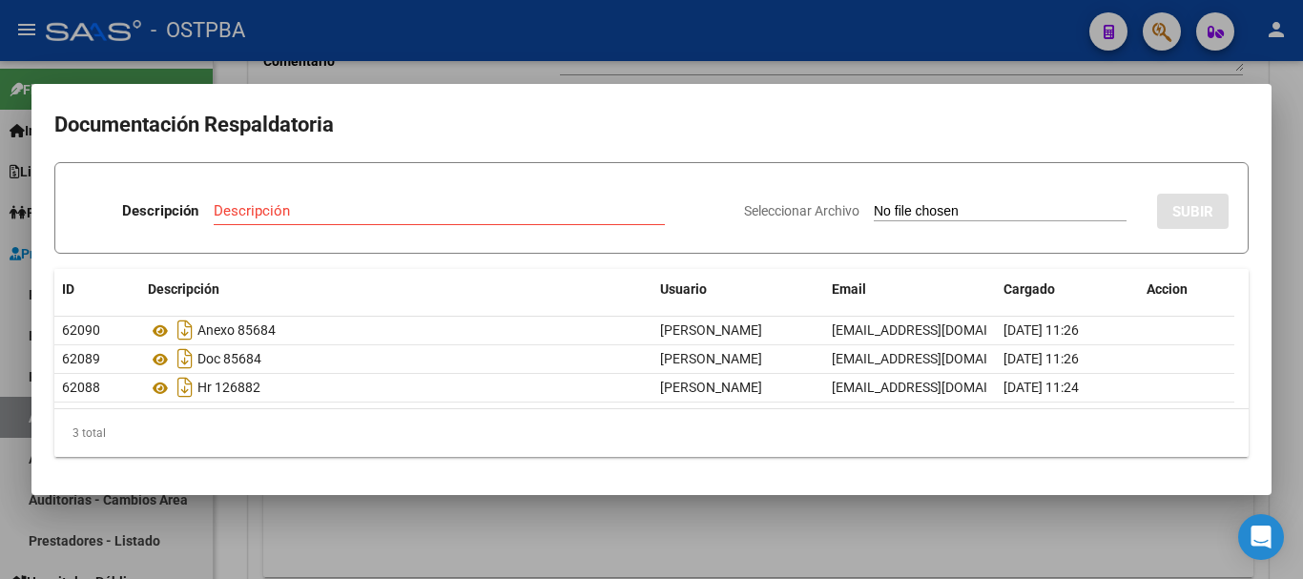
click at [647, 53] on div at bounding box center [651, 289] width 1303 height 579
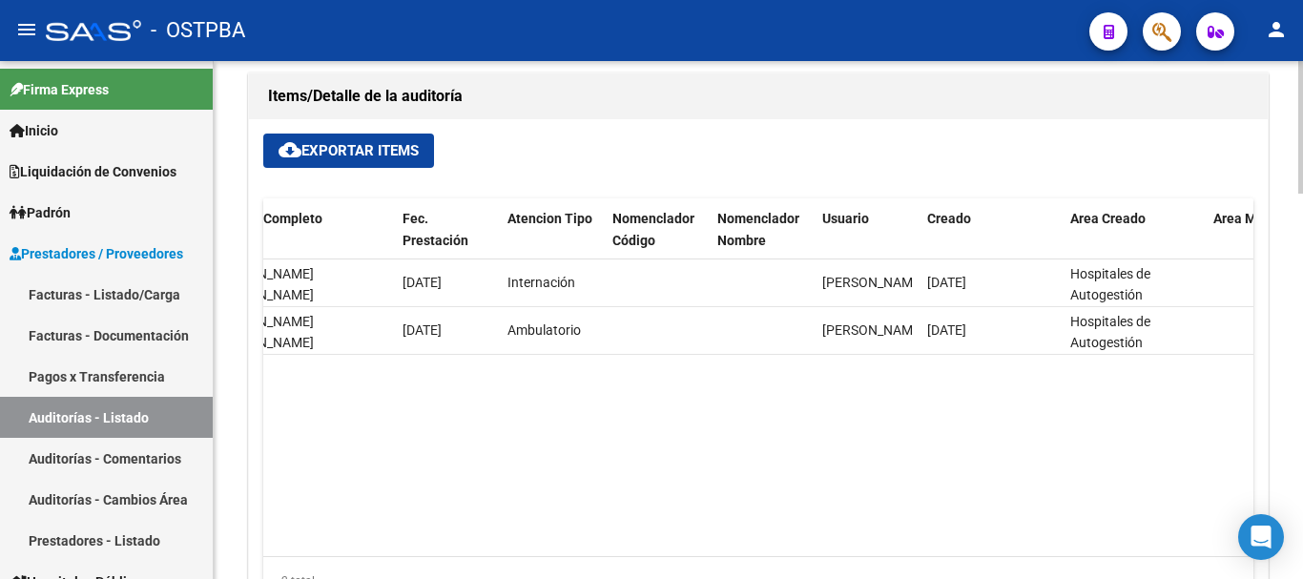
scroll to position [0, 889]
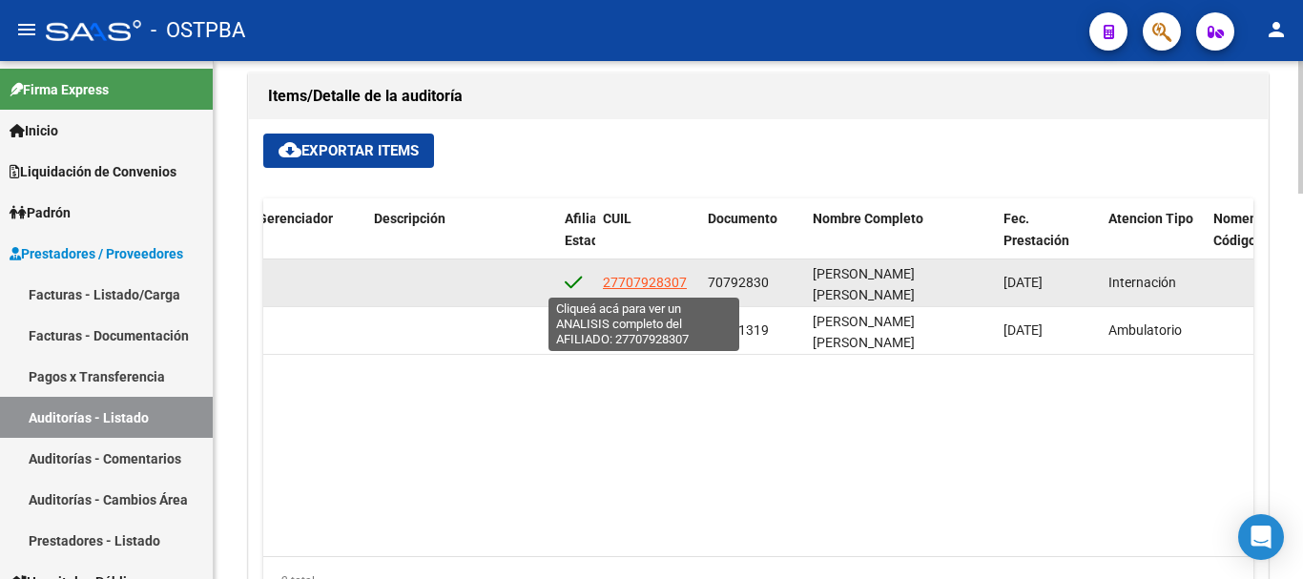
click at [664, 281] on span "27707928307" at bounding box center [645, 282] width 84 height 15
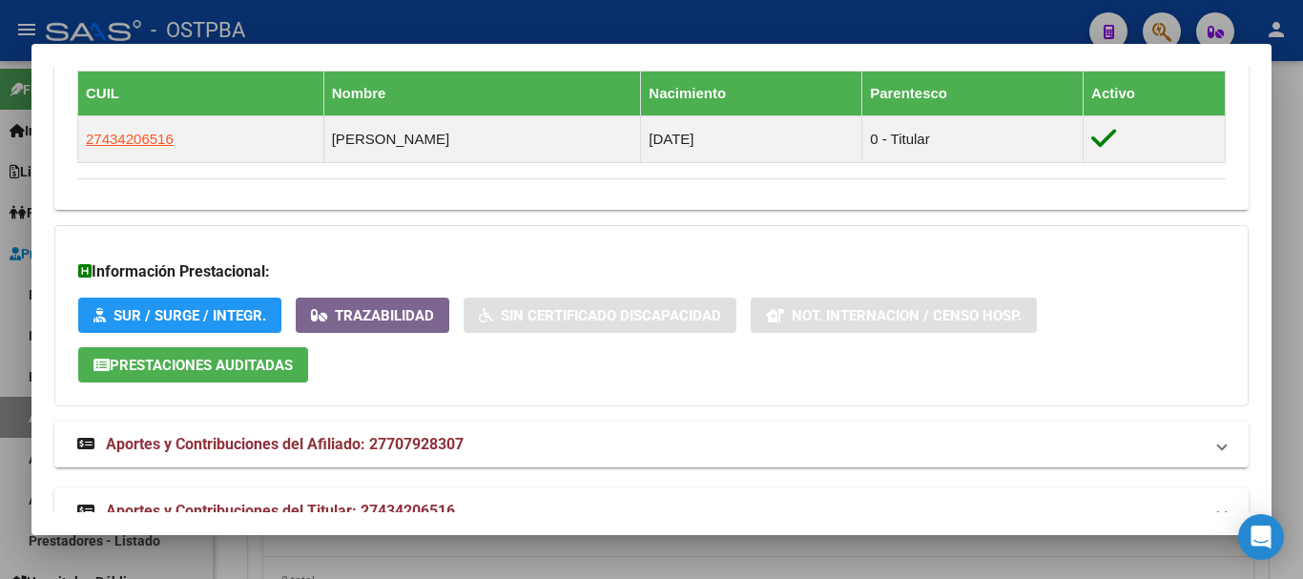
scroll to position [1050, 0]
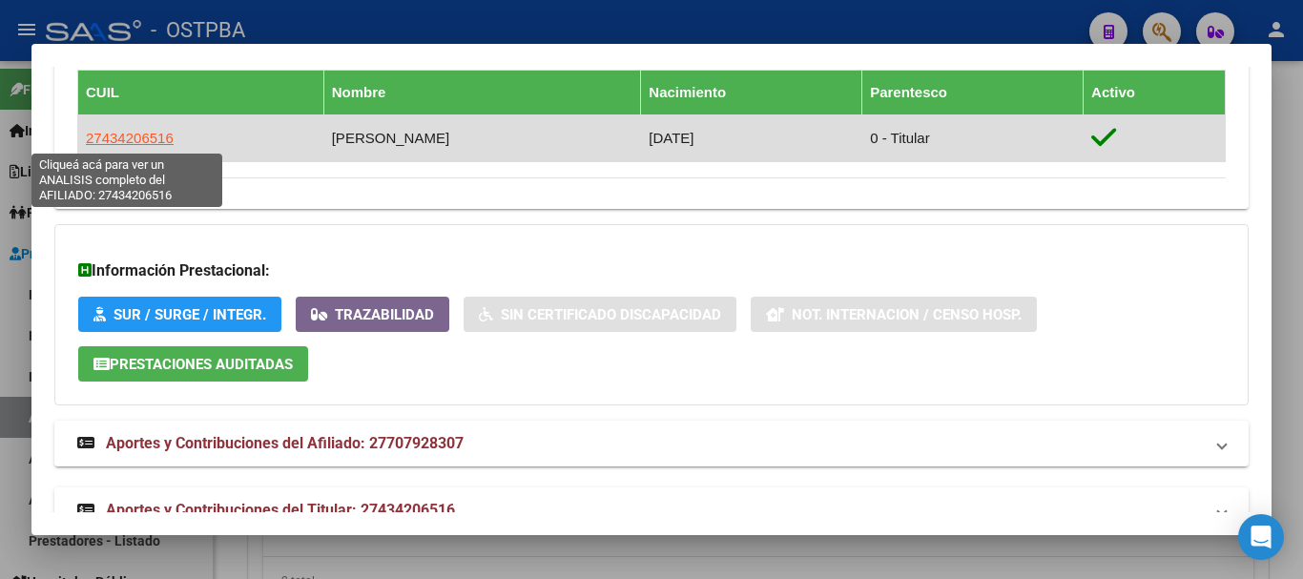
click at [148, 143] on span "27434206516" at bounding box center [130, 138] width 88 height 16
copy span "5"
type textarea "27434206516"
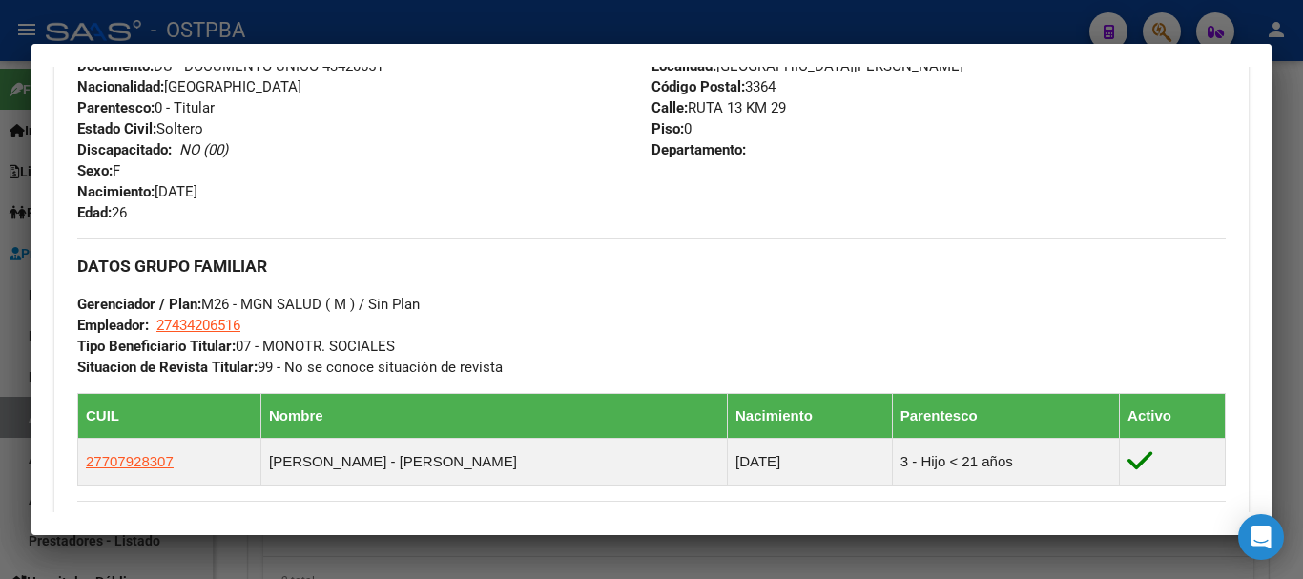
scroll to position [1061, 0]
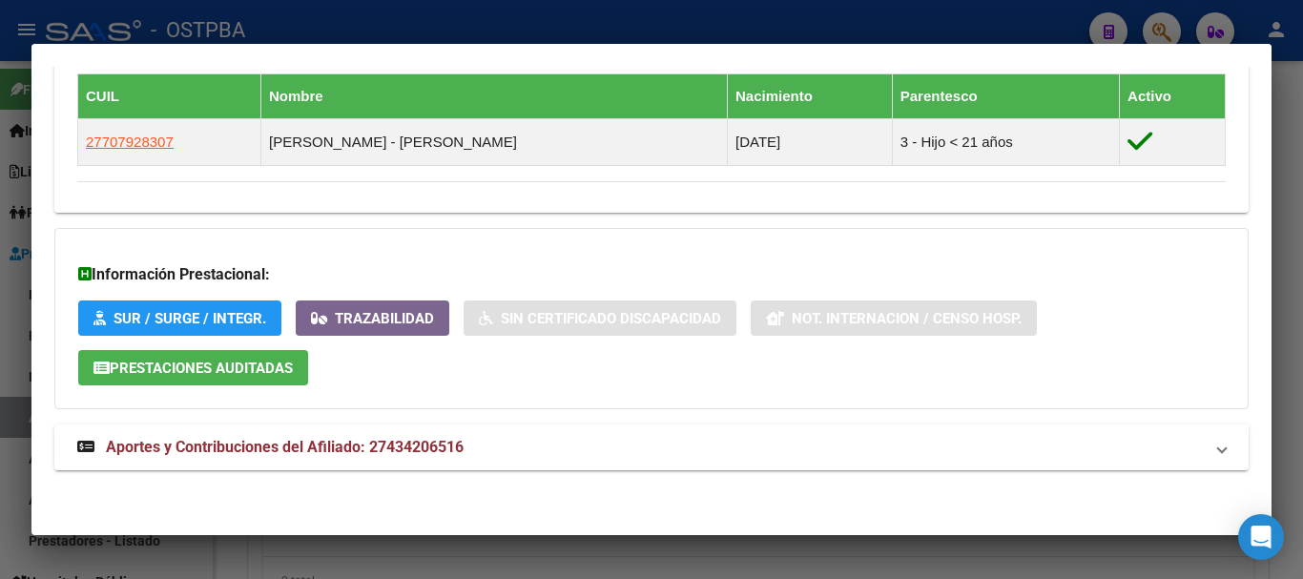
click at [364, 439] on span "Aportes y Contribuciones del Afiliado: 27434206516" at bounding box center [285, 447] width 358 height 18
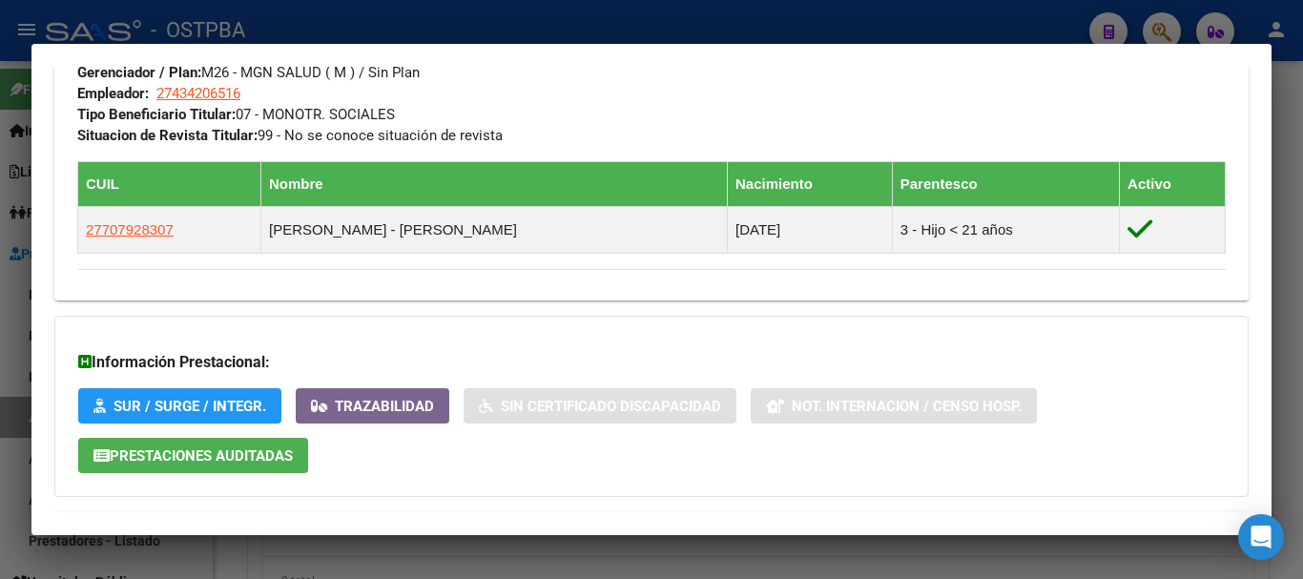
scroll to position [878, 0]
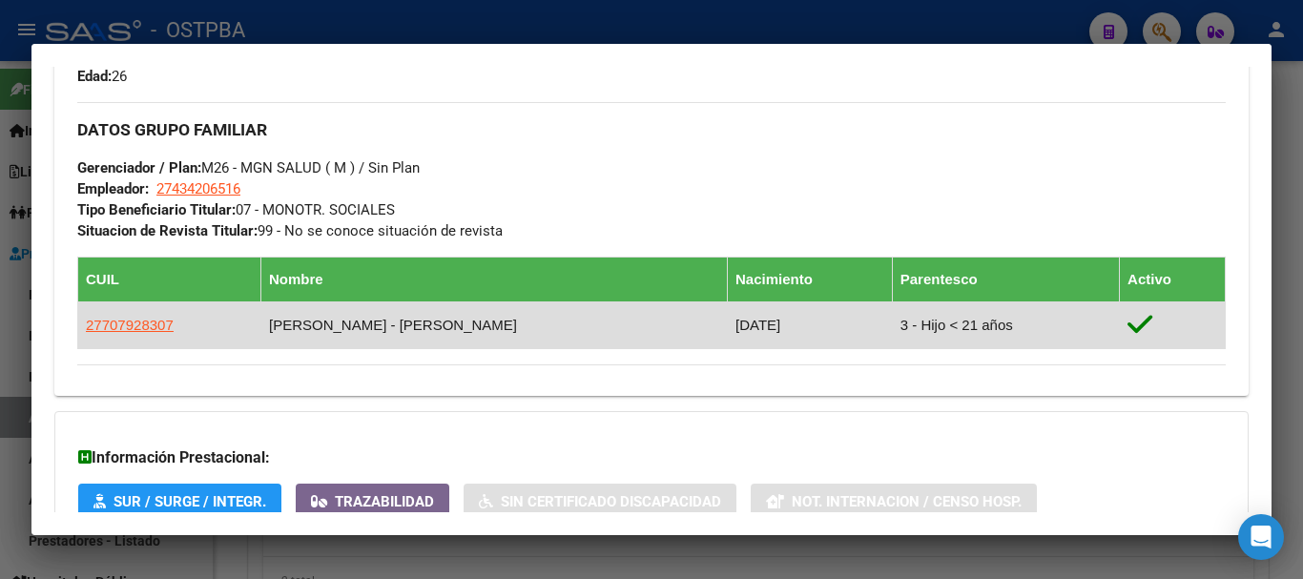
drag, startPoint x: 278, startPoint y: 323, endPoint x: 473, endPoint y: 323, distance: 195.6
click at [473, 323] on td "GUZMAN GODOY - FRAN GASTON" at bounding box center [494, 325] width 467 height 47
click at [546, 324] on td "GUZMAN GODOY - FRAN GASTON" at bounding box center [494, 325] width 467 height 47
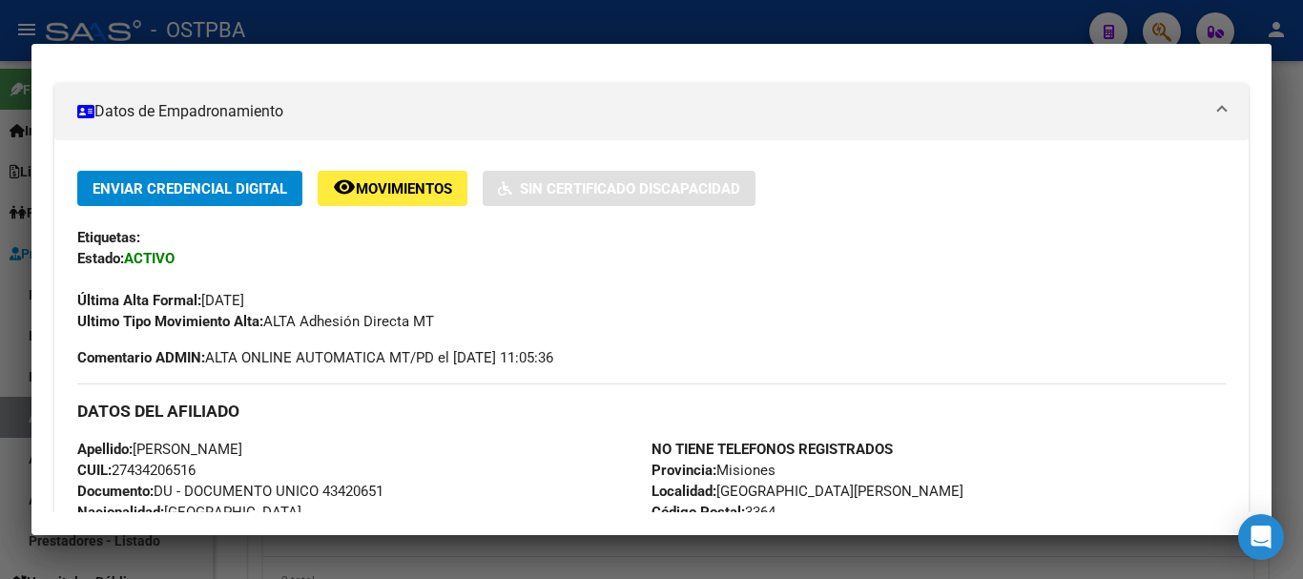
scroll to position [477, 0]
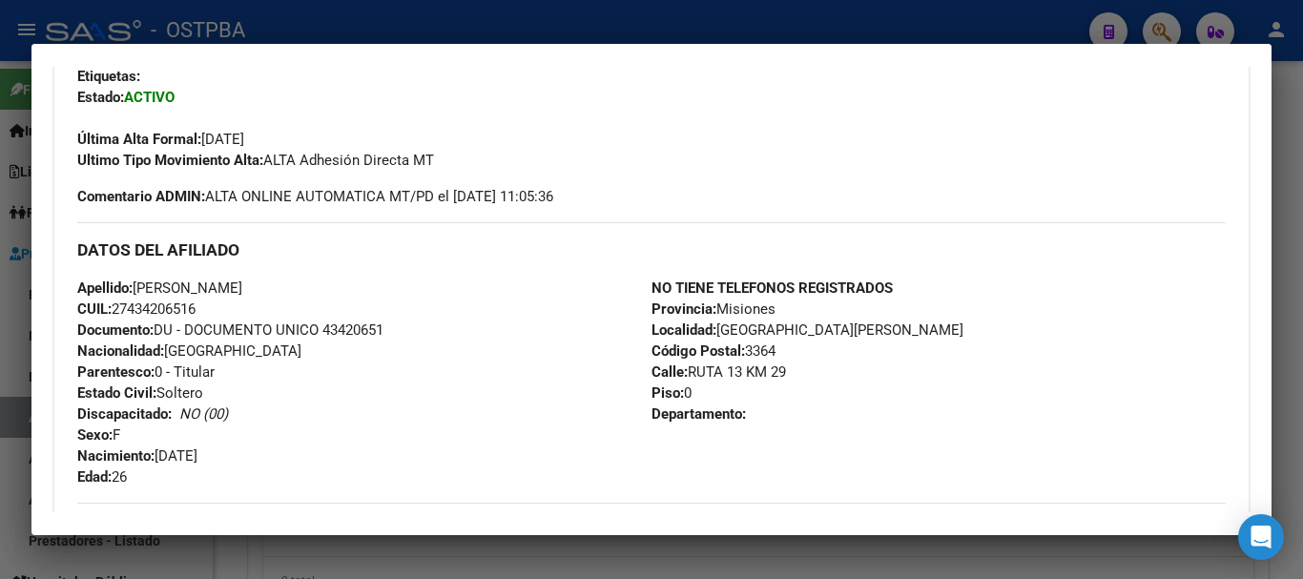
click at [159, 307] on span "CUIL: 27434206516" at bounding box center [136, 309] width 118 height 17
copy span "27434206516"
click at [532, 36] on div at bounding box center [651, 289] width 1303 height 579
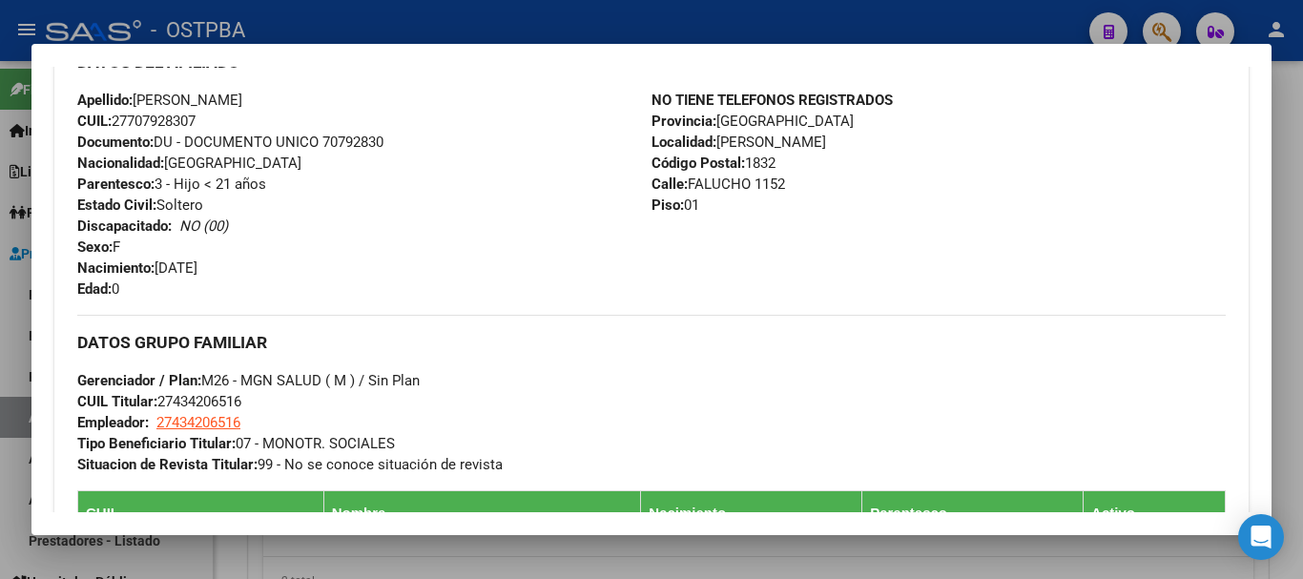
scroll to position [573, 0]
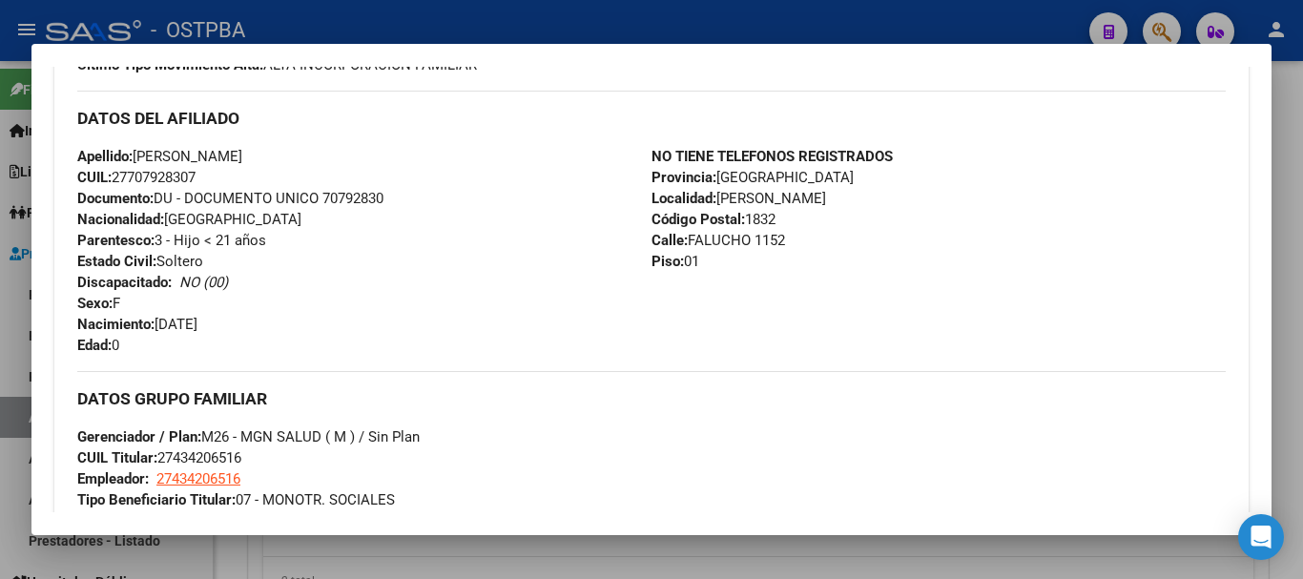
click at [416, 24] on div at bounding box center [651, 289] width 1303 height 579
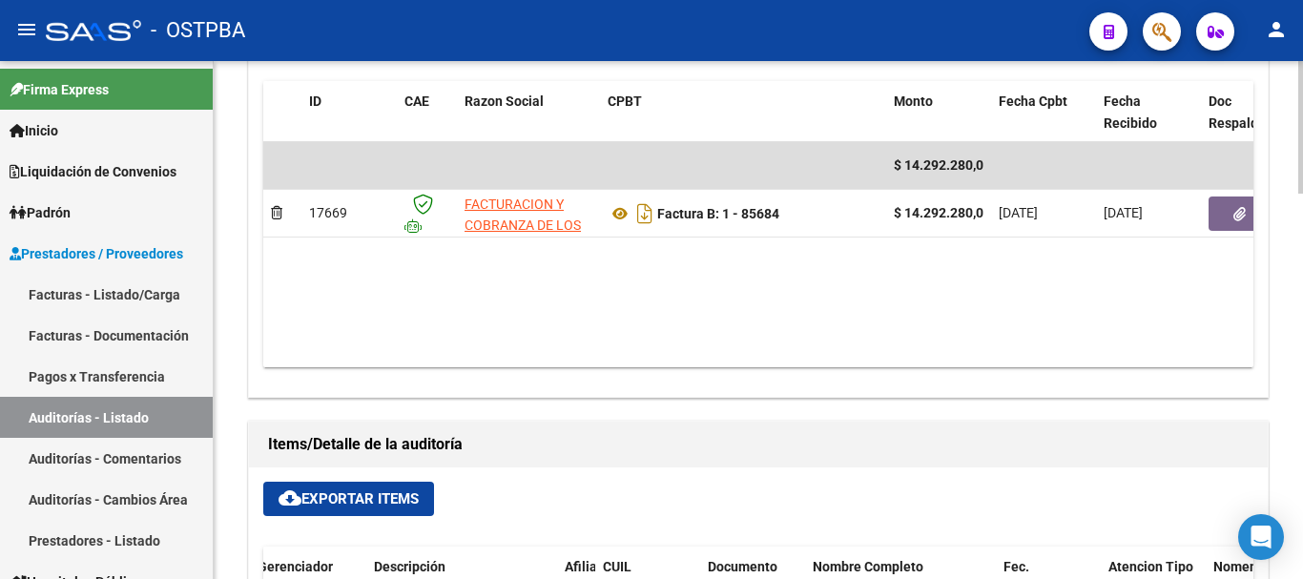
scroll to position [940, 0]
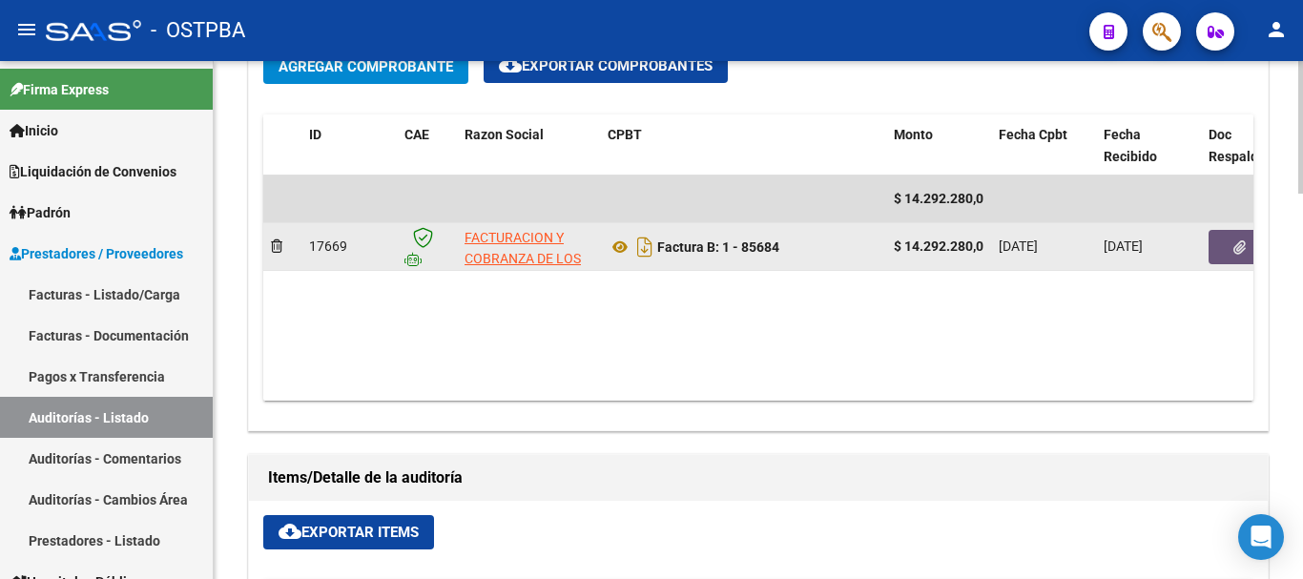
click at [1248, 239] on button "button" at bounding box center [1239, 247] width 61 height 34
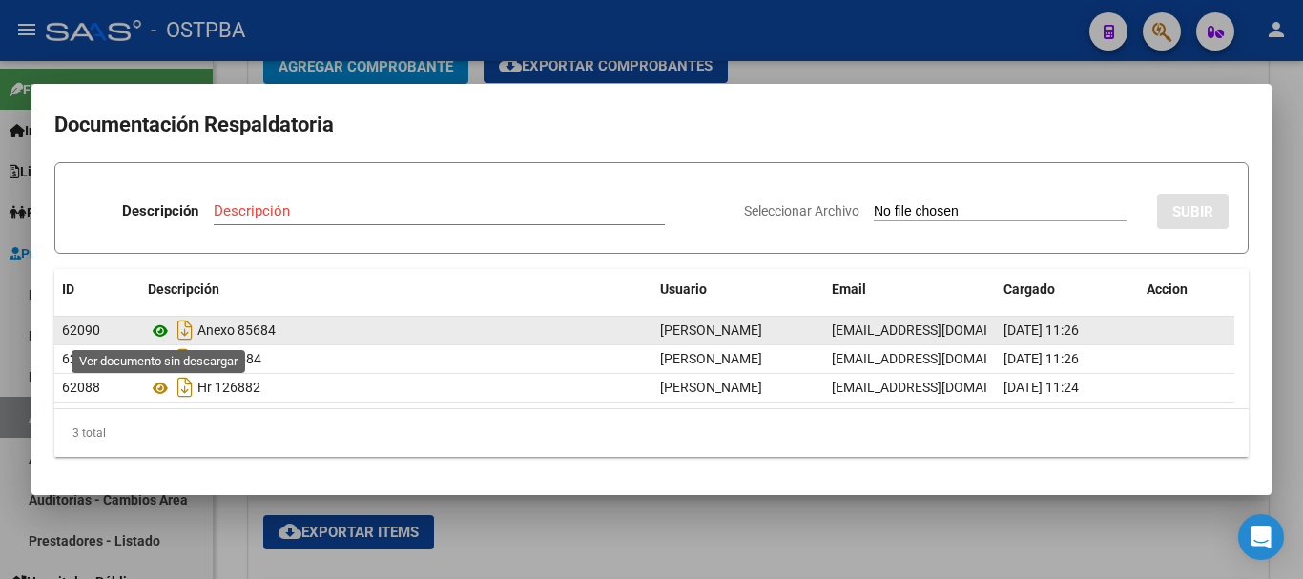
click at [157, 333] on icon at bounding box center [160, 331] width 25 height 23
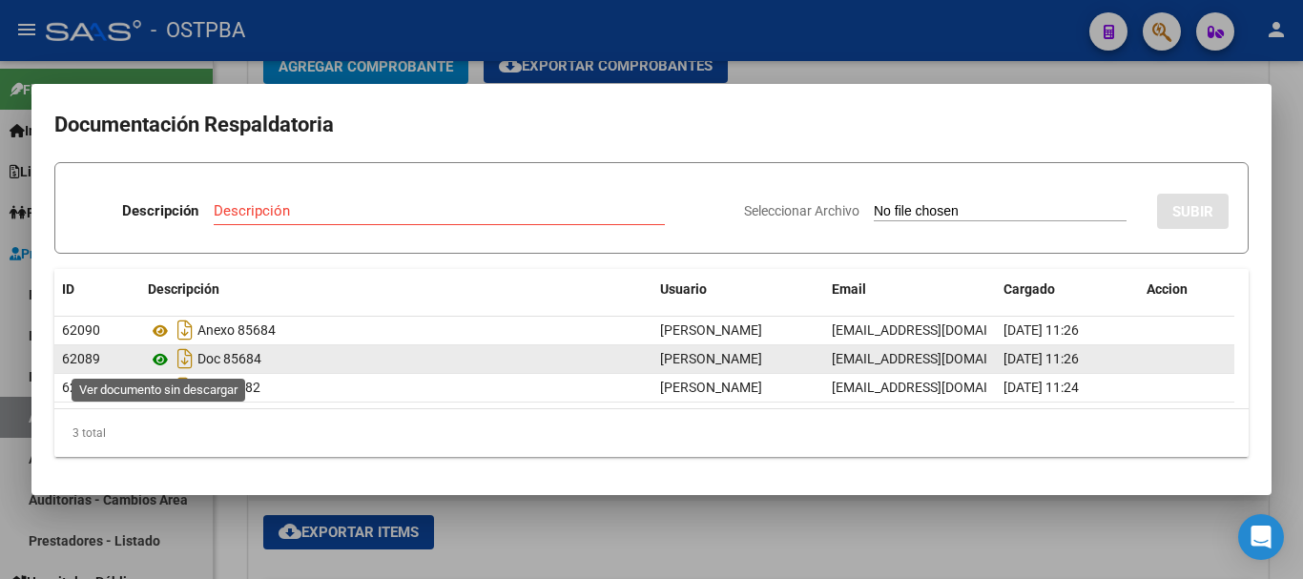
click at [168, 355] on icon at bounding box center [160, 359] width 25 height 23
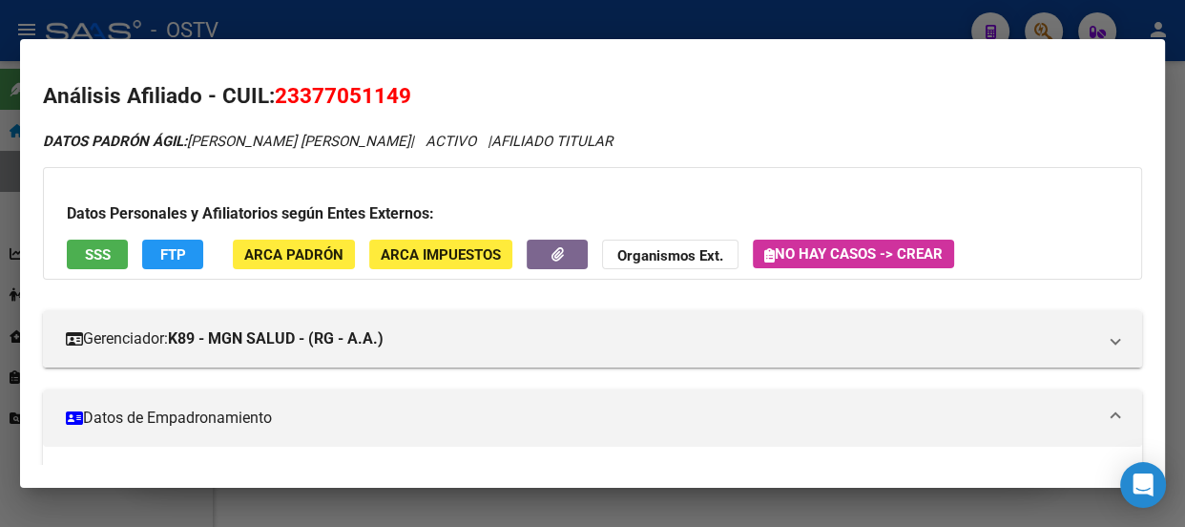
scroll to position [520, 0]
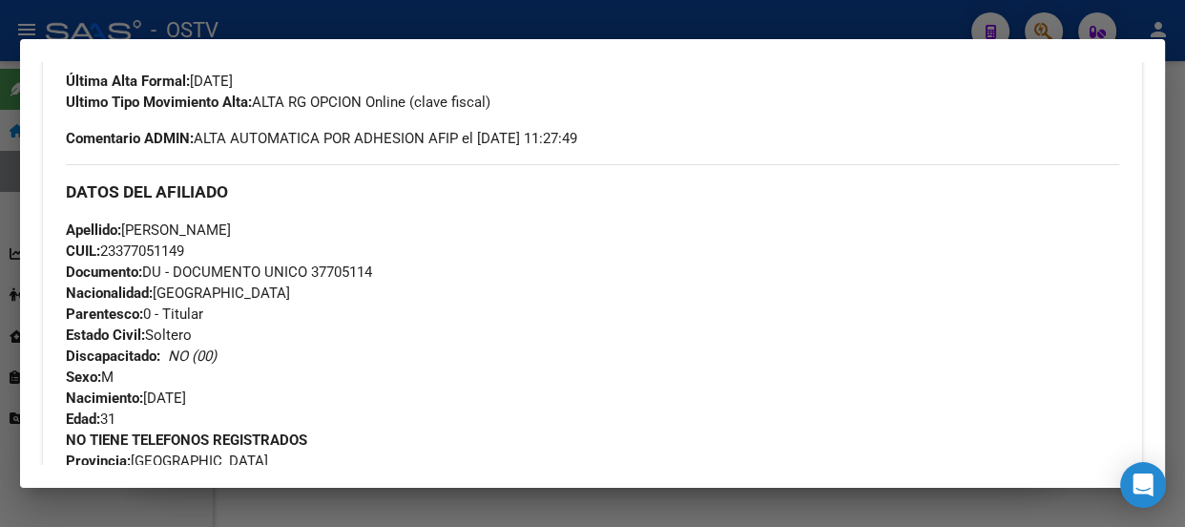
click at [238, 20] on div at bounding box center [592, 263] width 1185 height 527
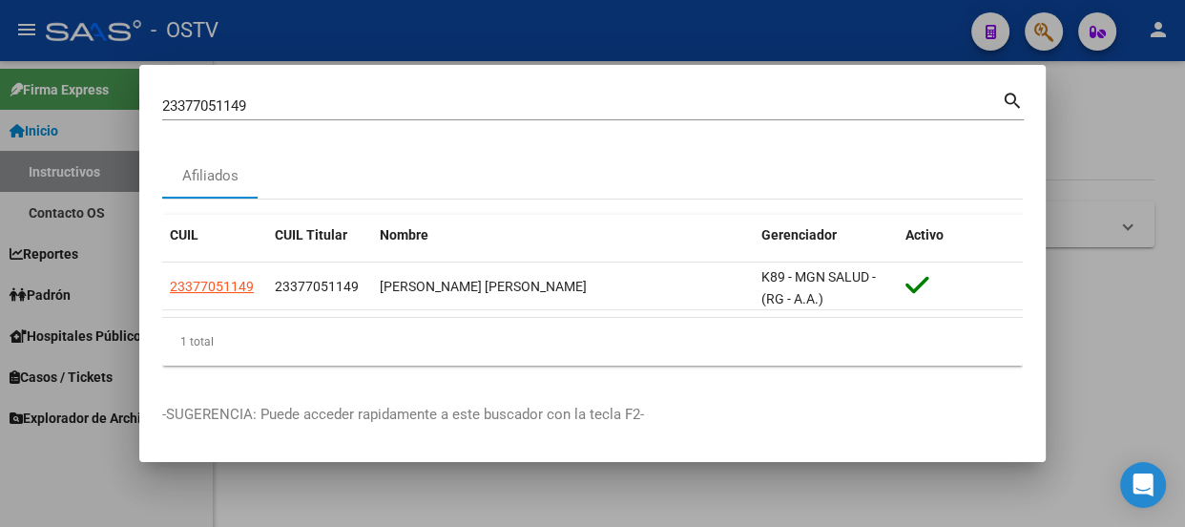
click at [66, 299] on div at bounding box center [592, 263] width 1185 height 527
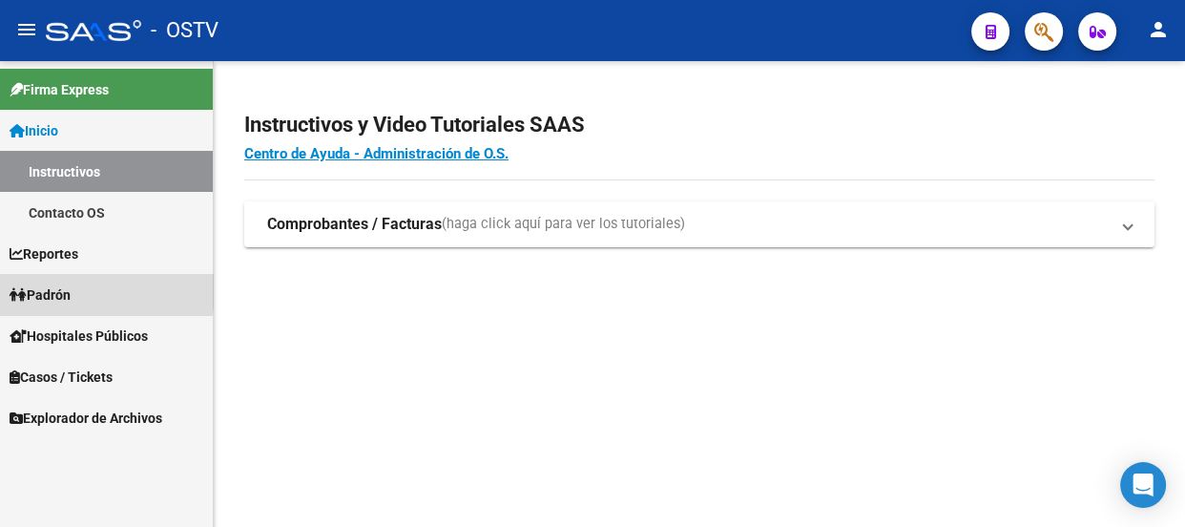
click at [58, 291] on span "Padrón" at bounding box center [40, 294] width 61 height 21
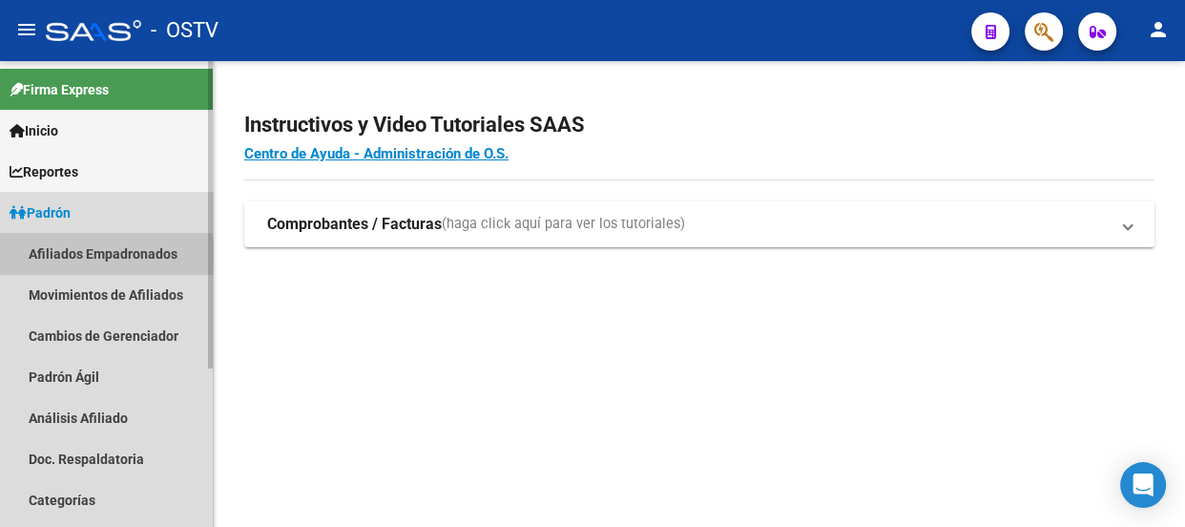
click at [87, 255] on link "Afiliados Empadronados" at bounding box center [106, 253] width 213 height 41
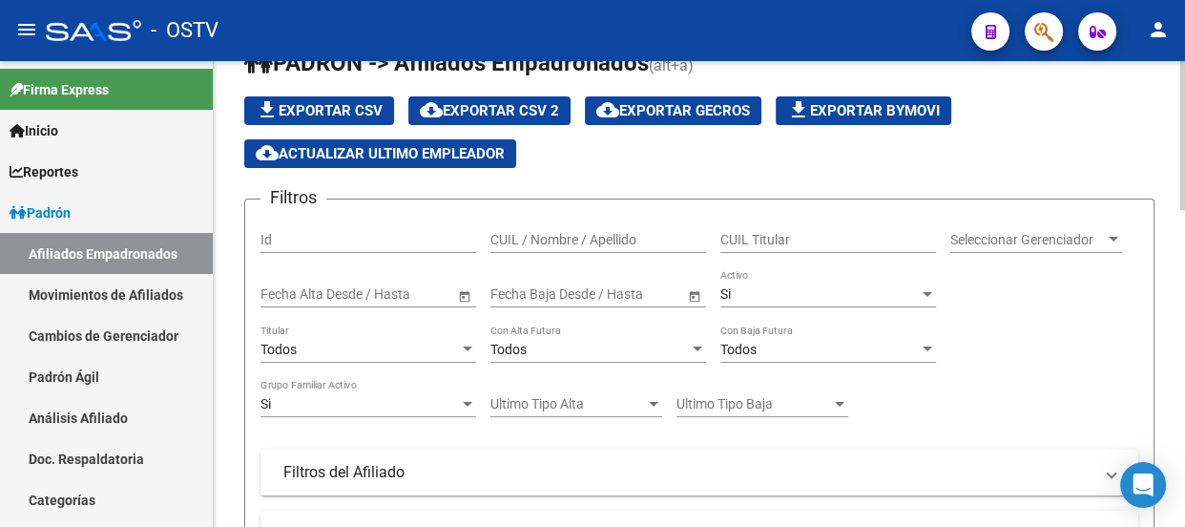
scroll to position [173, 0]
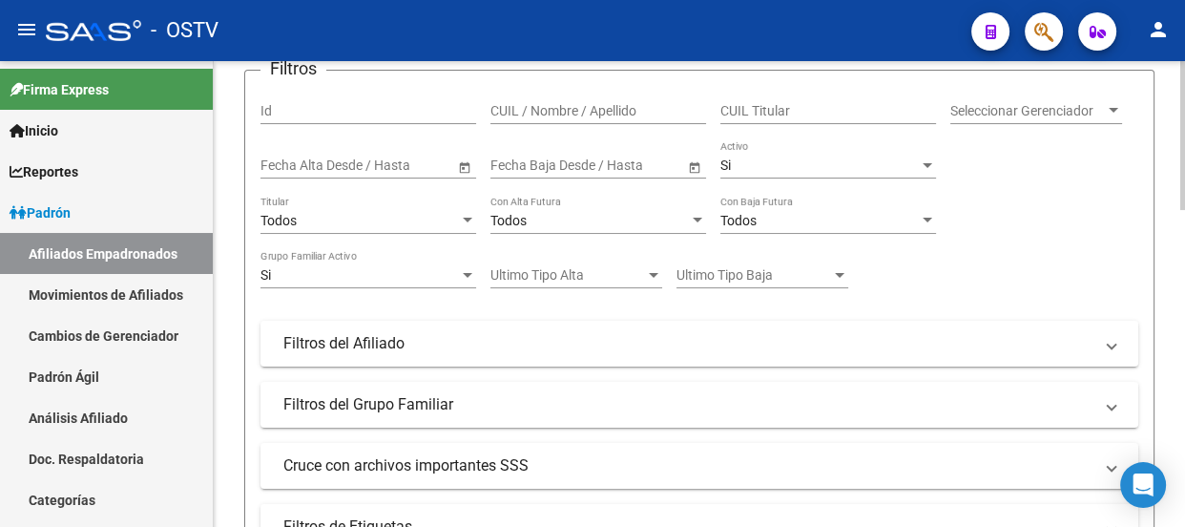
click at [997, 107] on span "Seleccionar Gerenciador" at bounding box center [1027, 111] width 155 height 16
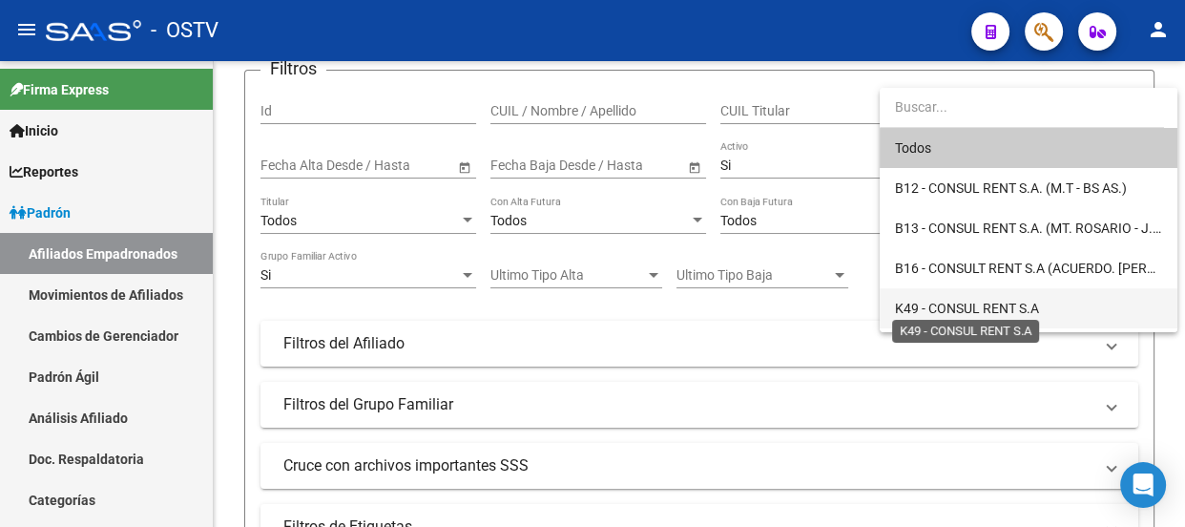
scroll to position [35, 0]
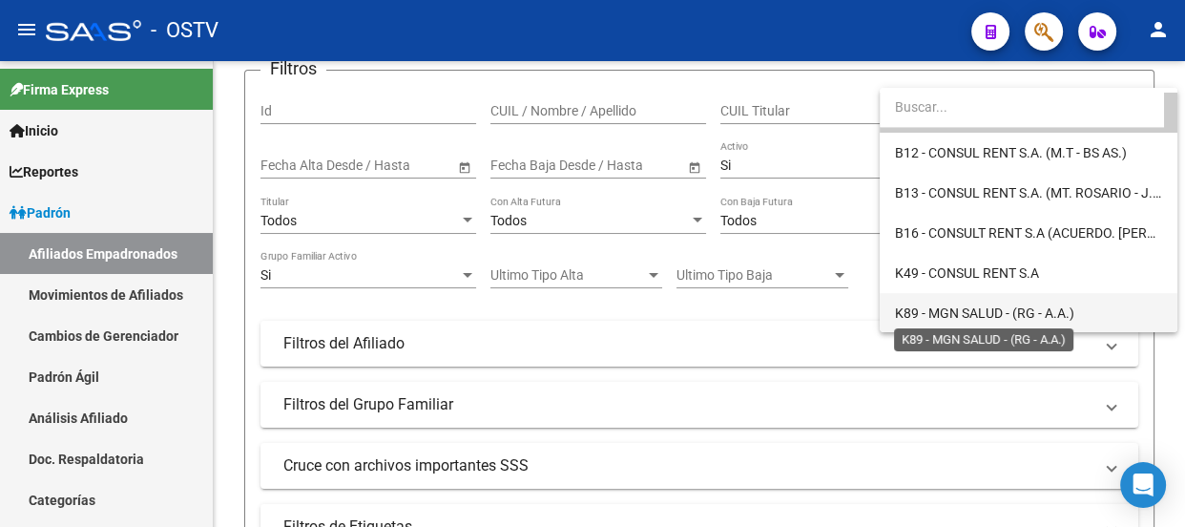
click at [975, 315] on span "K89 - MGN SALUD - (RG - A.A.)" at bounding box center [984, 312] width 179 height 15
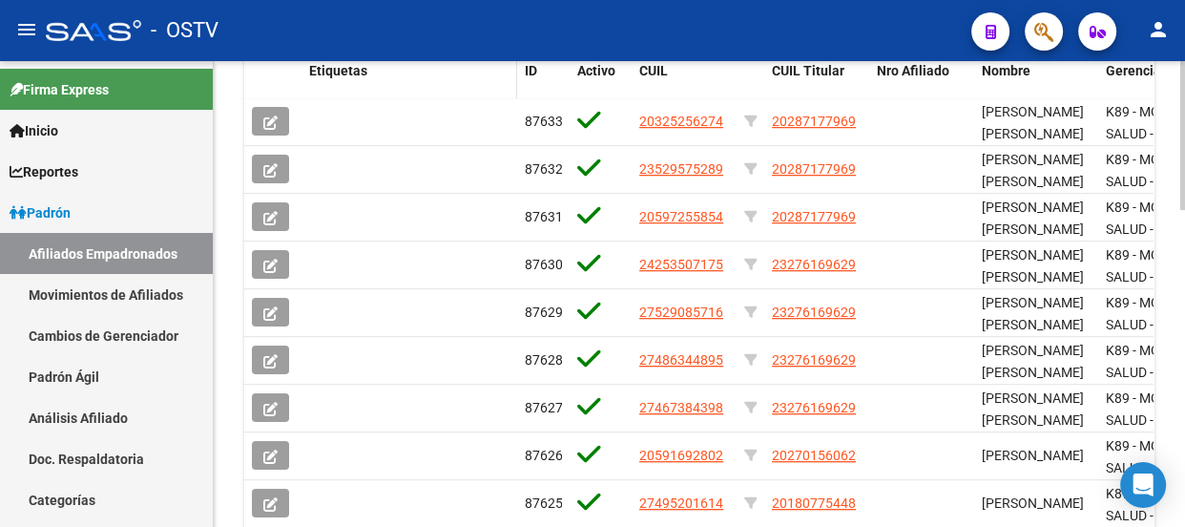
scroll to position [639, 0]
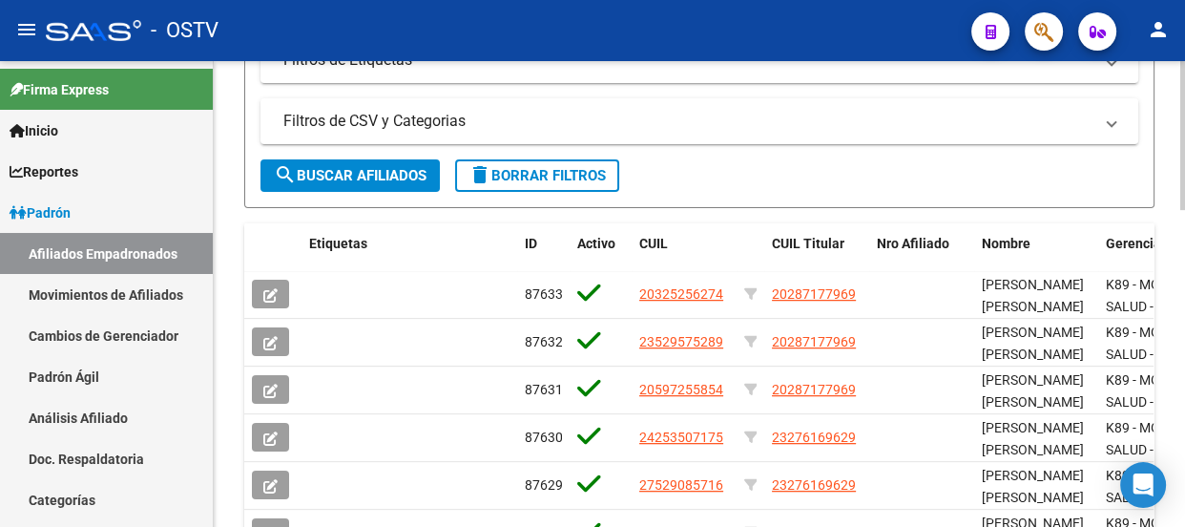
click at [382, 173] on span "search Buscar Afiliados" at bounding box center [350, 175] width 153 height 17
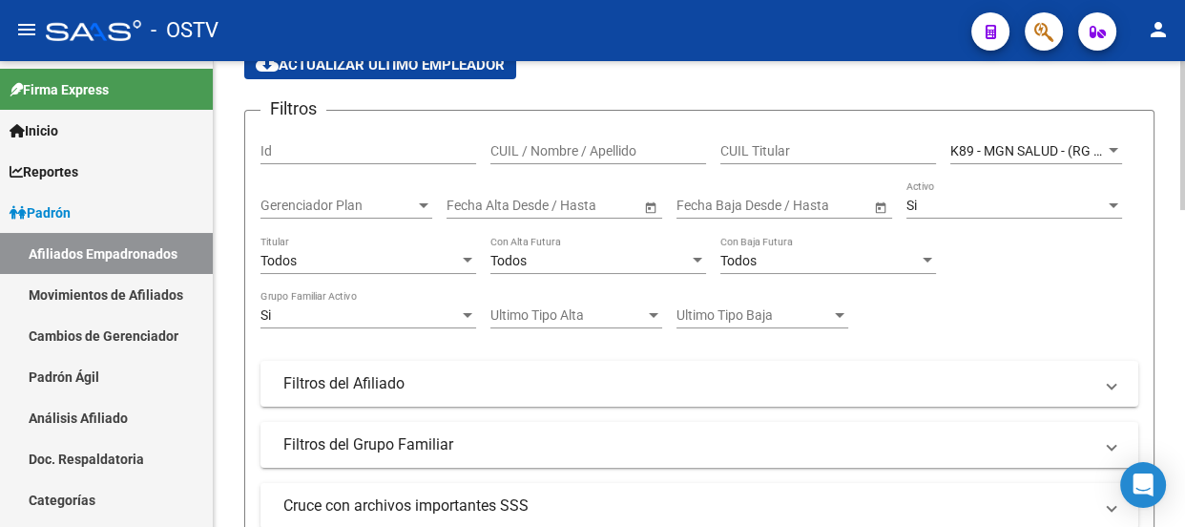
scroll to position [119, 0]
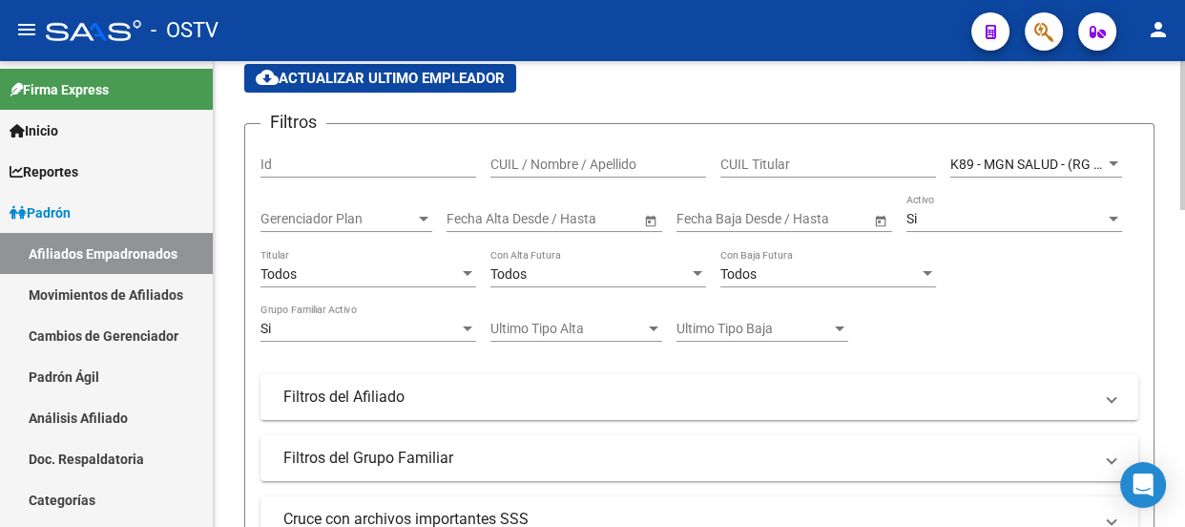
click at [302, 266] on div "Todos" at bounding box center [360, 274] width 198 height 16
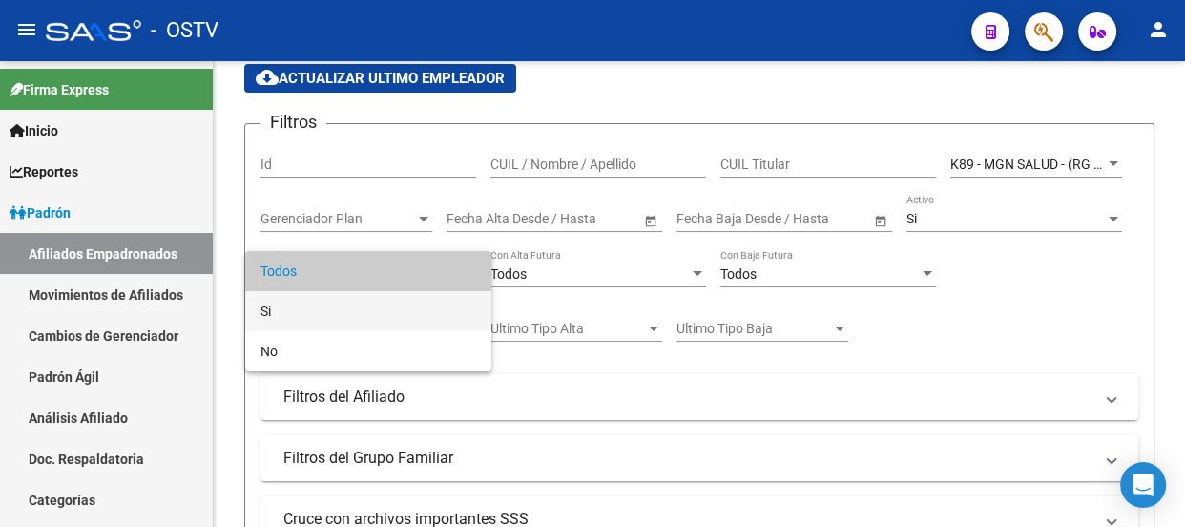
click at [295, 304] on span "Si" at bounding box center [369, 311] width 216 height 40
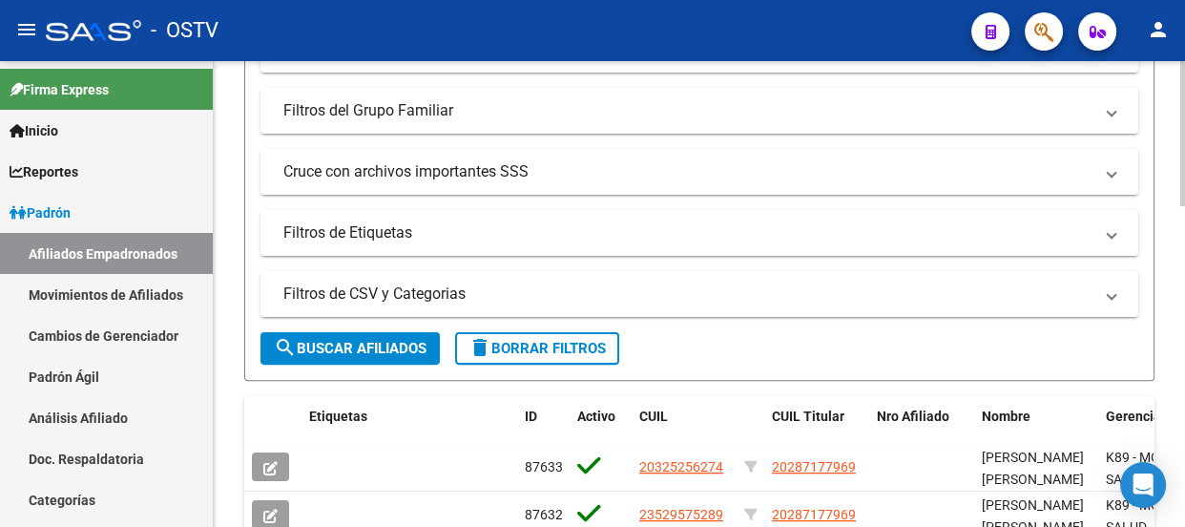
click at [372, 345] on span "search Buscar Afiliados" at bounding box center [350, 348] width 153 height 17
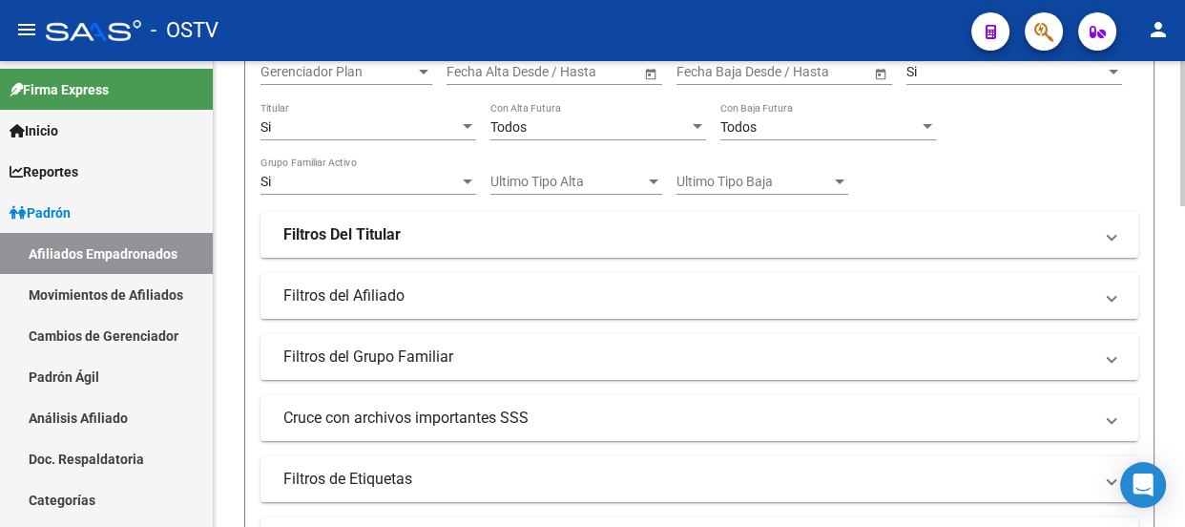
scroll to position [165, 0]
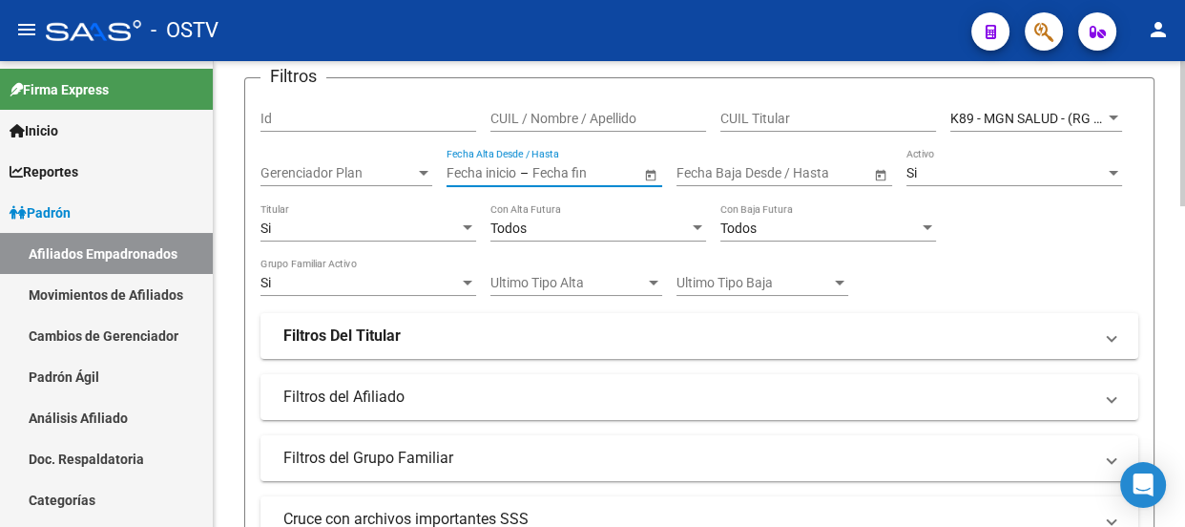
click at [516, 177] on input "text" at bounding box center [482, 173] width 70 height 16
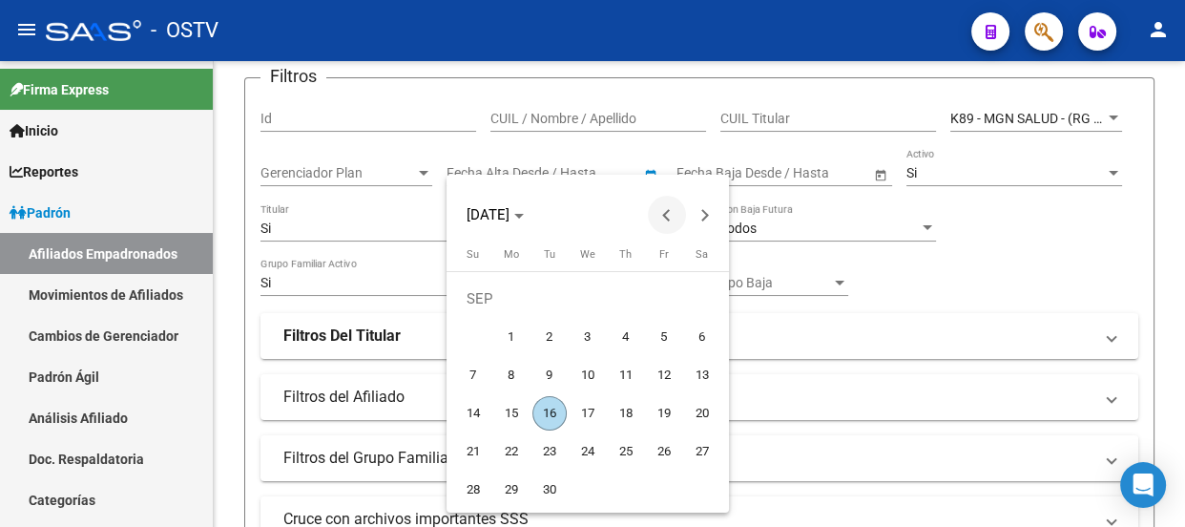
click at [679, 206] on span "Previous month" at bounding box center [667, 215] width 38 height 38
click at [679, 205] on span "Previous month" at bounding box center [667, 215] width 38 height 38
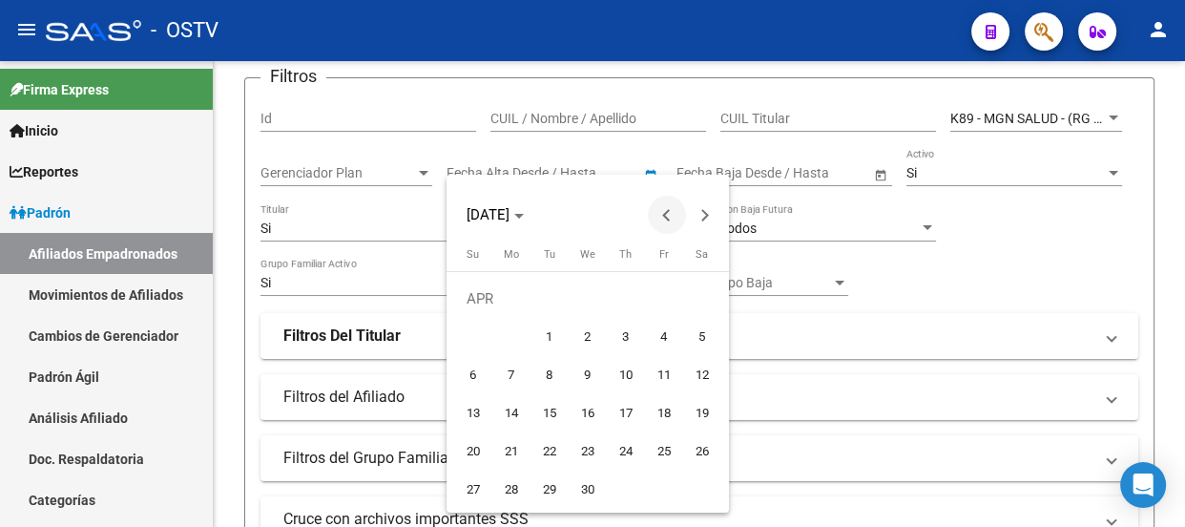
click at [679, 205] on span "Previous month" at bounding box center [667, 215] width 38 height 38
click at [695, 295] on span "1" at bounding box center [702, 298] width 34 height 34
type input "01/03/2025"
click at [699, 214] on button "Next month" at bounding box center [705, 215] width 38 height 38
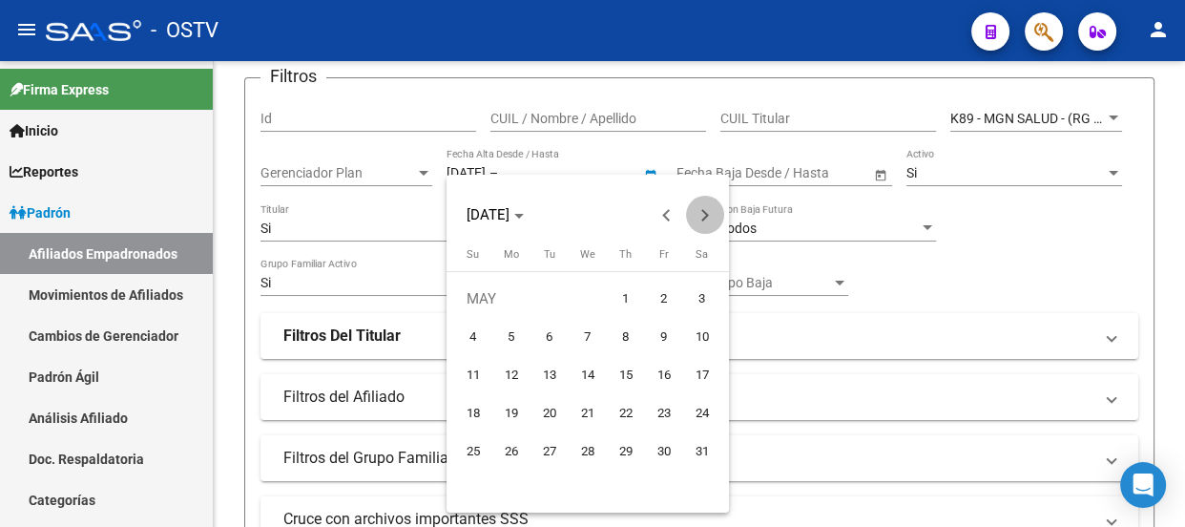
click at [699, 214] on button "Next month" at bounding box center [705, 215] width 38 height 38
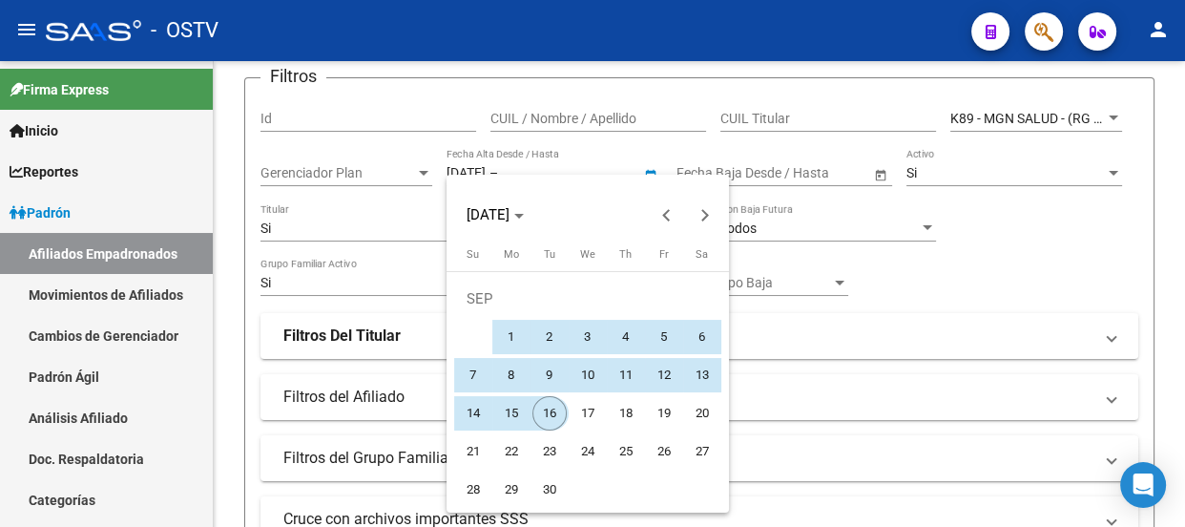
click at [544, 404] on span "16" at bounding box center [549, 413] width 34 height 34
type input "16/09/2025"
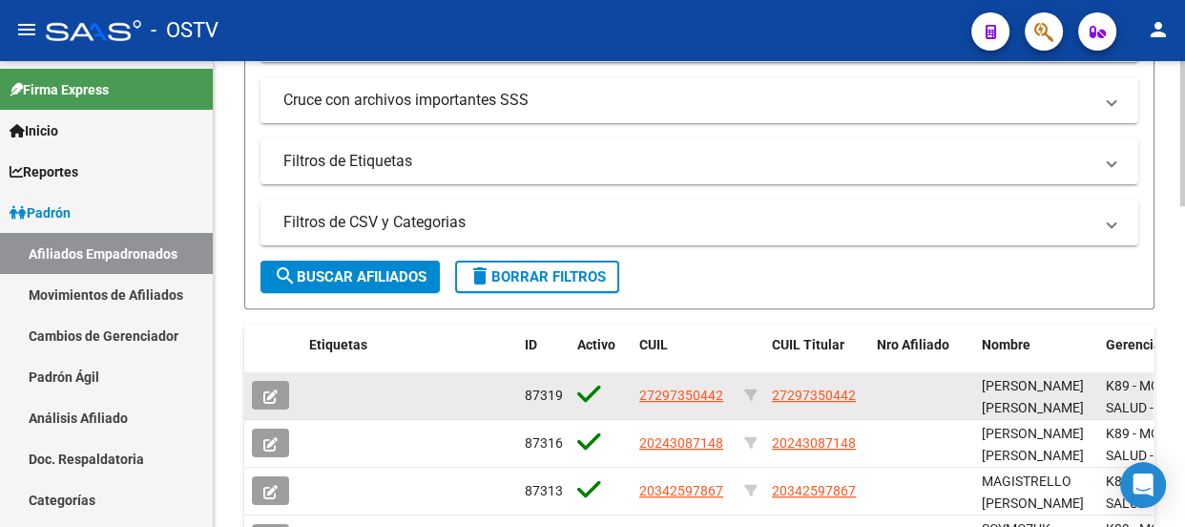
scroll to position [686, 0]
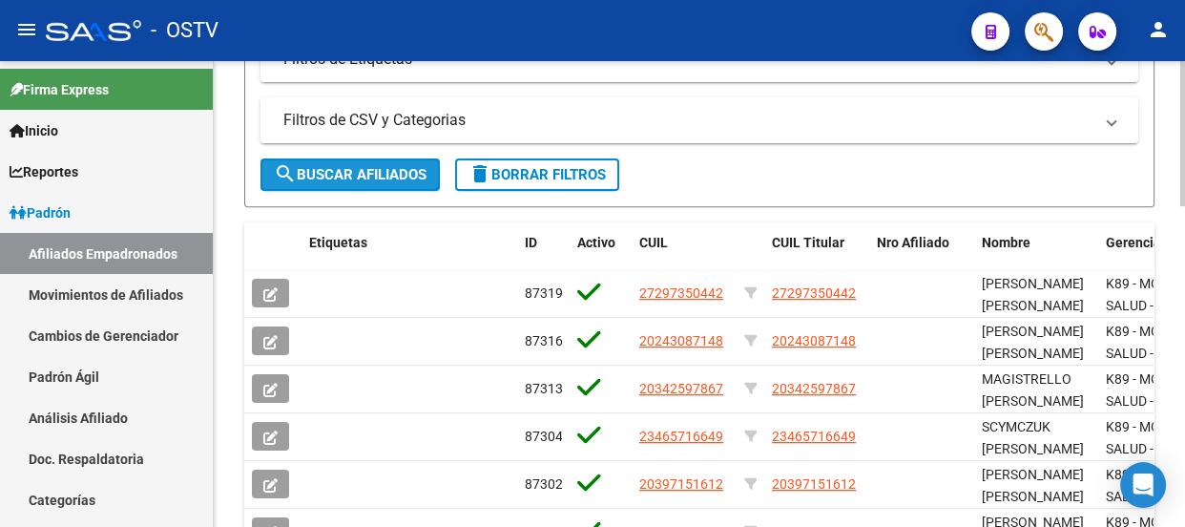
click at [365, 159] on button "search Buscar Afiliados" at bounding box center [350, 174] width 179 height 32
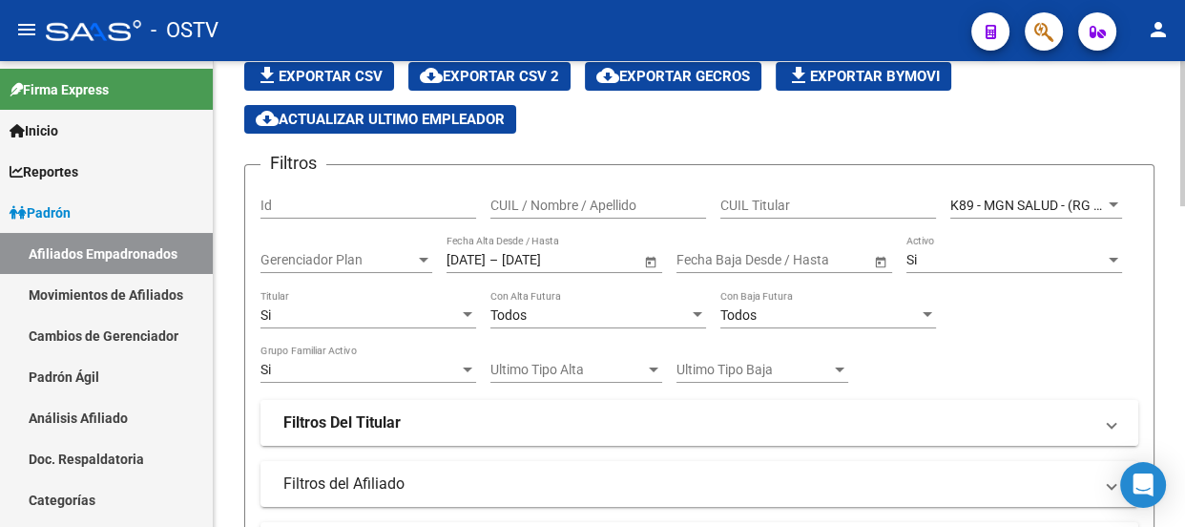
scroll to position [0, 0]
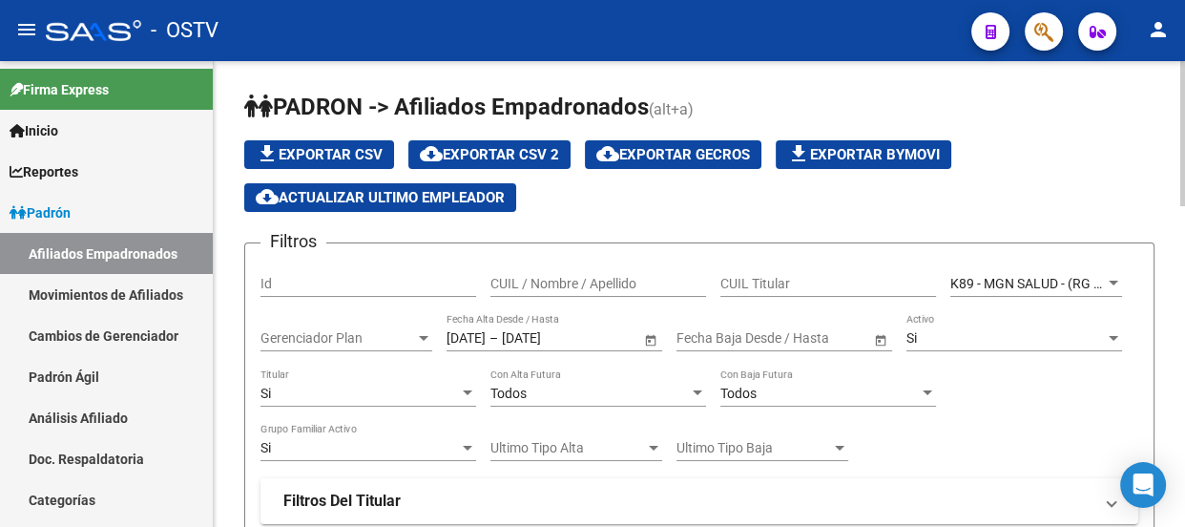
click at [619, 213] on app-list-header "PADRON -> Afiliados Empadronados (alt+a) file_download Exportar CSV cloud_downl…" at bounding box center [699, 493] width 910 height 802
click at [294, 386] on div "Si" at bounding box center [360, 394] width 198 height 16
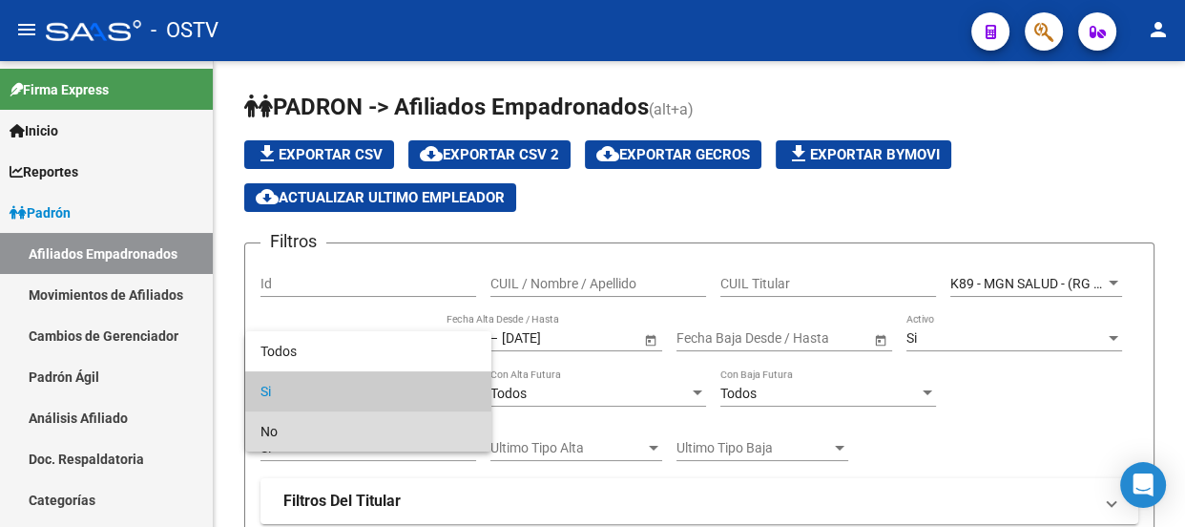
click at [295, 424] on span "No" at bounding box center [369, 431] width 216 height 40
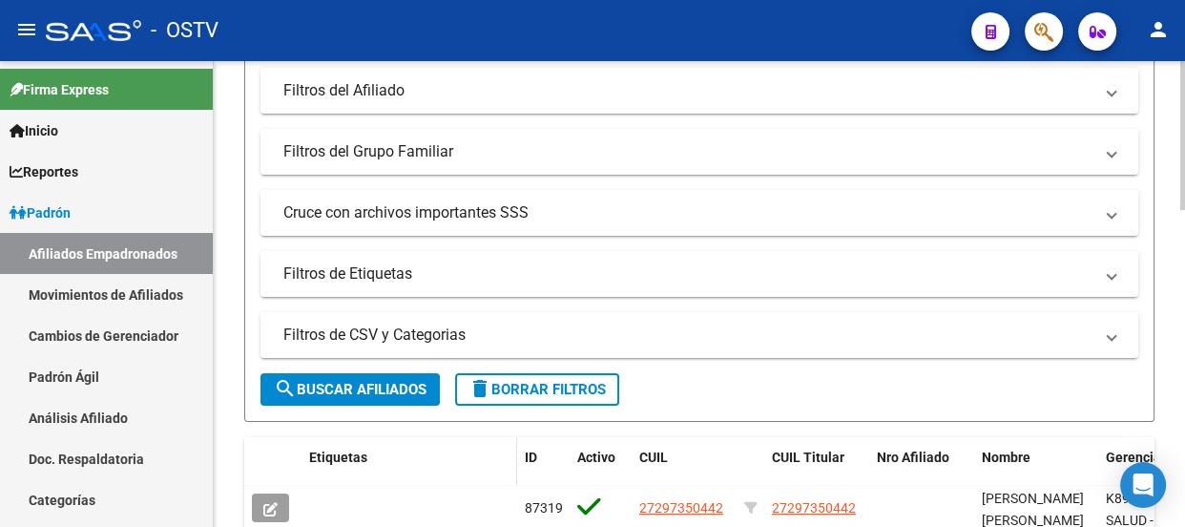
scroll to position [520, 0]
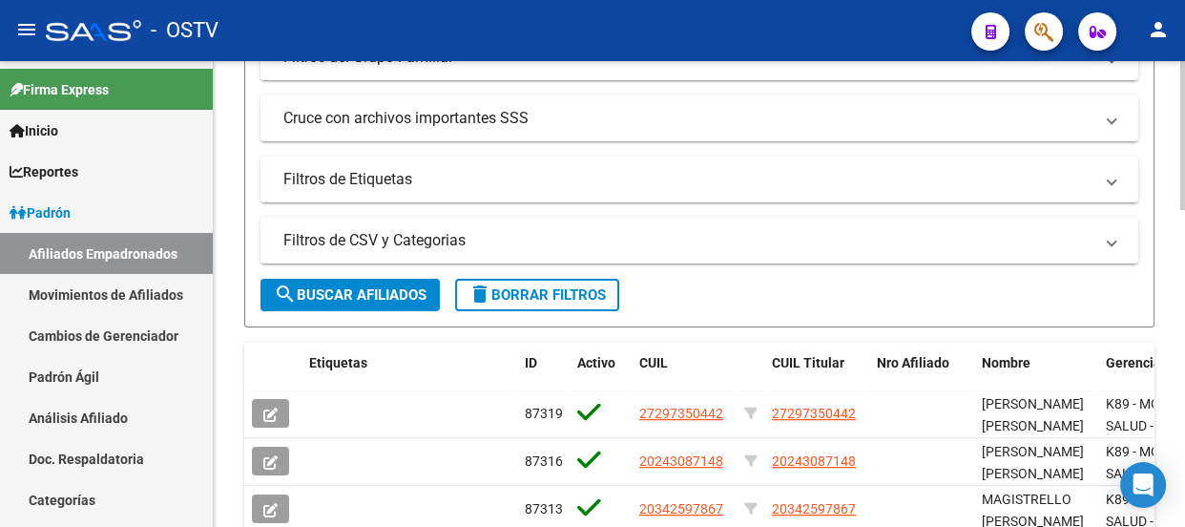
click at [380, 294] on span "search Buscar Afiliados" at bounding box center [350, 294] width 153 height 17
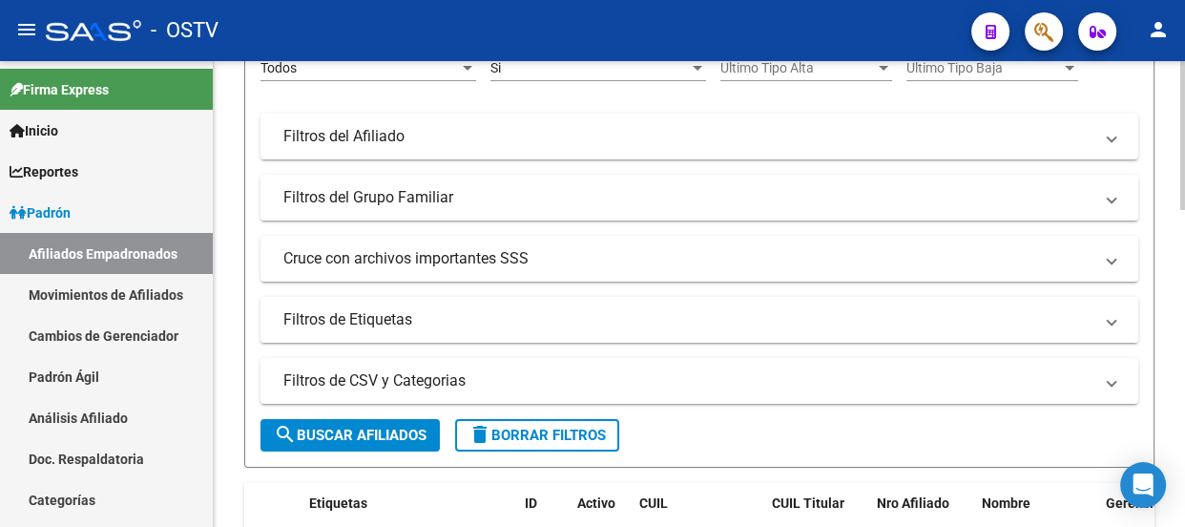
scroll to position [0, 0]
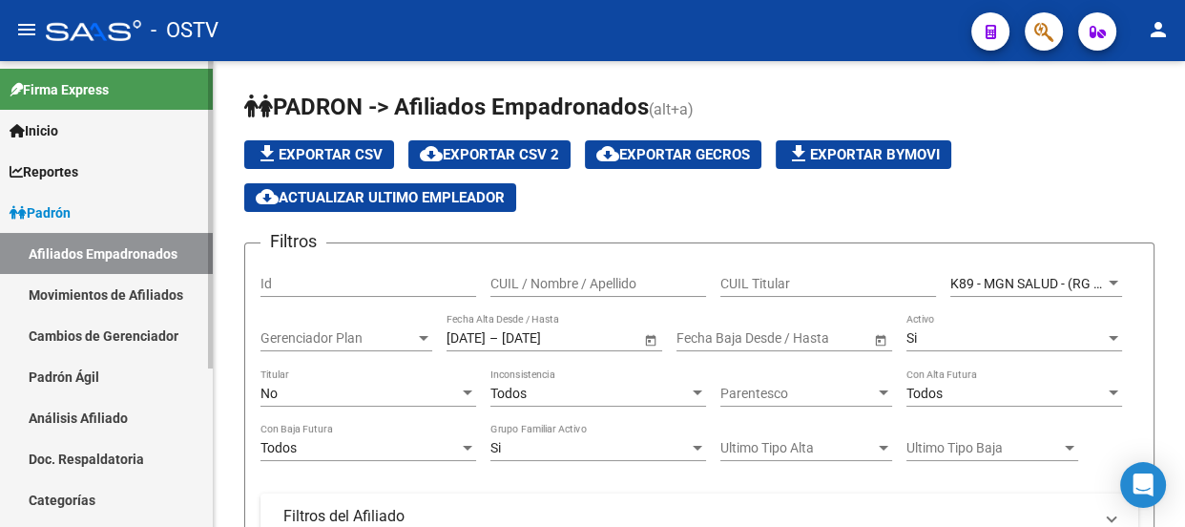
drag, startPoint x: 771, startPoint y: 103, endPoint x: 210, endPoint y: 112, distance: 561.1
click at [211, 112] on mat-sidenav-container "Firma Express Inicio Instructivos Contacto OS Reportes Padrón Traspasos x O.S. …" at bounding box center [592, 294] width 1185 height 466
click at [234, 109] on mat-sidenav-container "Firma Express Inicio Instructivos Contacto OS Reportes Padrón Traspasos x O.S. …" at bounding box center [592, 294] width 1185 height 466
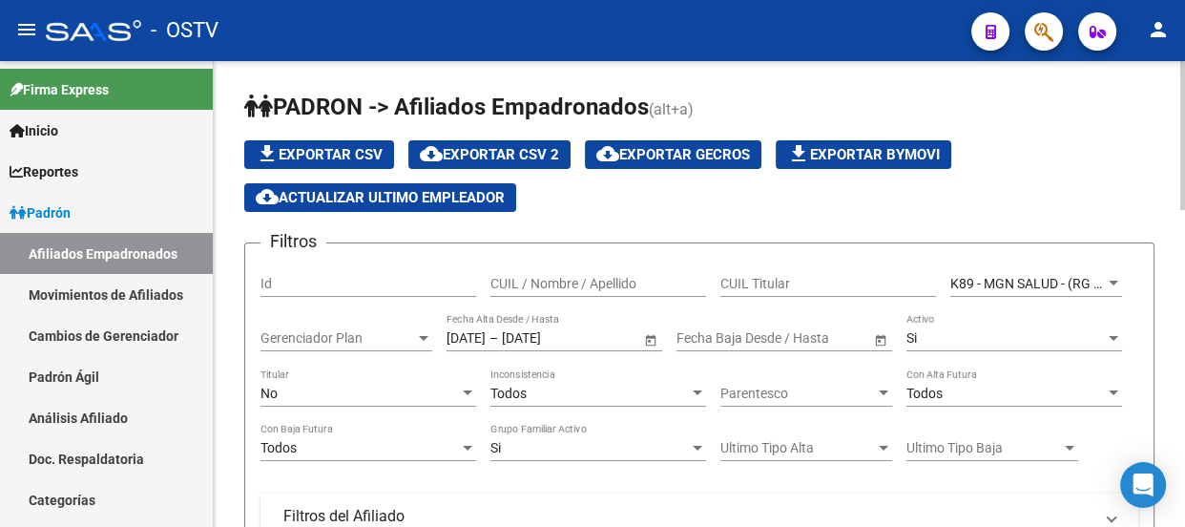
click at [758, 100] on h1 "PADRON -> Afiliados Empadronados (alt+a)" at bounding box center [699, 108] width 910 height 33
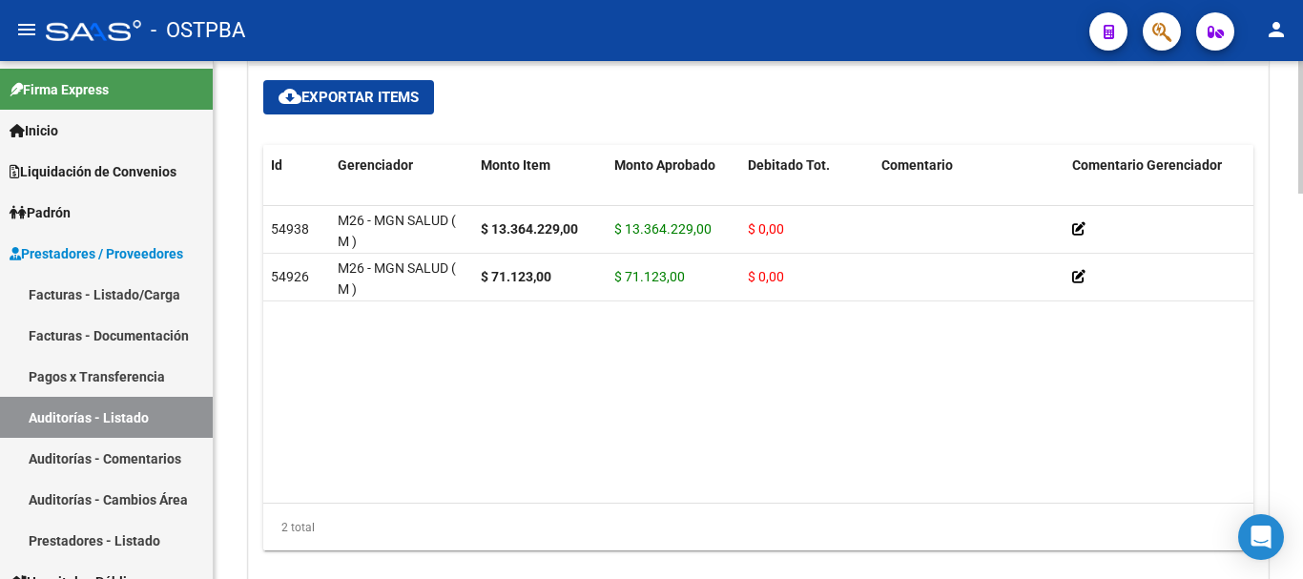
scroll to position [1431, 0]
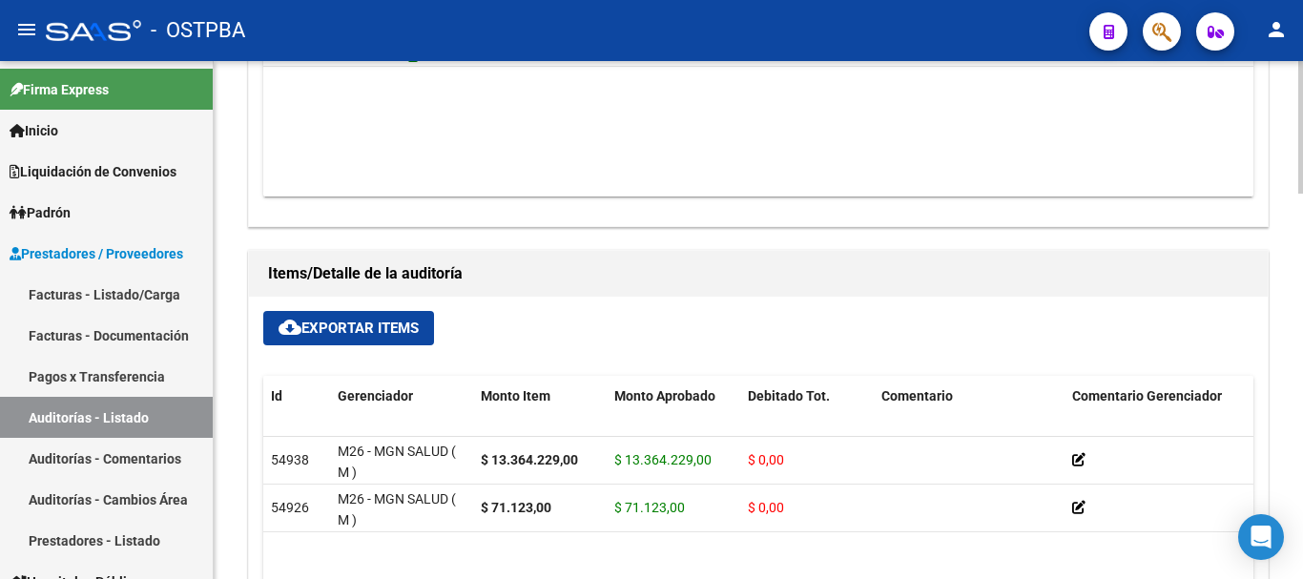
scroll to position [1336, 0]
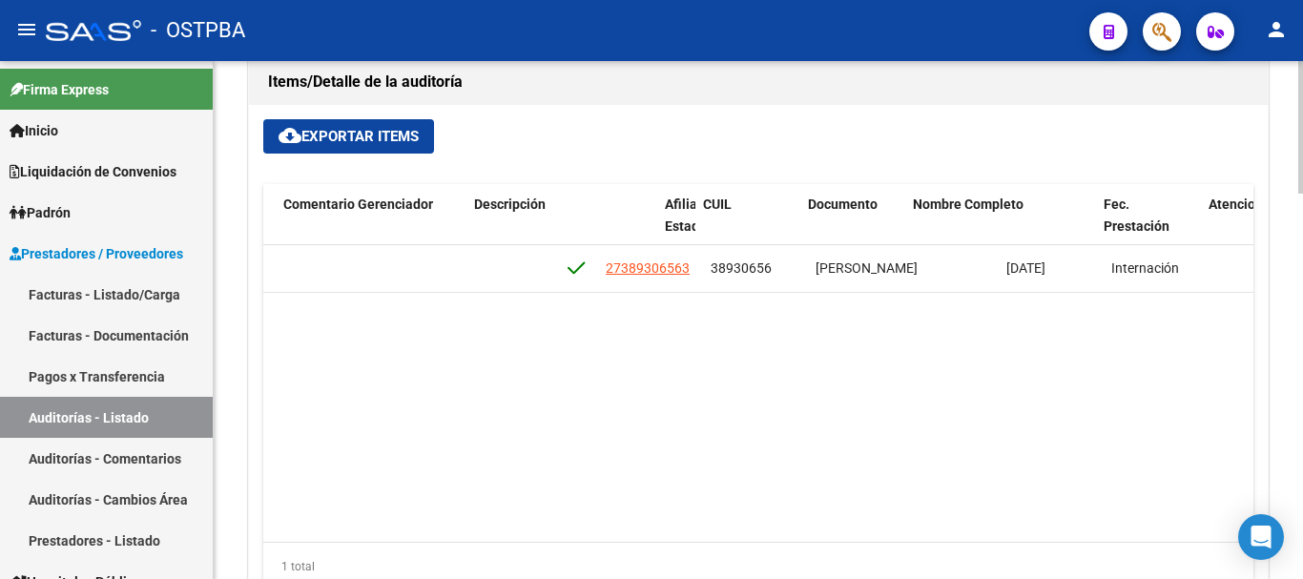
scroll to position [0, 953]
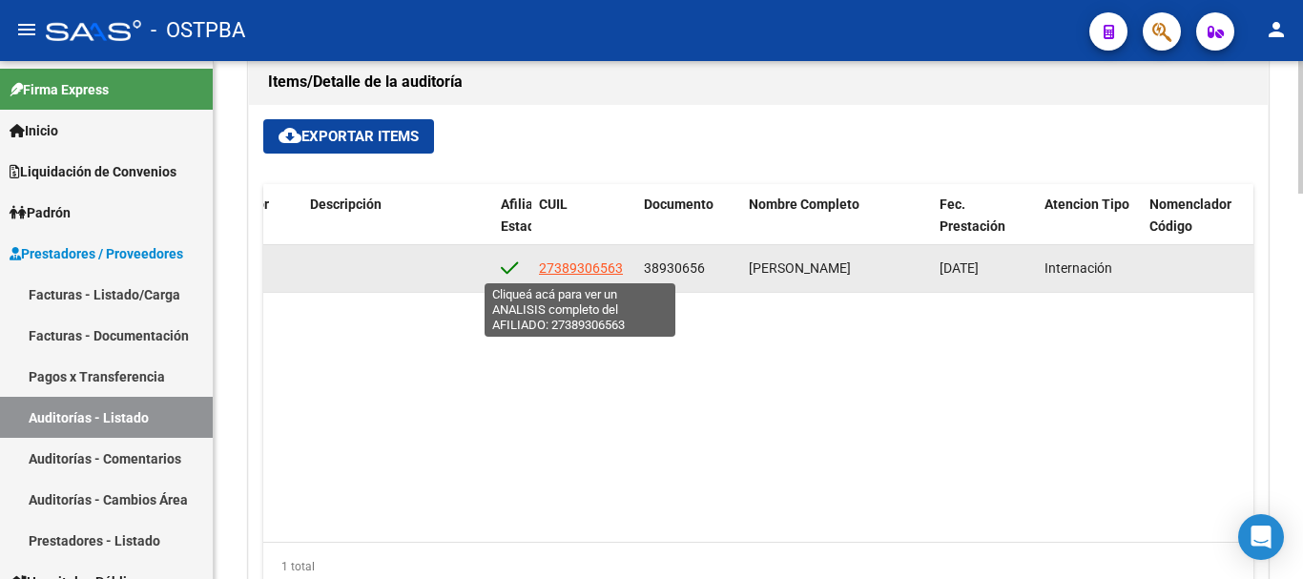
click at [582, 271] on span "27389306563" at bounding box center [581, 268] width 84 height 15
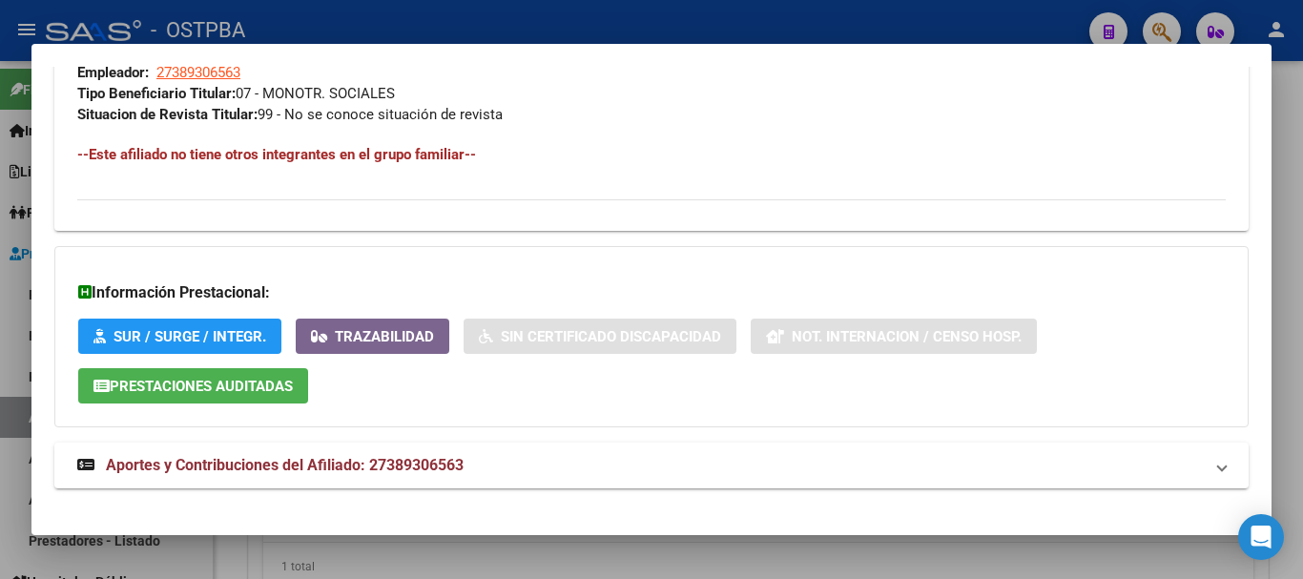
scroll to position [1012, 0]
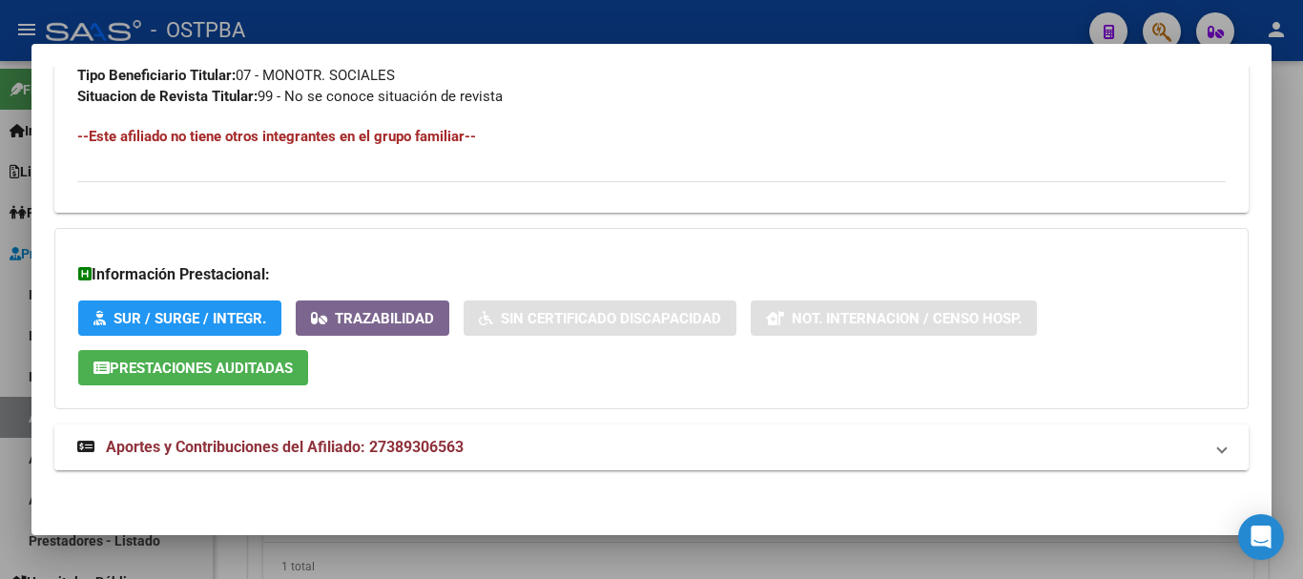
click at [475, 430] on mat-expansion-panel-header "Aportes y Contribuciones del Afiliado: 27389306563" at bounding box center [651, 448] width 1195 height 46
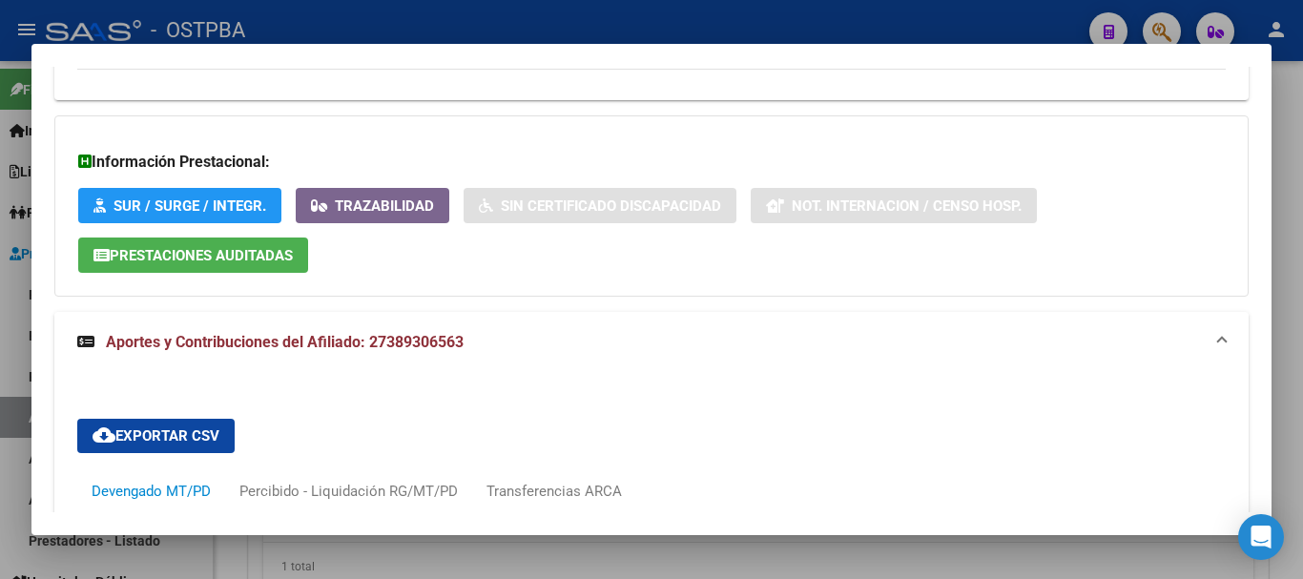
scroll to position [1108, 0]
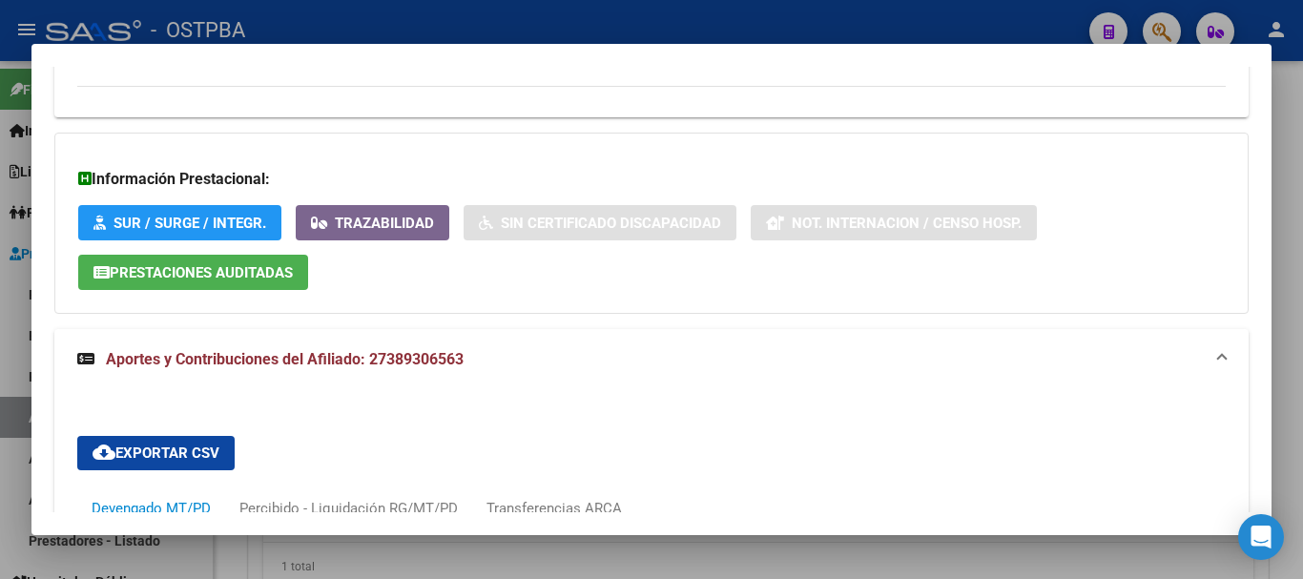
click at [579, 30] on div at bounding box center [651, 289] width 1303 height 579
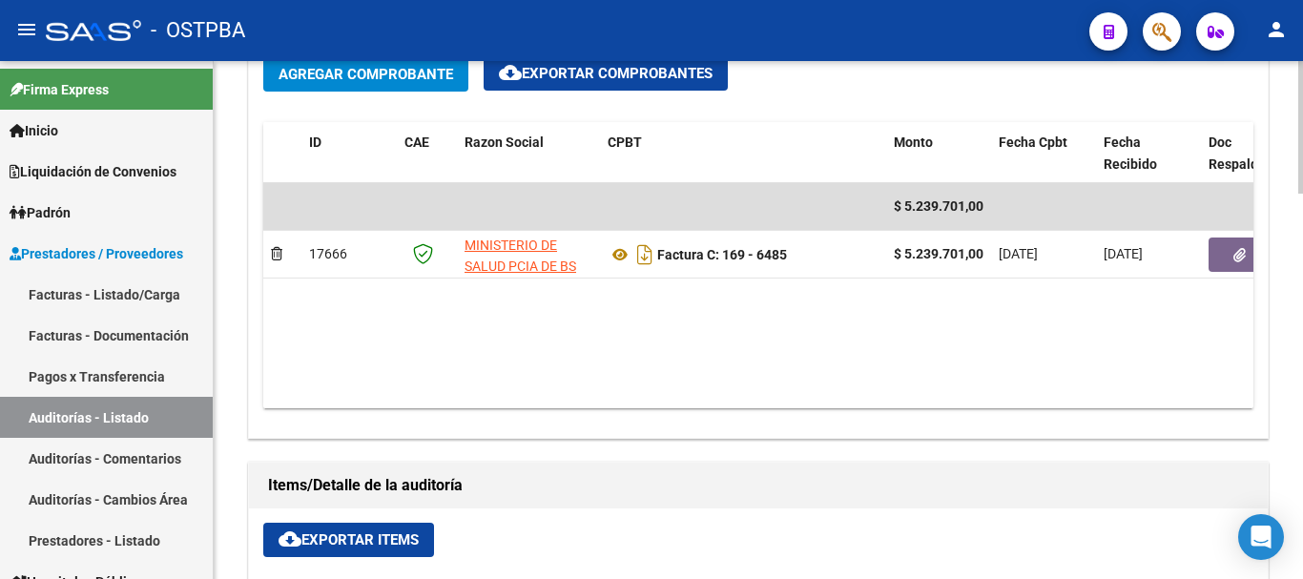
scroll to position [859, 0]
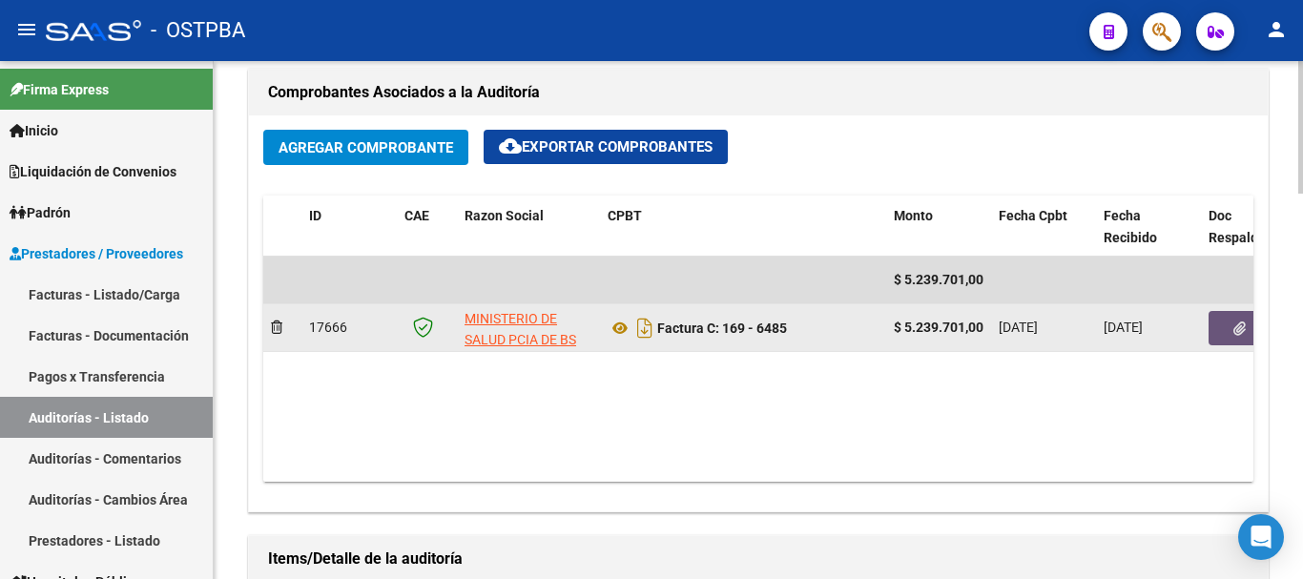
click at [1223, 323] on button "button" at bounding box center [1239, 328] width 61 height 34
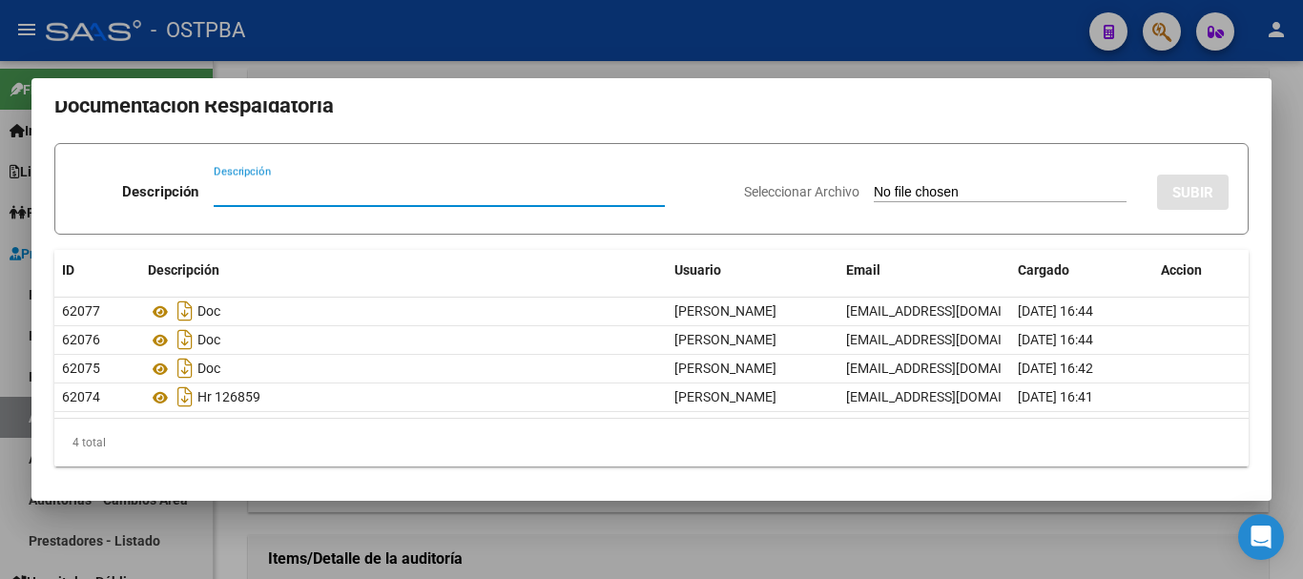
scroll to position [17, 0]
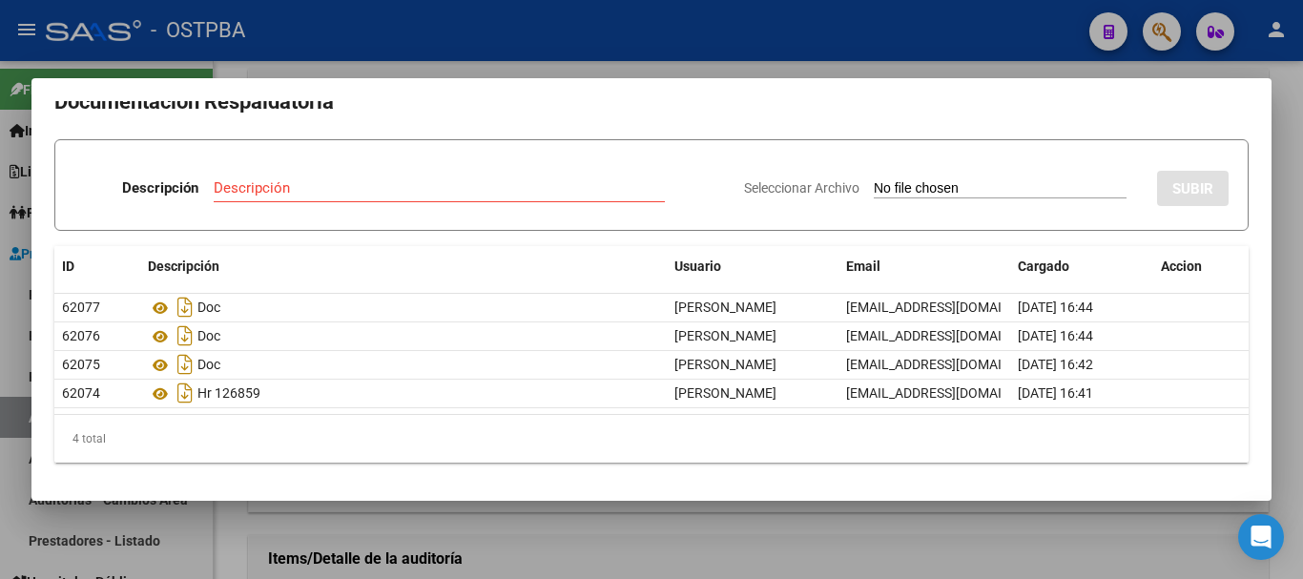
click at [567, 44] on div at bounding box center [651, 289] width 1303 height 579
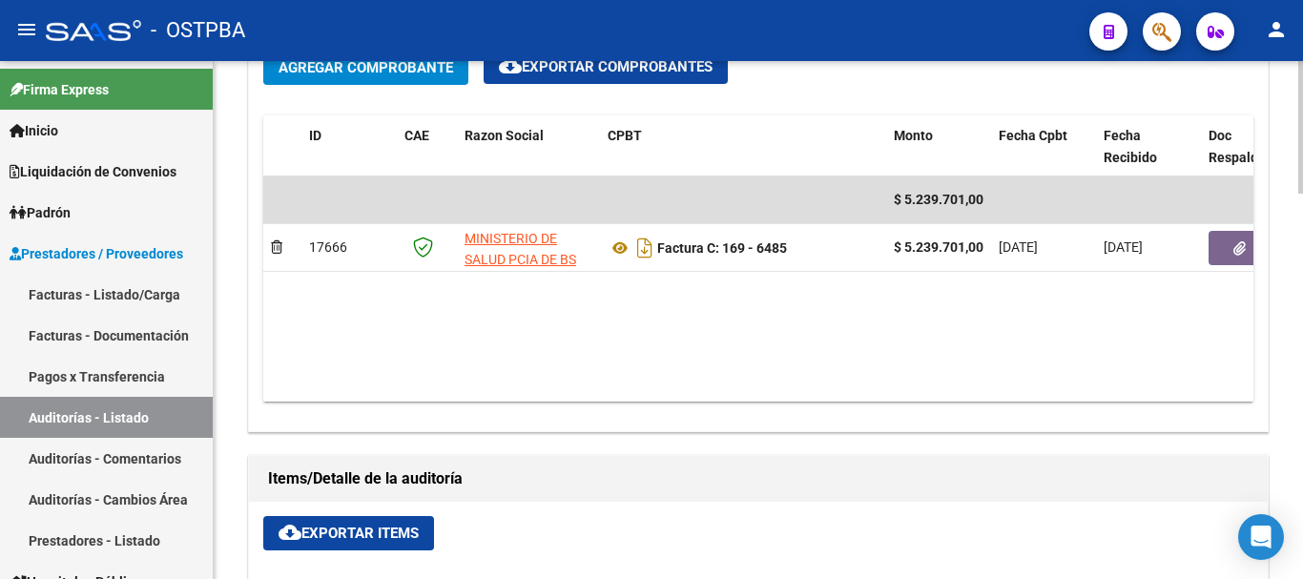
scroll to position [763, 0]
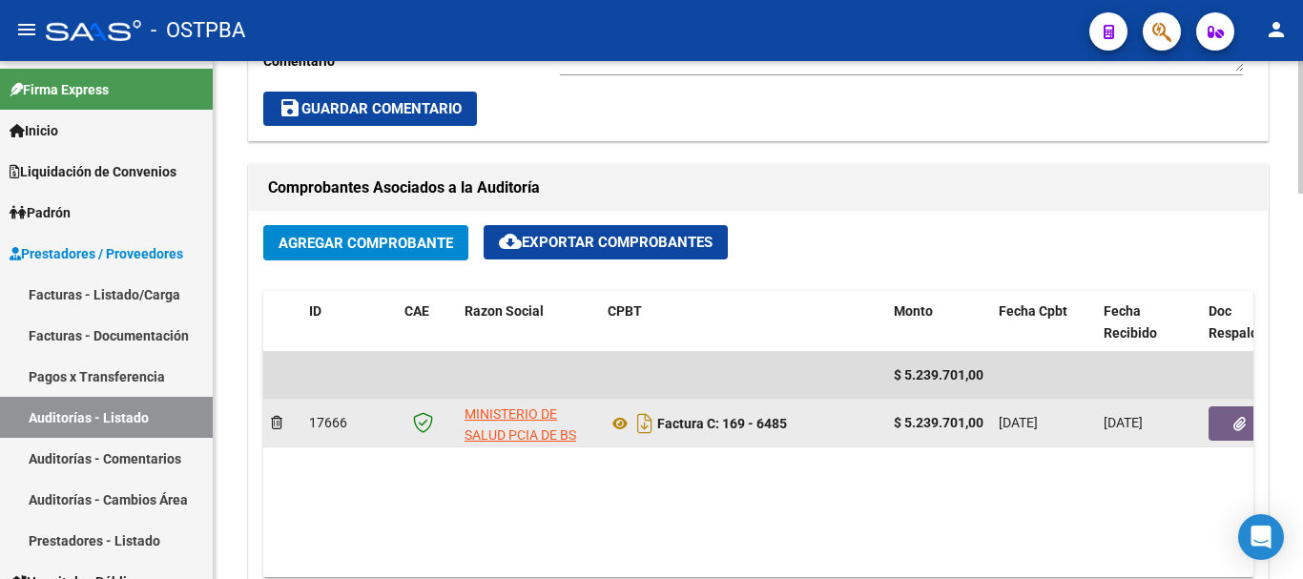
click at [1232, 421] on button "button" at bounding box center [1239, 423] width 61 height 34
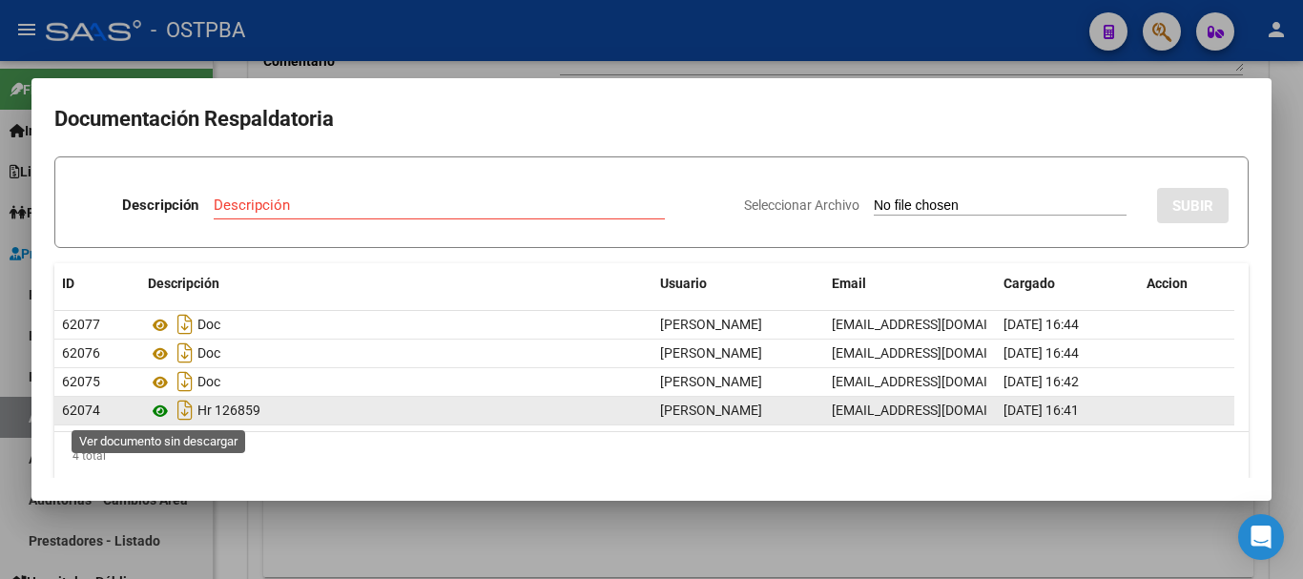
click at [161, 407] on icon at bounding box center [160, 411] width 25 height 23
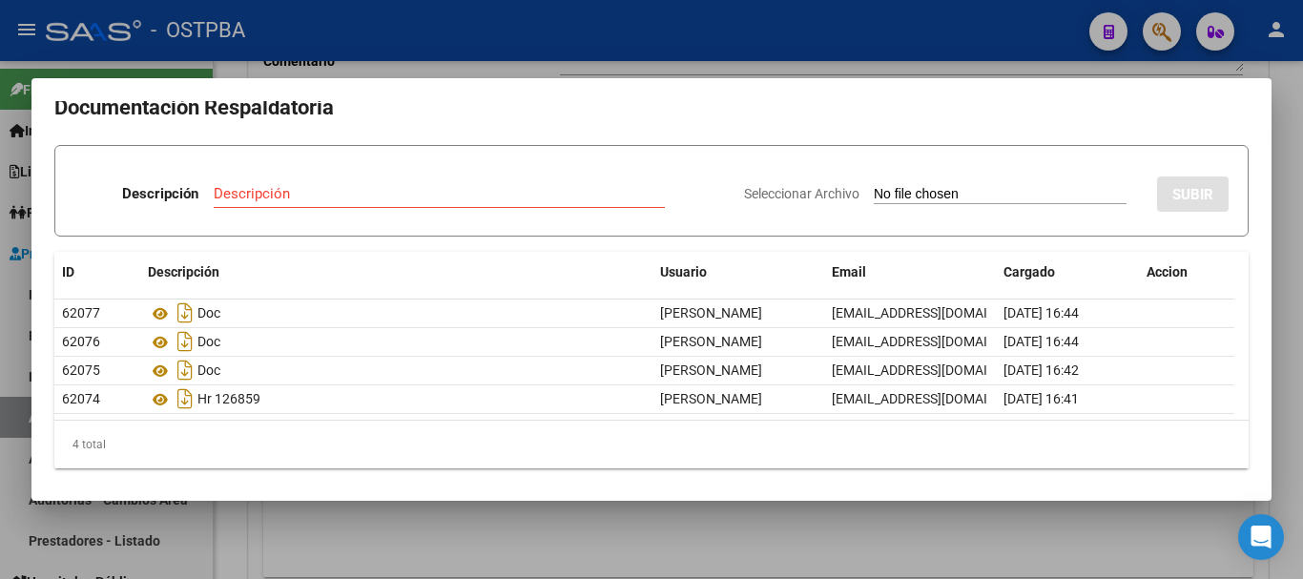
scroll to position [17, 0]
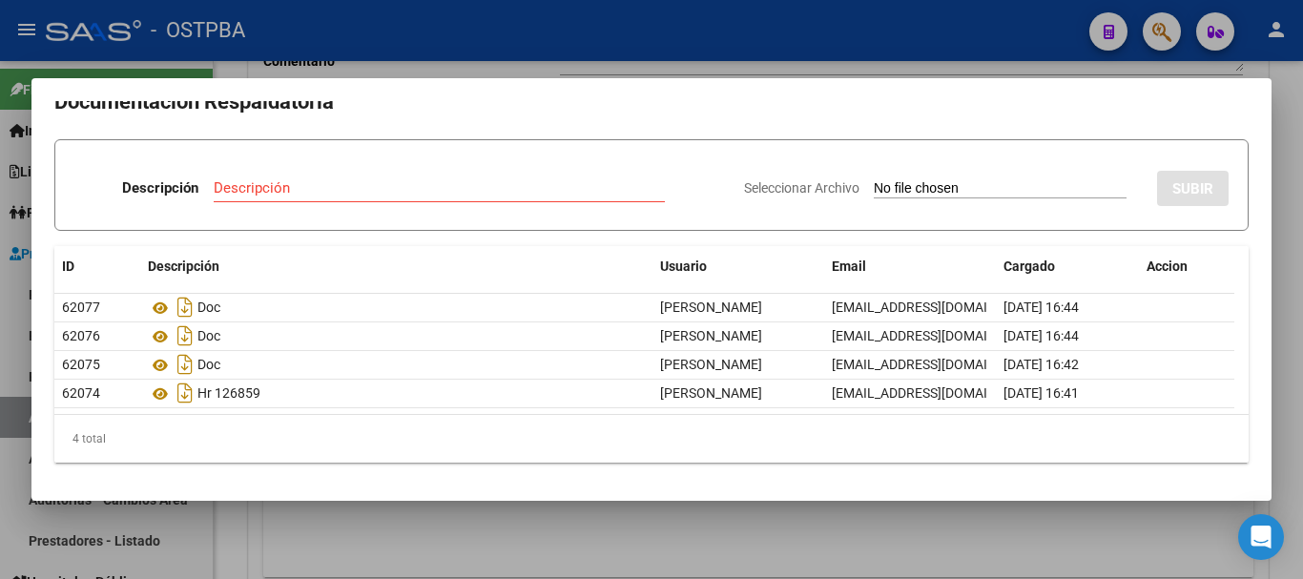
click at [619, 44] on div at bounding box center [651, 289] width 1303 height 579
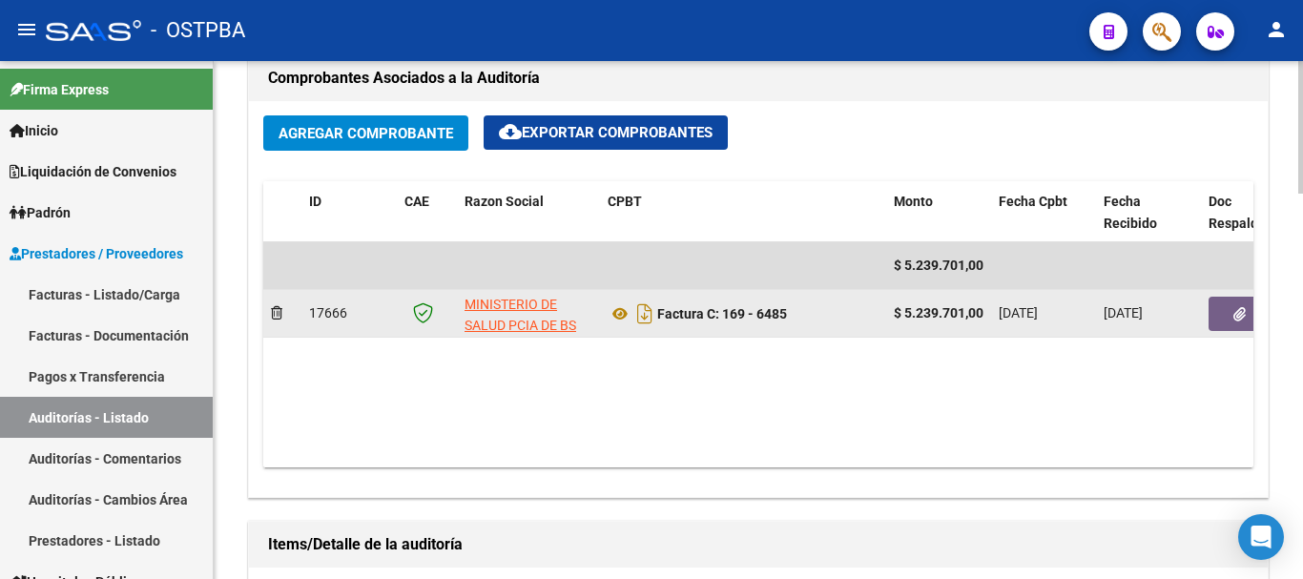
scroll to position [859, 0]
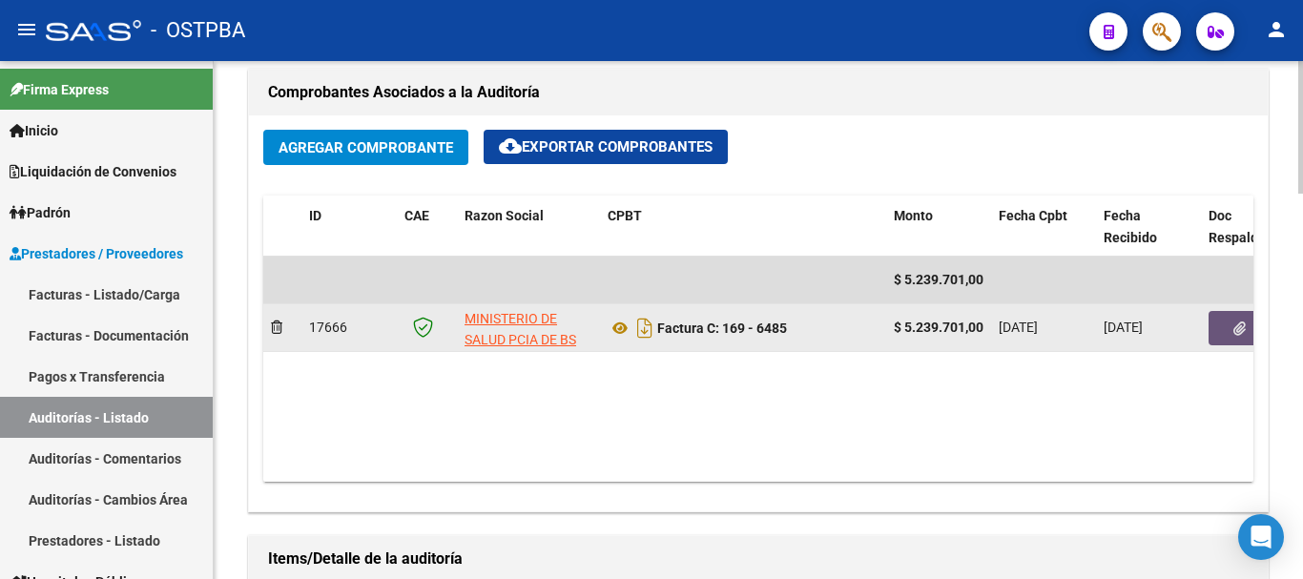
click at [1242, 322] on icon "button" at bounding box center [1240, 329] width 12 height 14
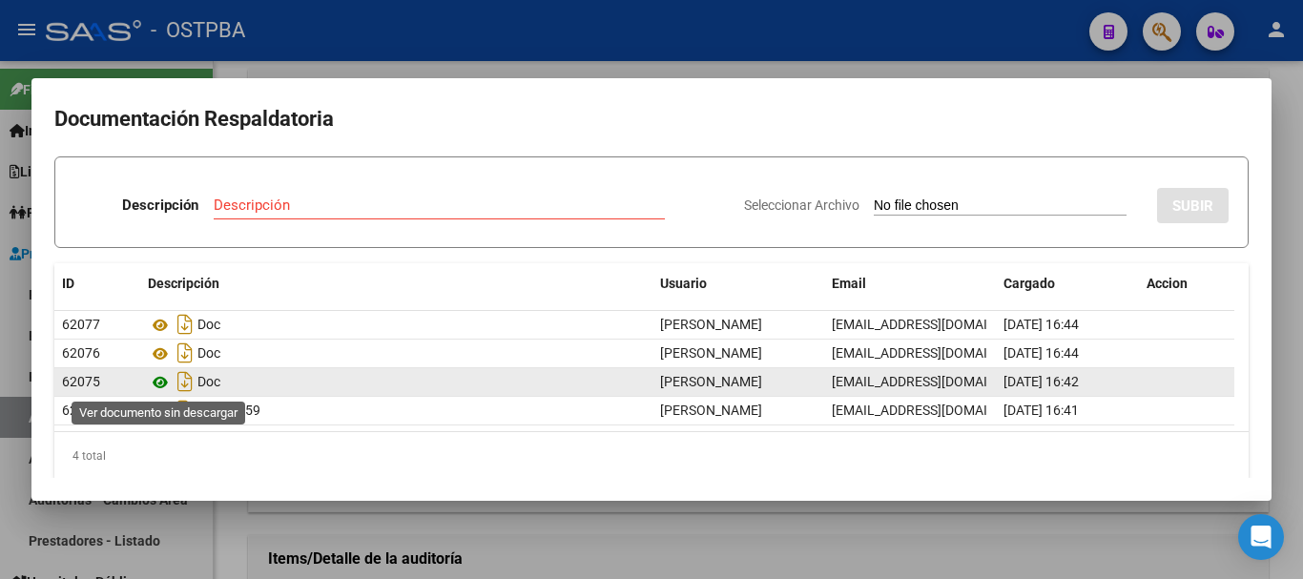
click at [156, 382] on icon at bounding box center [160, 382] width 25 height 23
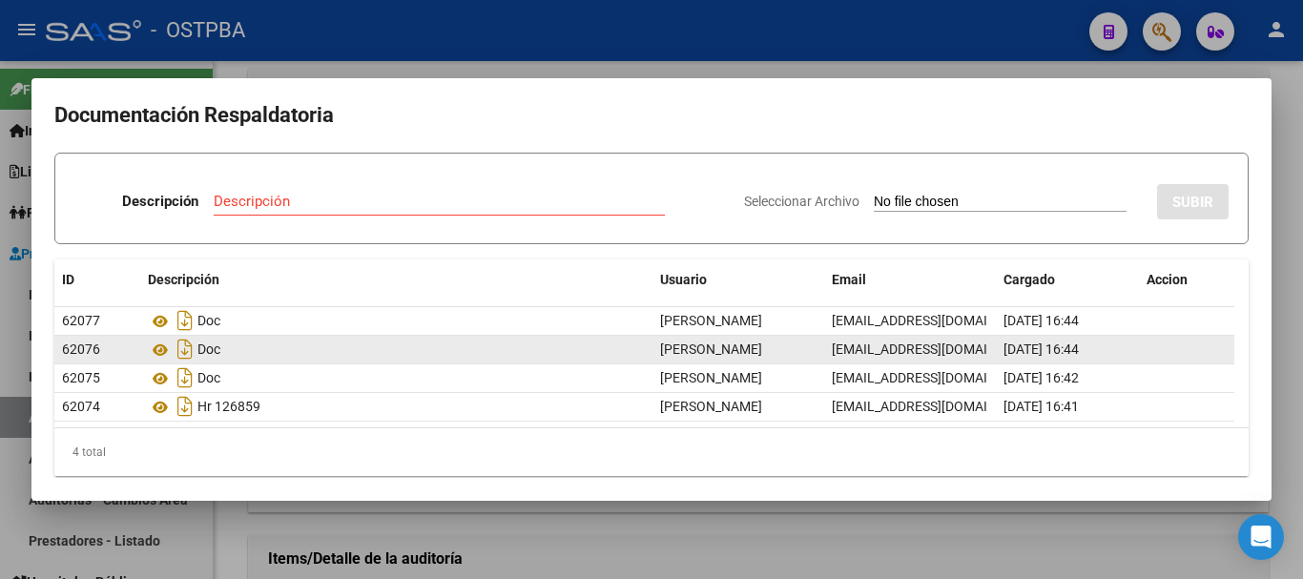
scroll to position [0, 0]
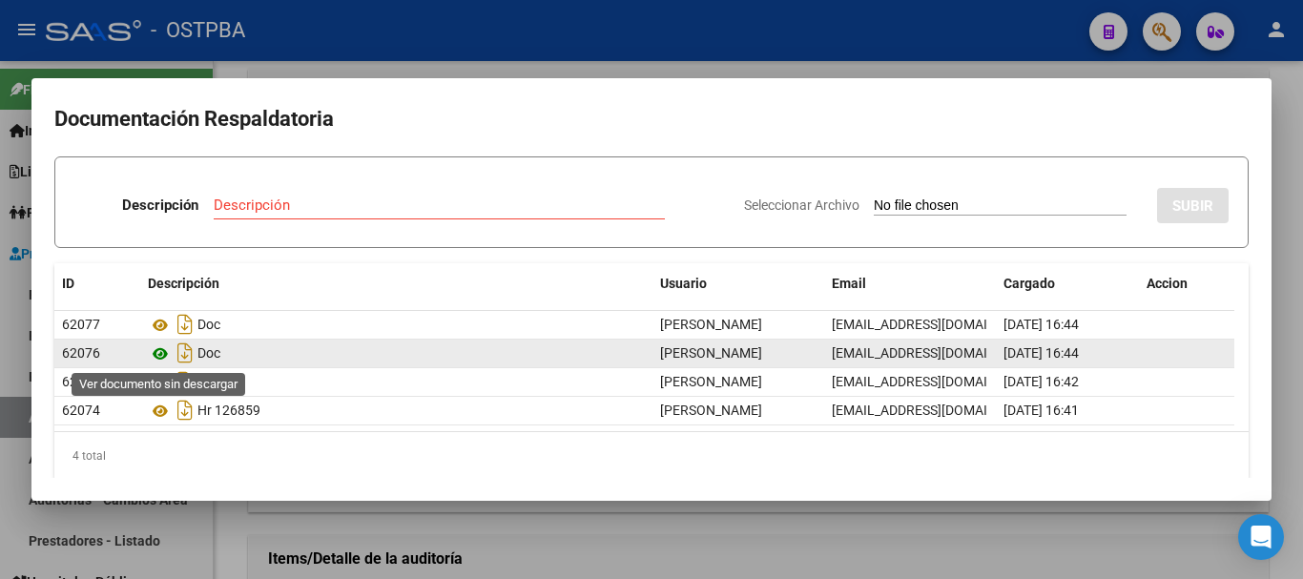
click at [160, 352] on icon at bounding box center [160, 354] width 25 height 23
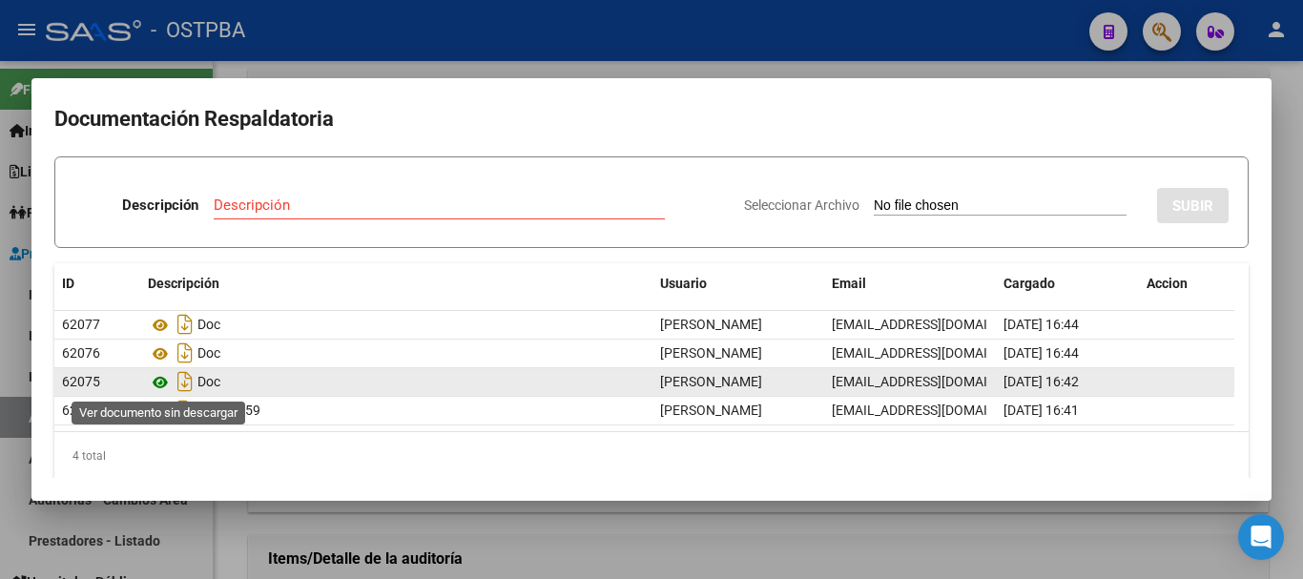
click at [161, 385] on icon at bounding box center [160, 382] width 25 height 23
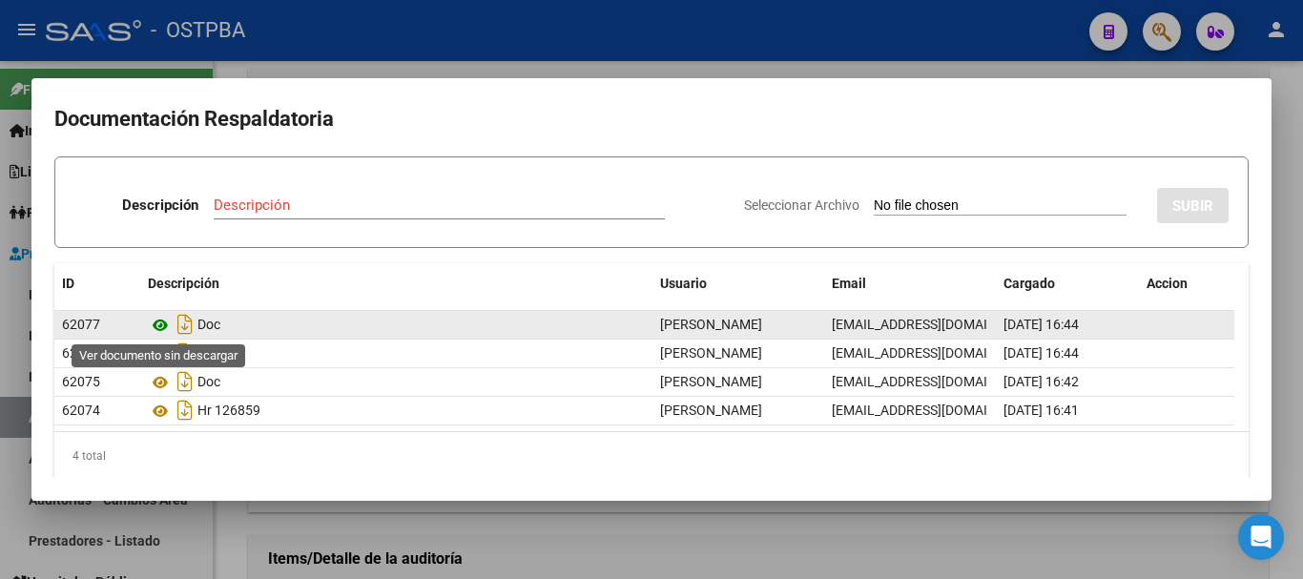
click at [158, 323] on icon at bounding box center [160, 325] width 25 height 23
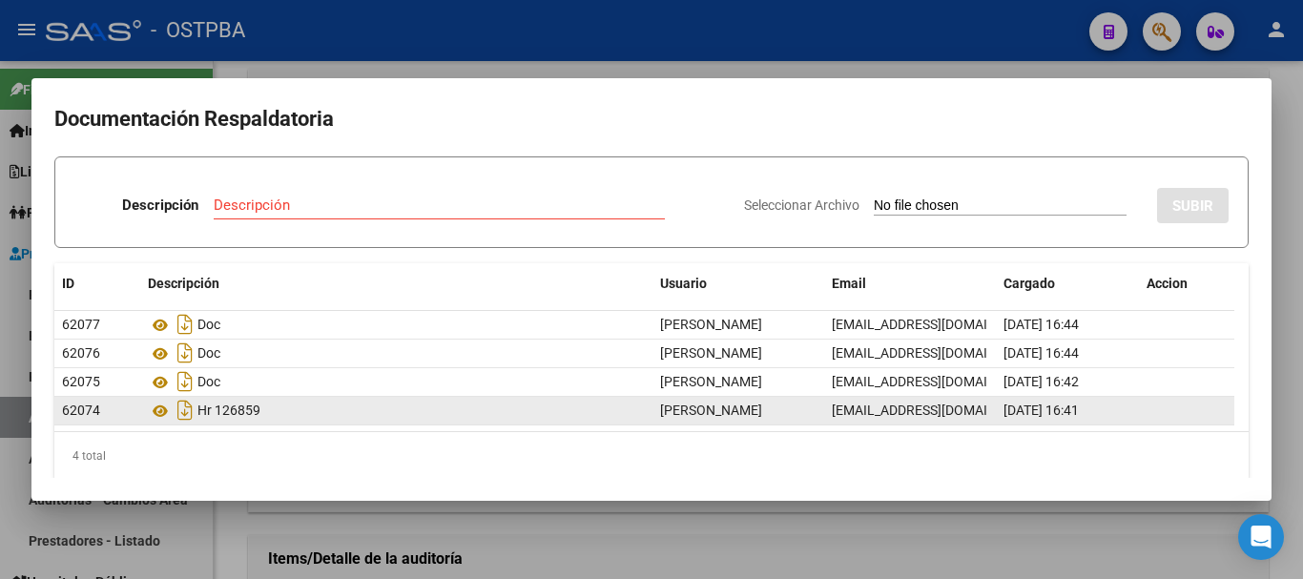
click at [1211, 420] on datatable-body-cell at bounding box center [1186, 411] width 95 height 28
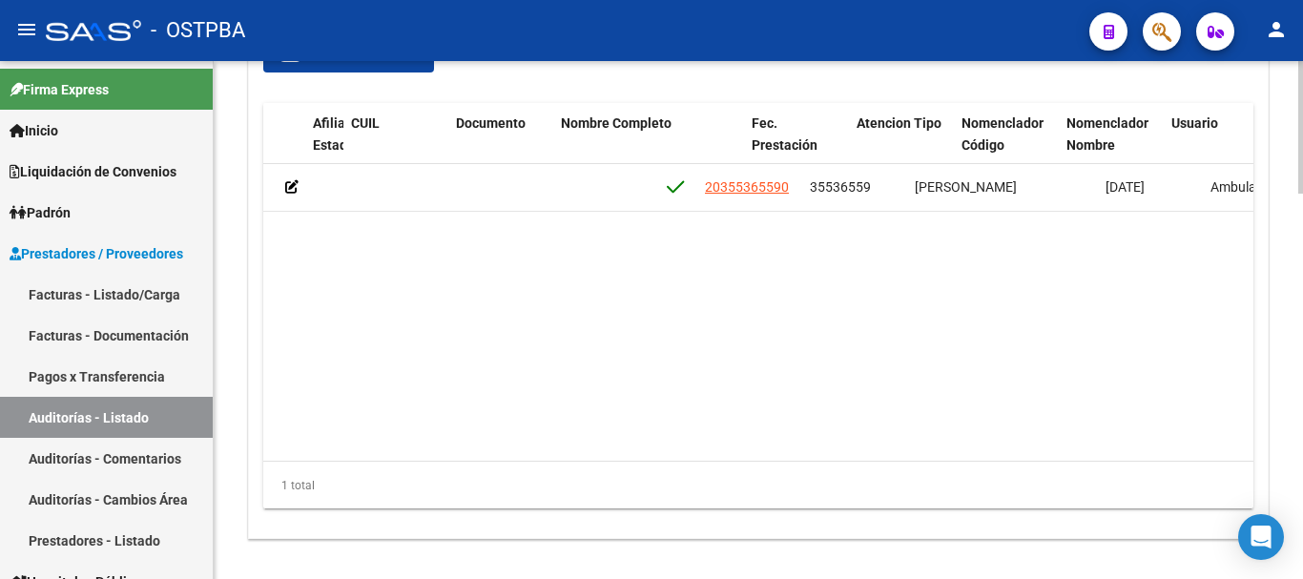
scroll to position [0, 779]
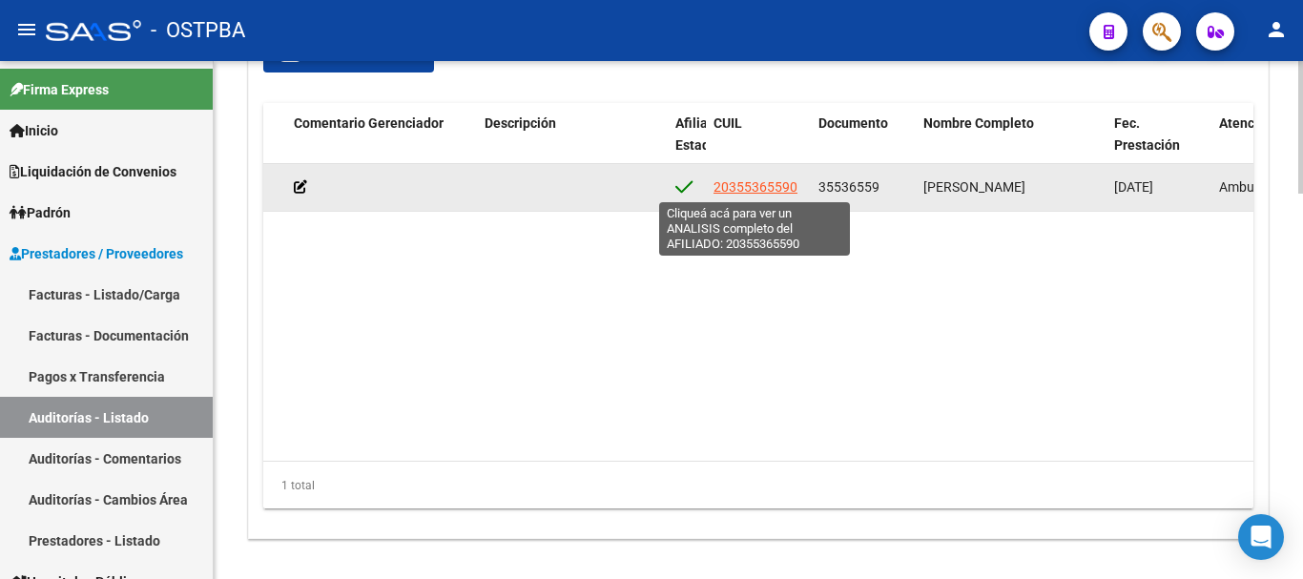
click at [775, 179] on span "20355365590" at bounding box center [756, 186] width 84 height 15
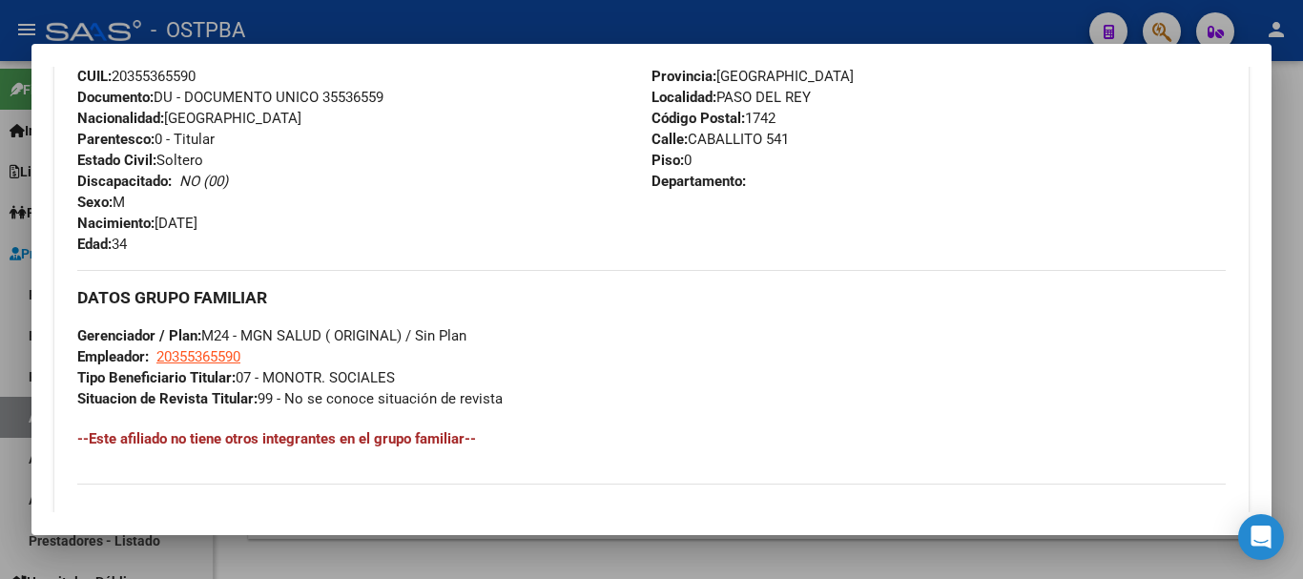
scroll to position [816, 0]
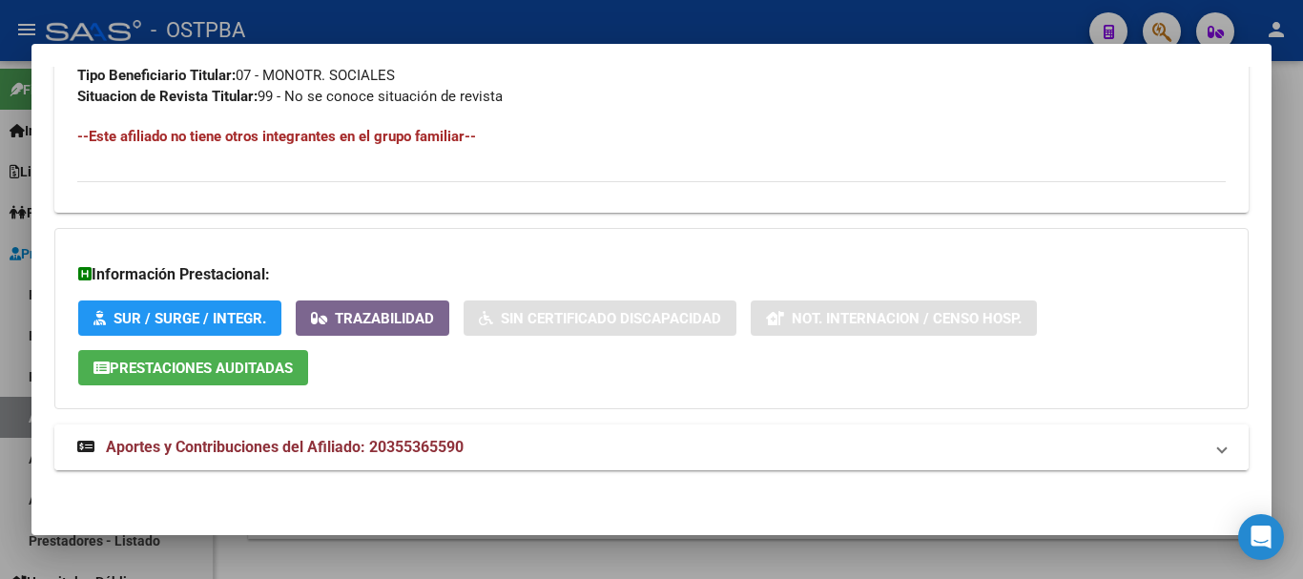
click at [454, 462] on mat-expansion-panel-header "Aportes y Contribuciones del Afiliado: 20355365590" at bounding box center [651, 448] width 1195 height 46
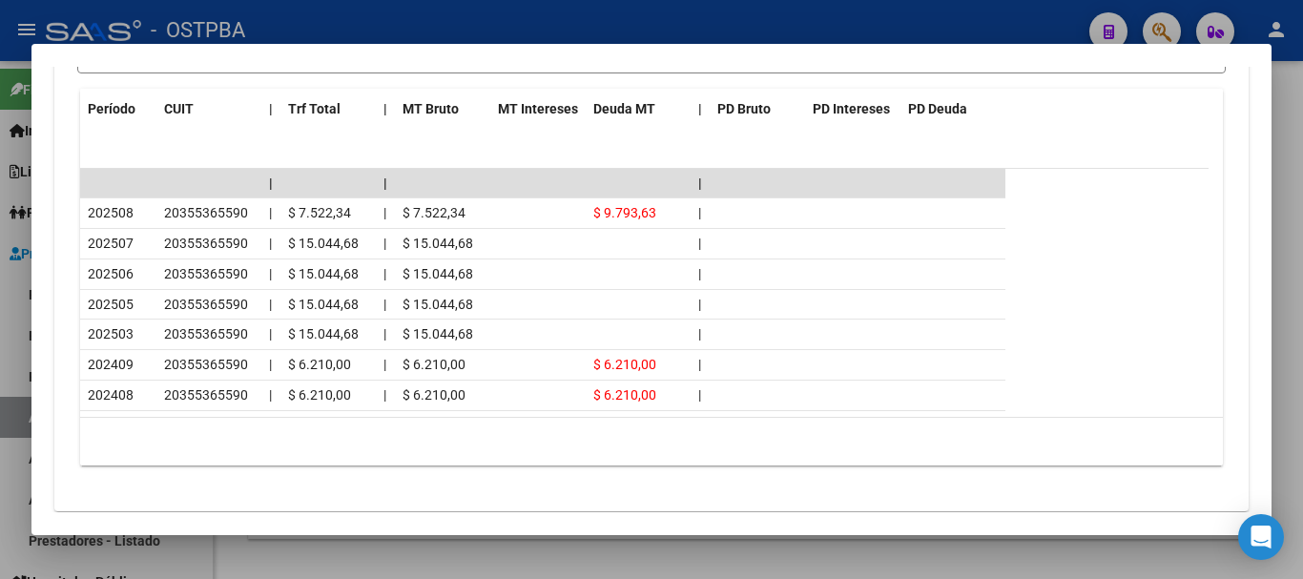
scroll to position [1800, 0]
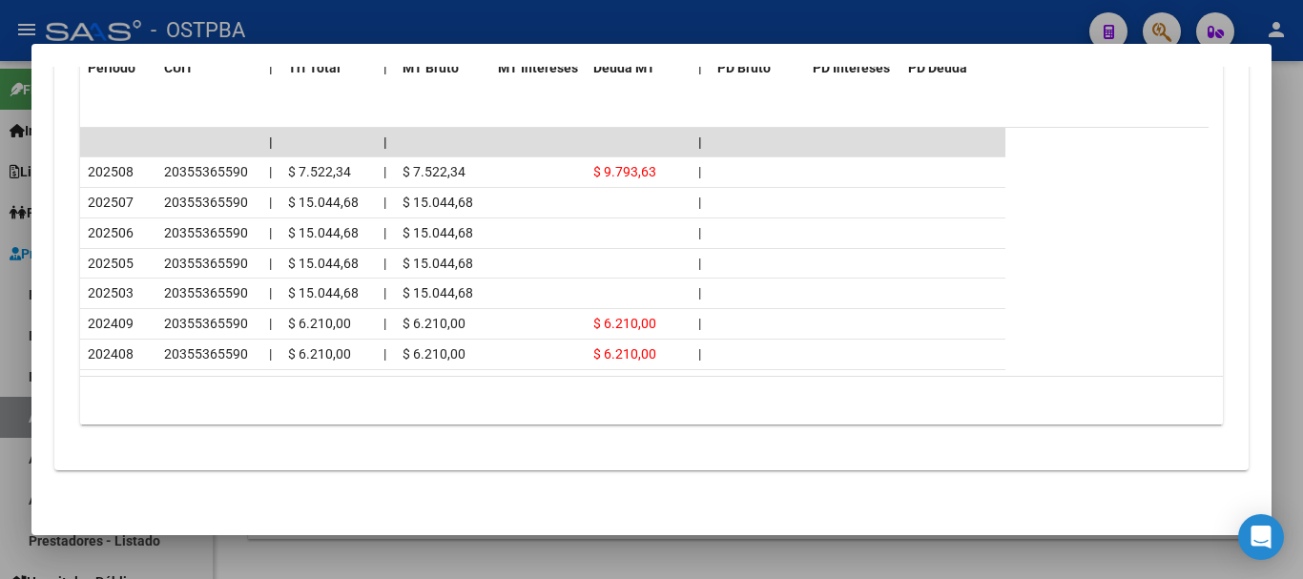
click at [423, 24] on div at bounding box center [651, 289] width 1303 height 579
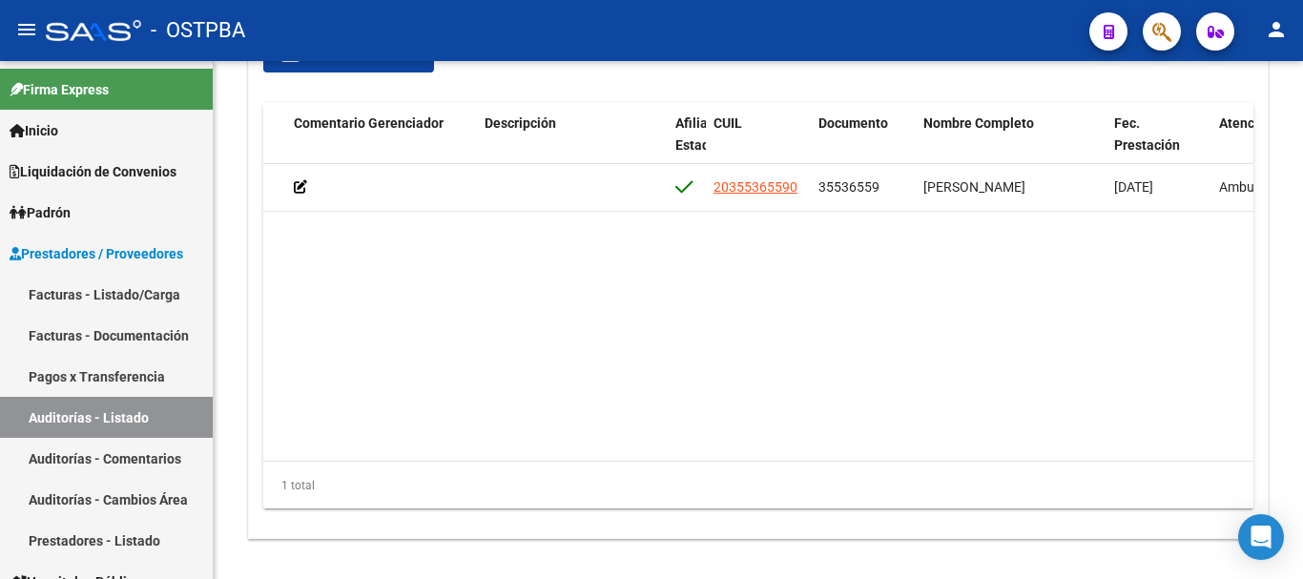
click at [563, 20] on div "- OSTPBA" at bounding box center [560, 31] width 1029 height 42
